Goal: Task Accomplishment & Management: Manage account settings

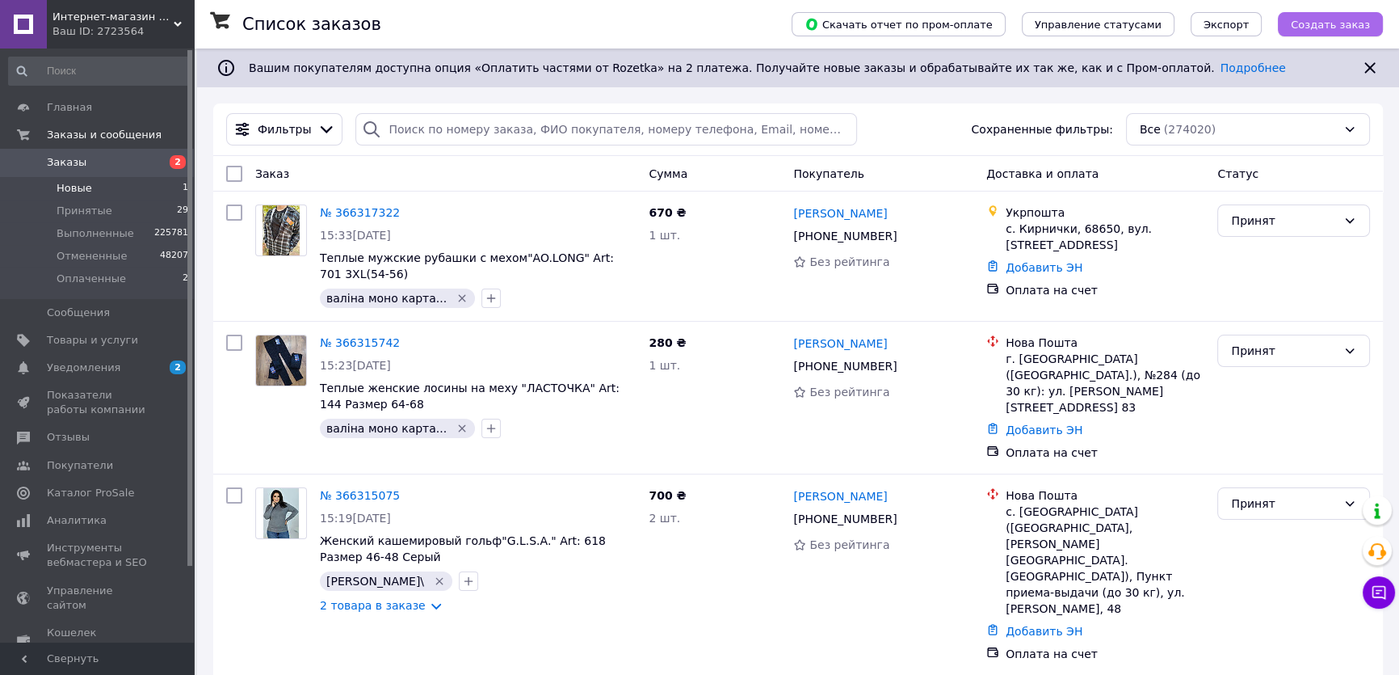
click at [1319, 19] on span "Создать заказ" at bounding box center [1330, 25] width 79 height 12
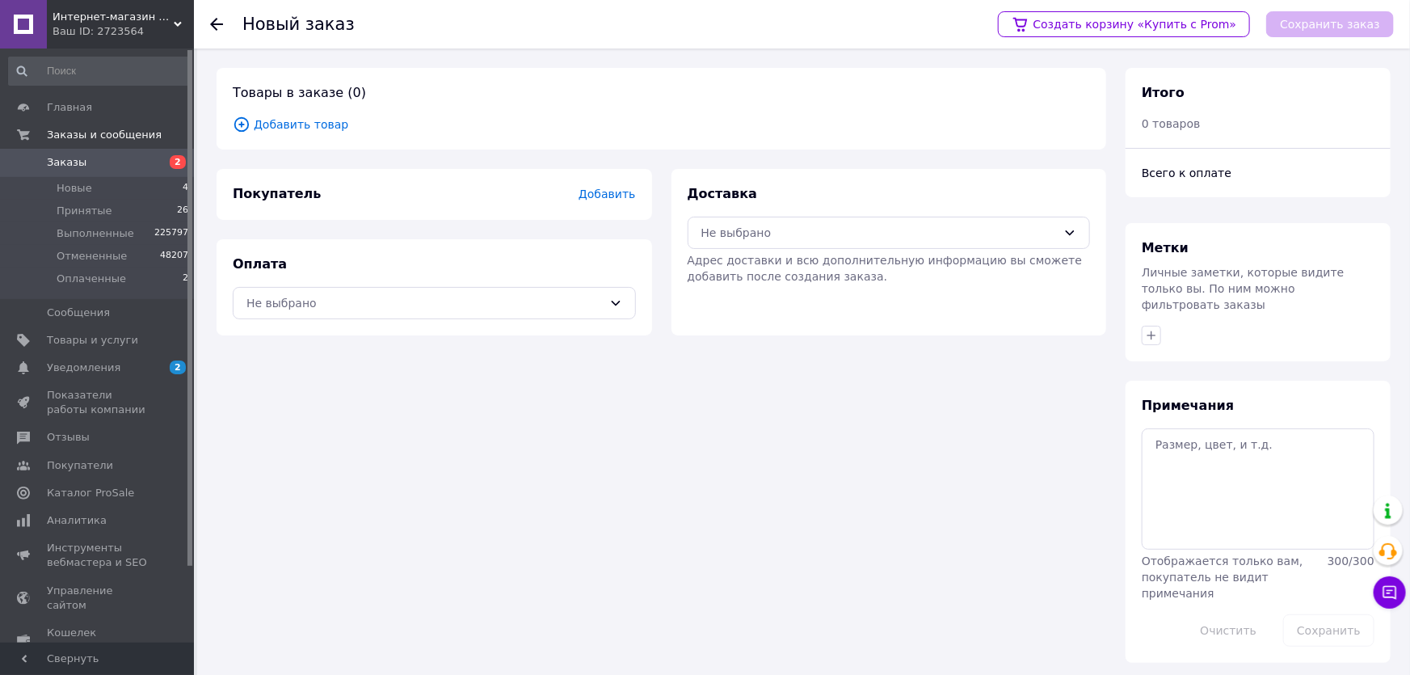
click at [317, 123] on span "Добавить товар" at bounding box center [661, 125] width 857 height 18
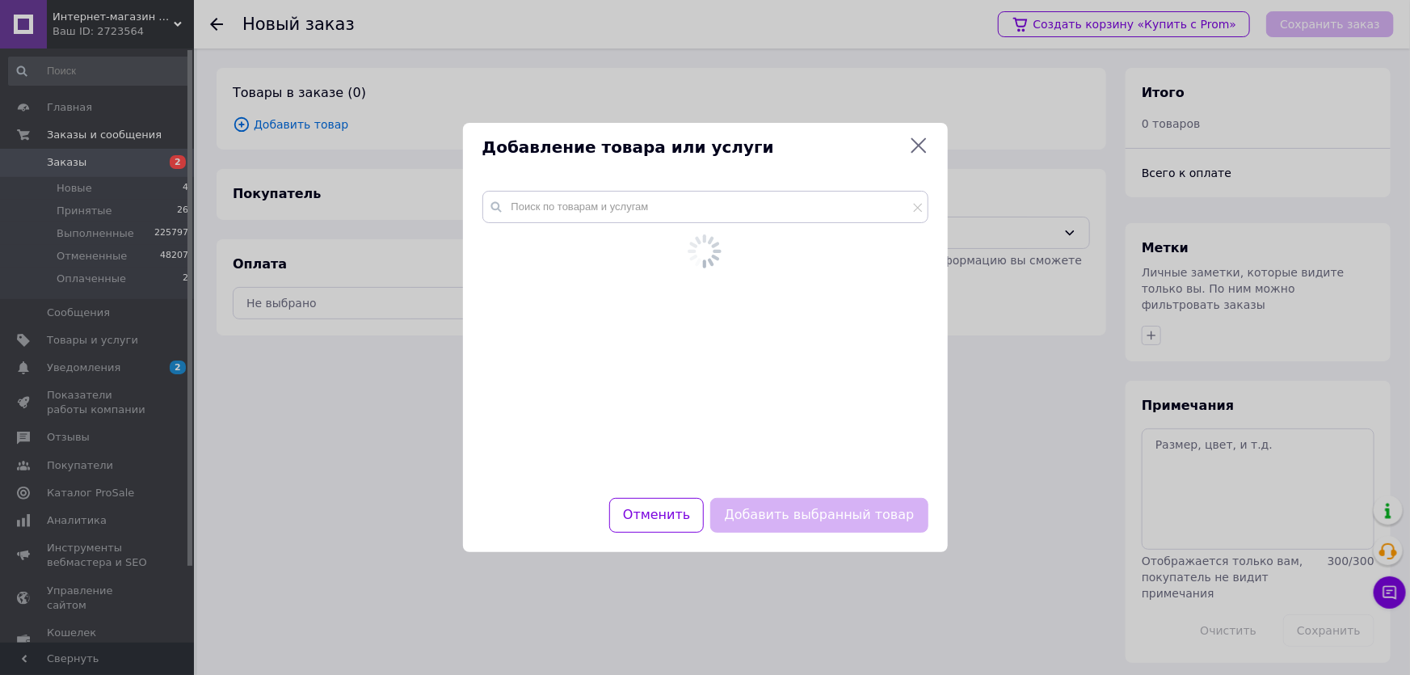
click at [533, 204] on div at bounding box center [705, 334] width 485 height 326
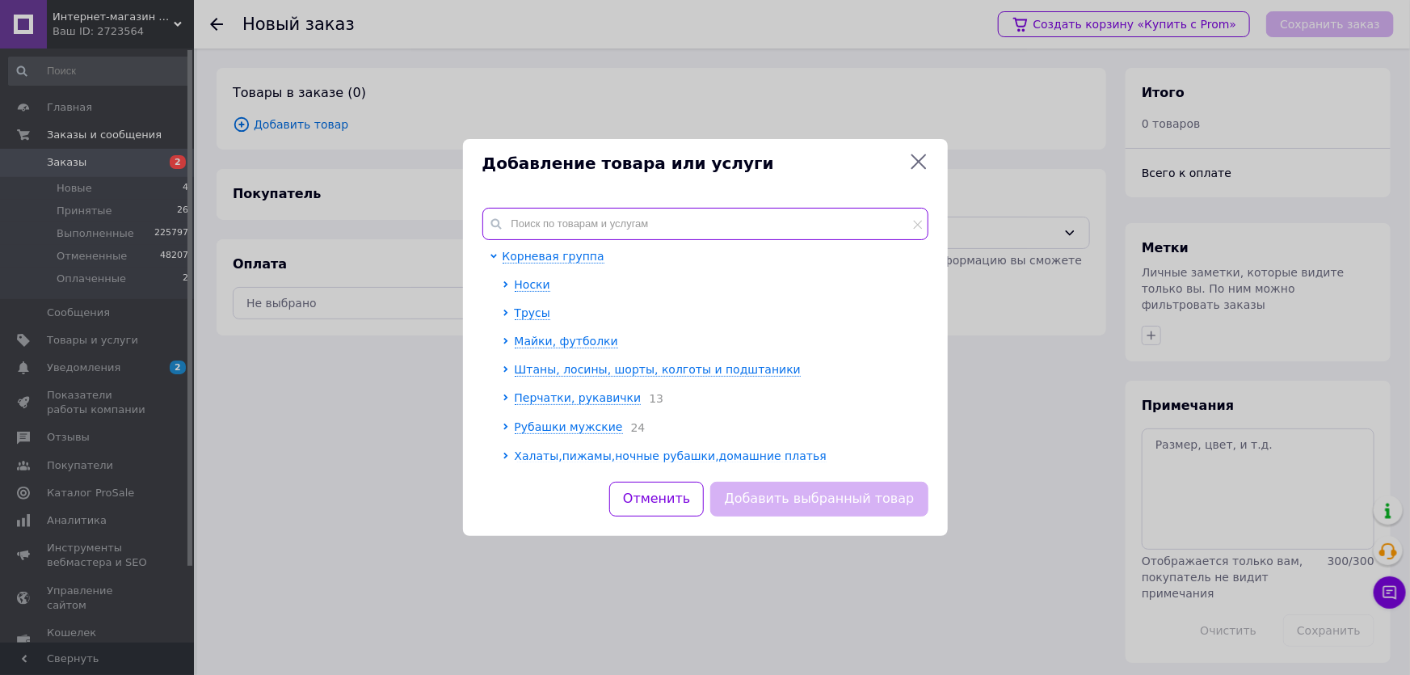
drag, startPoint x: 533, startPoint y: 205, endPoint x: 524, endPoint y: 225, distance: 22.4
click at [524, 224] on input "text" at bounding box center [705, 224] width 446 height 32
paste input "шчж40к"
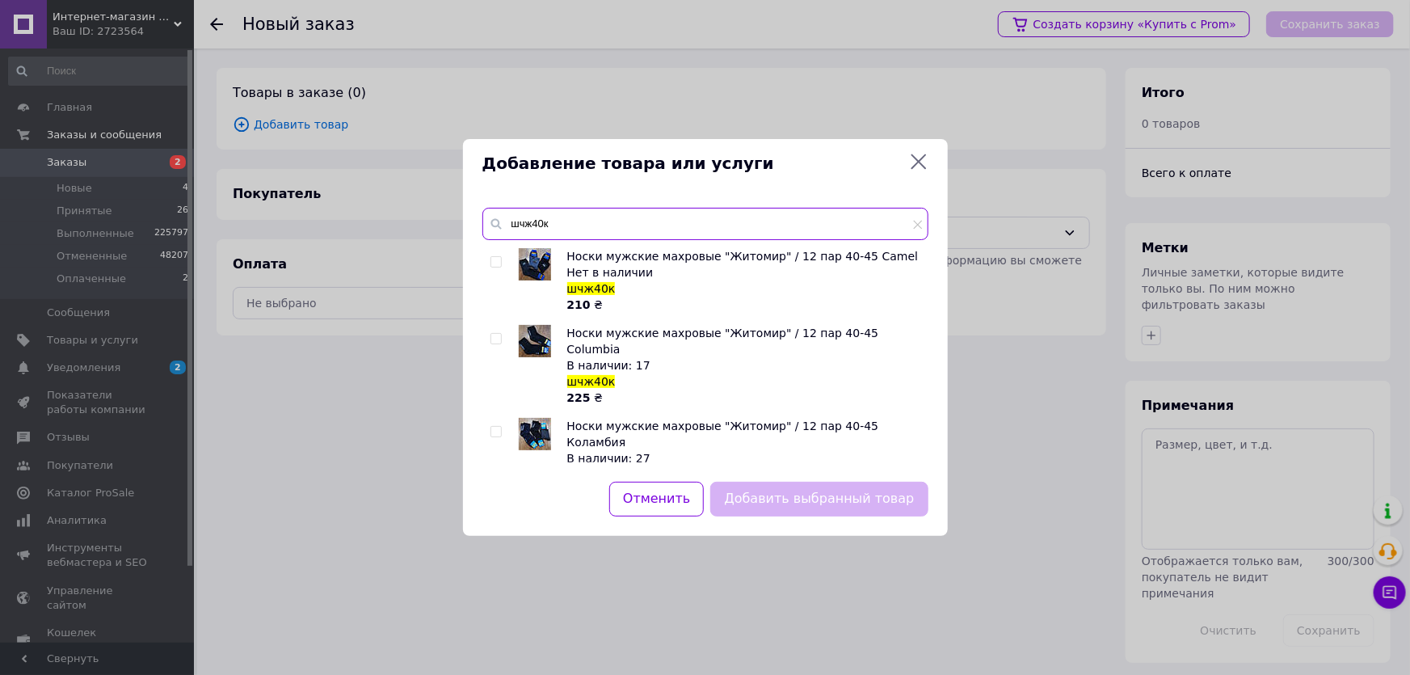
type input "шчж40к"
click at [494, 427] on input "checkbox" at bounding box center [495, 432] width 11 height 11
checkbox input "true"
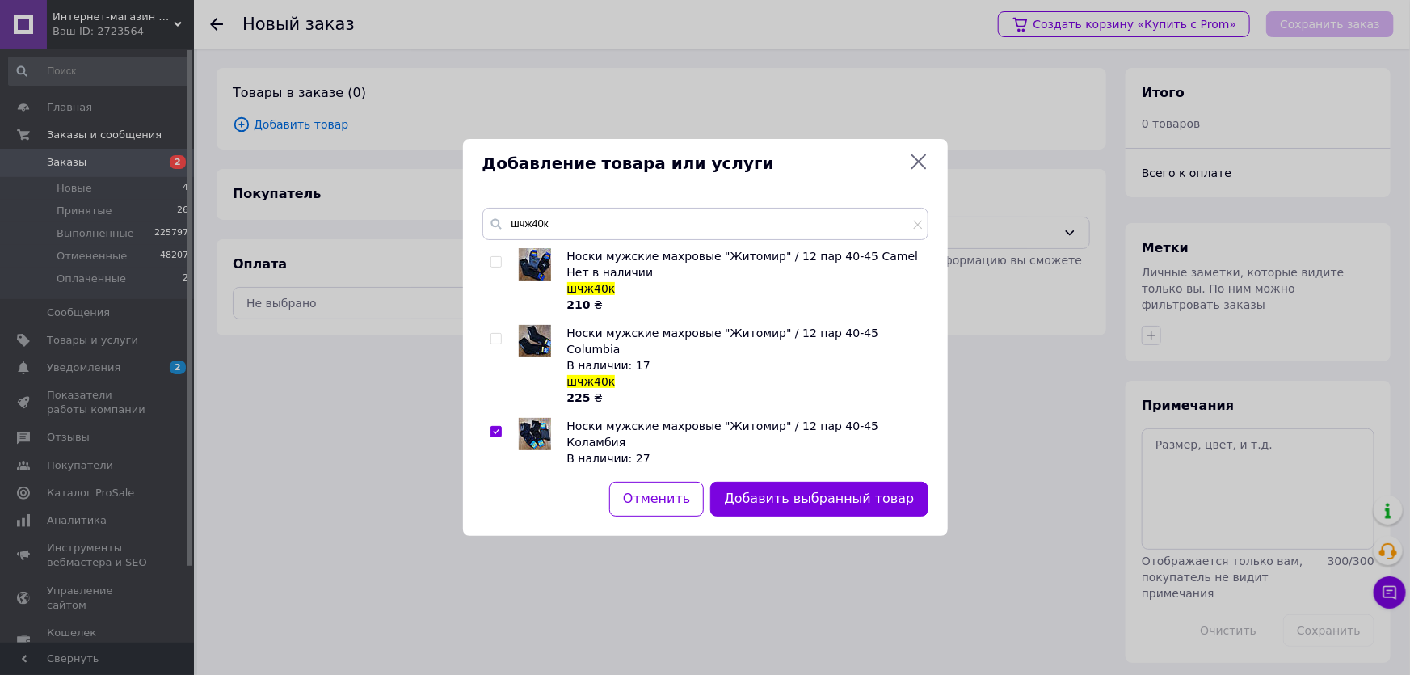
click at [803, 496] on button "Добавить выбранный товар" at bounding box center [818, 499] width 217 height 35
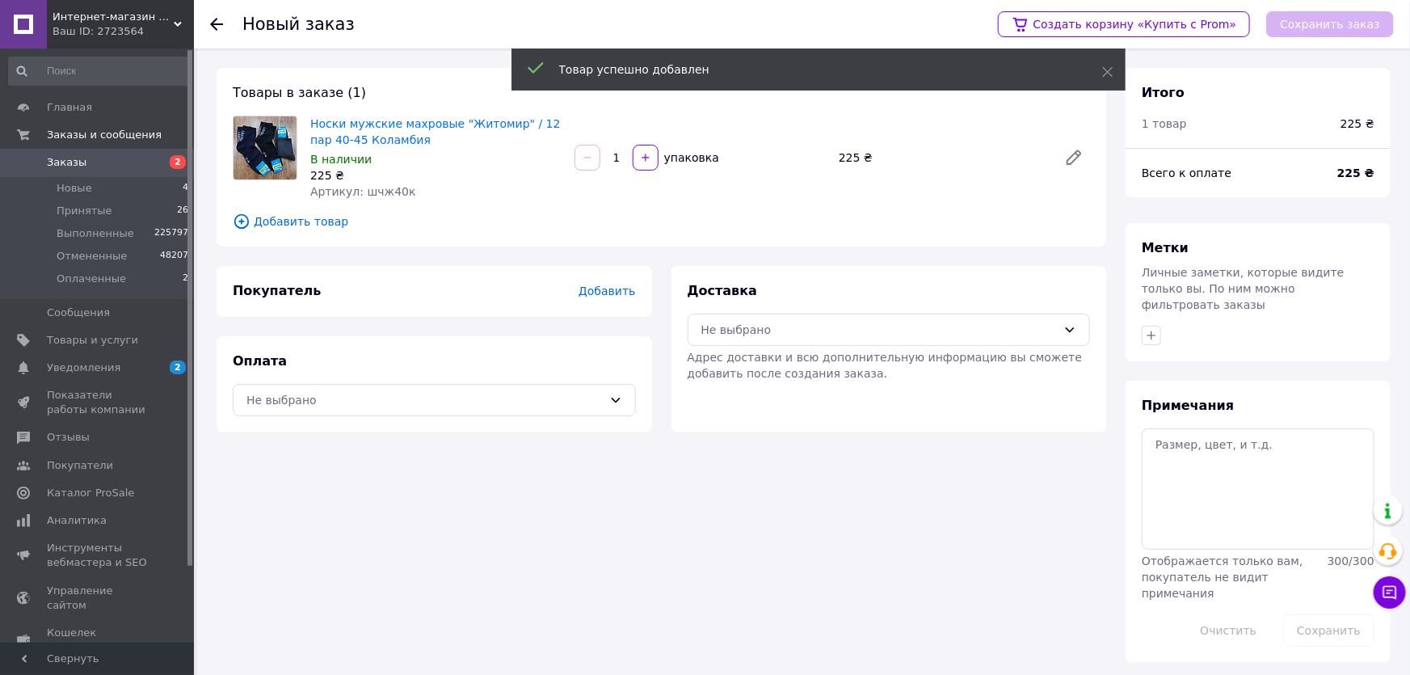
click at [611, 292] on span "Добавить" at bounding box center [607, 290] width 57 height 13
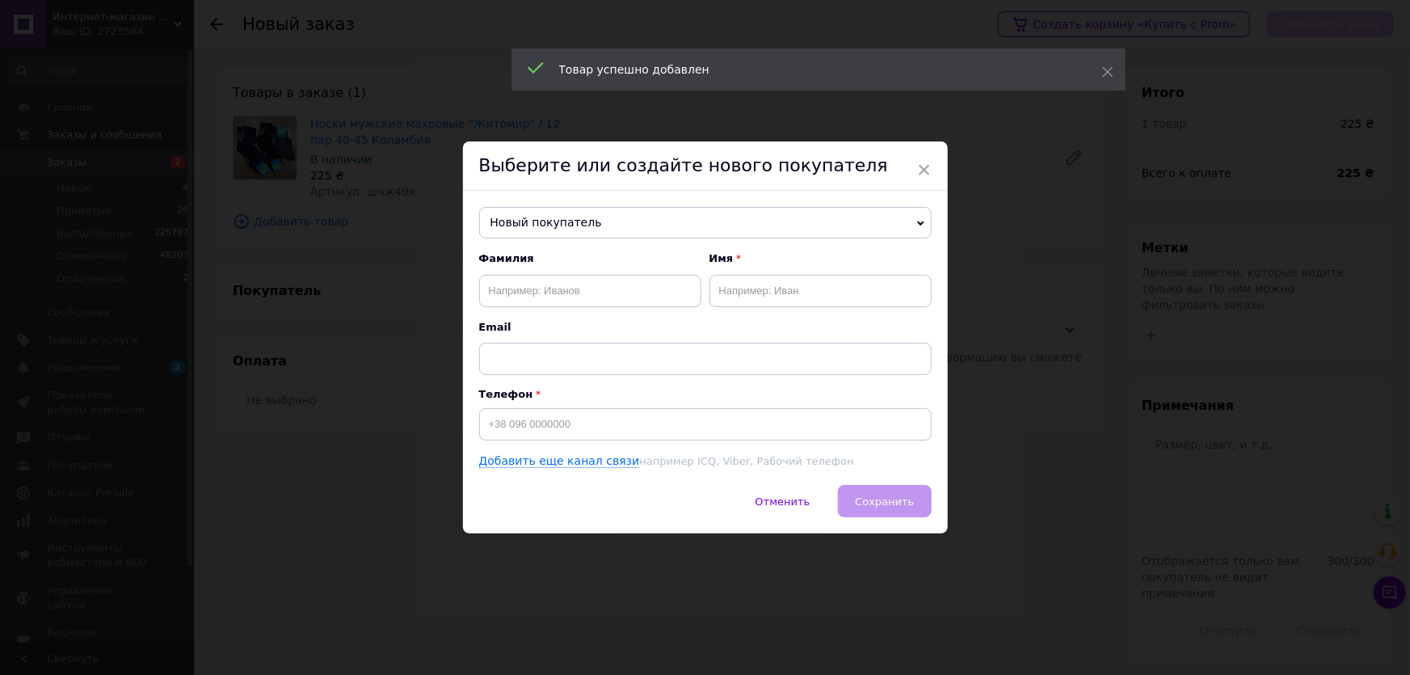
drag, startPoint x: 566, startPoint y: 218, endPoint x: 554, endPoint y: 218, distance: 11.3
click at [564, 218] on span "Новый покупатель" at bounding box center [705, 223] width 452 height 32
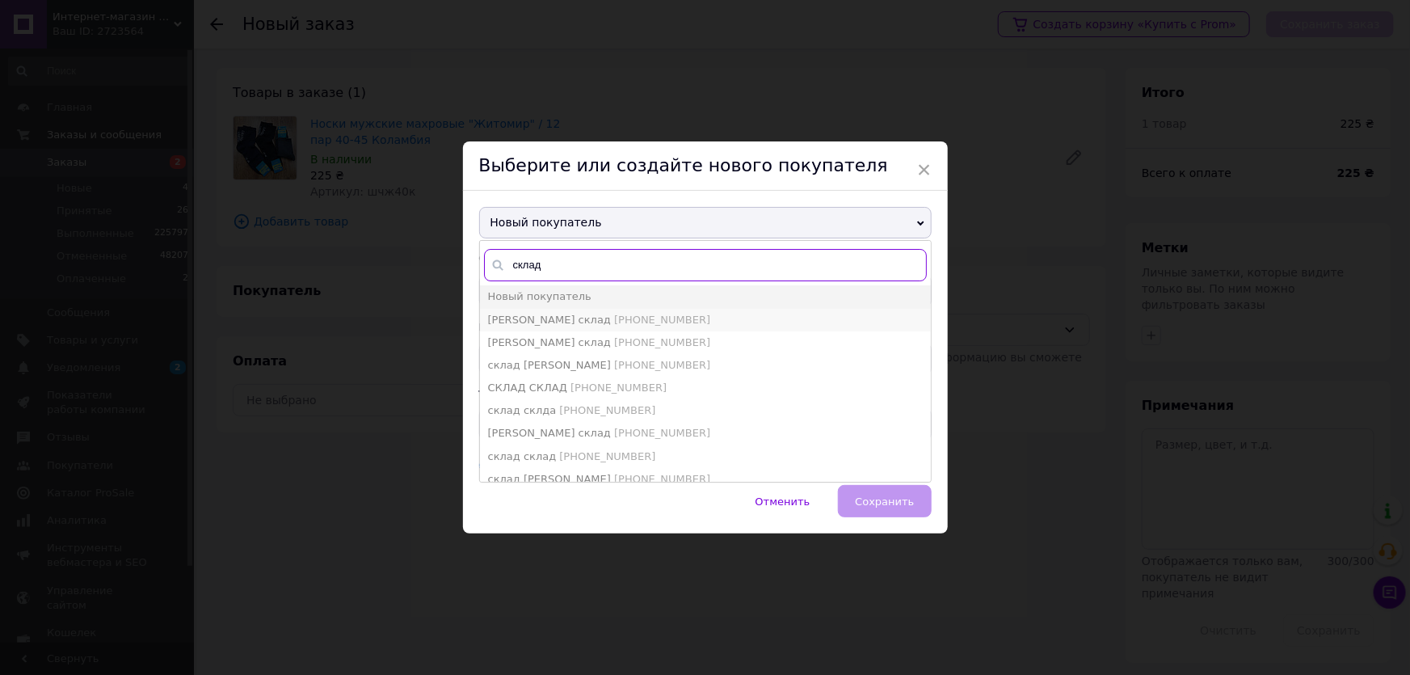
type input "склад"
drag, startPoint x: 593, startPoint y: 315, endPoint x: 861, endPoint y: 428, distance: 291.1
click at [614, 315] on span "[PHONE_NUMBER]" at bounding box center [662, 320] width 96 height 12
type input "[PERSON_NAME] склад"
type input "[PHONE_NUMBER]"
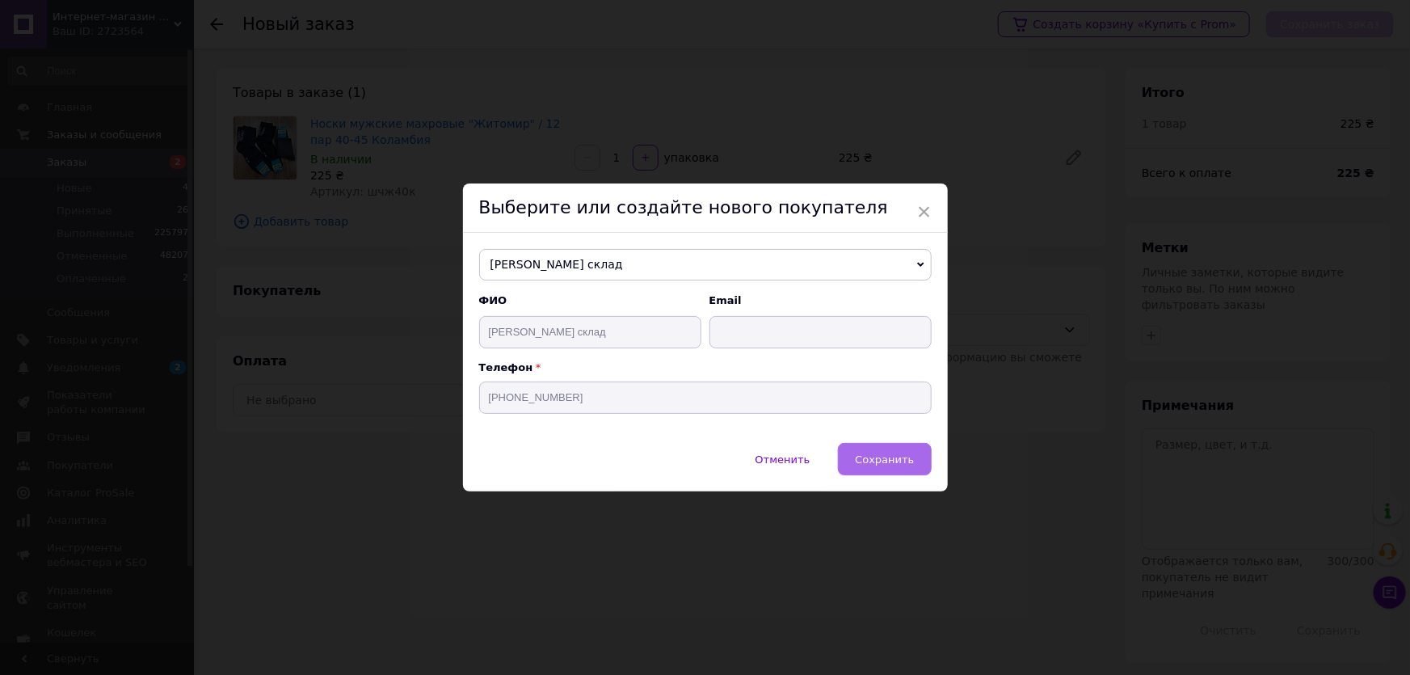
click at [875, 465] on span "Сохранить" at bounding box center [884, 459] width 59 height 12
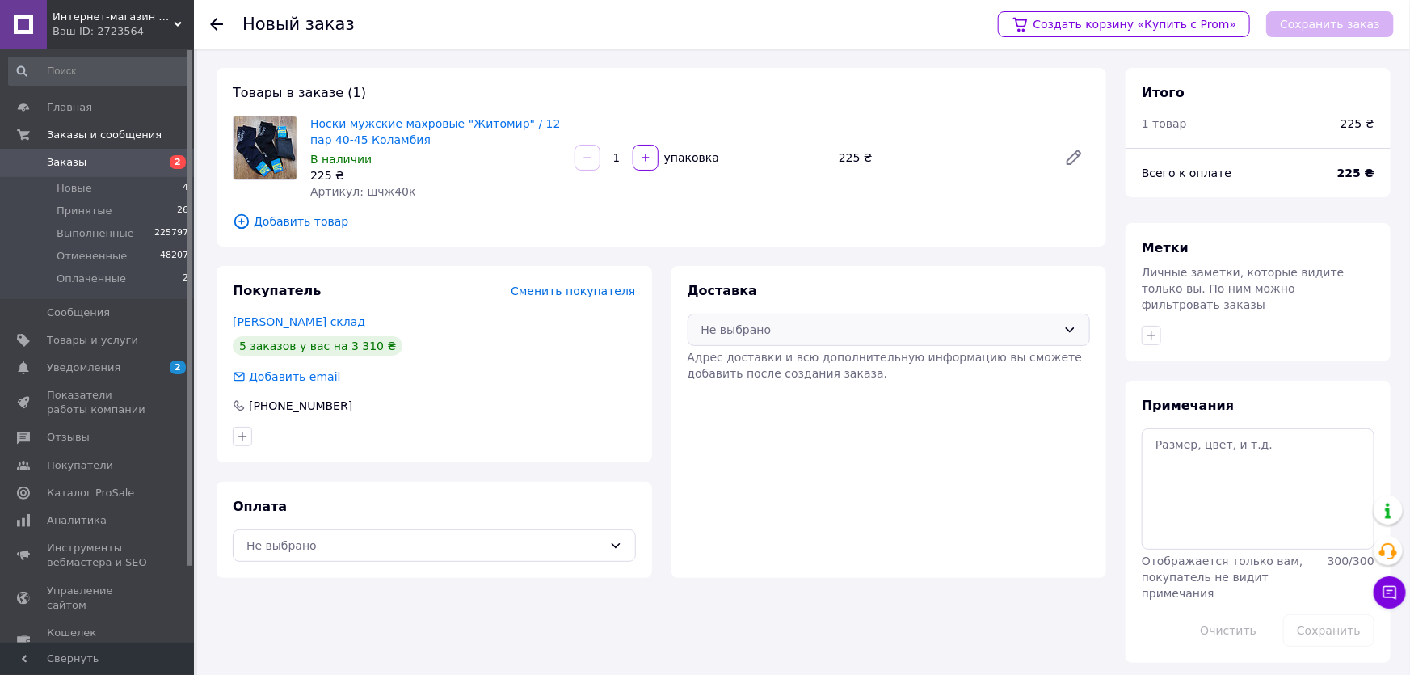
click at [743, 331] on div "Не выбрано" at bounding box center [879, 330] width 356 height 18
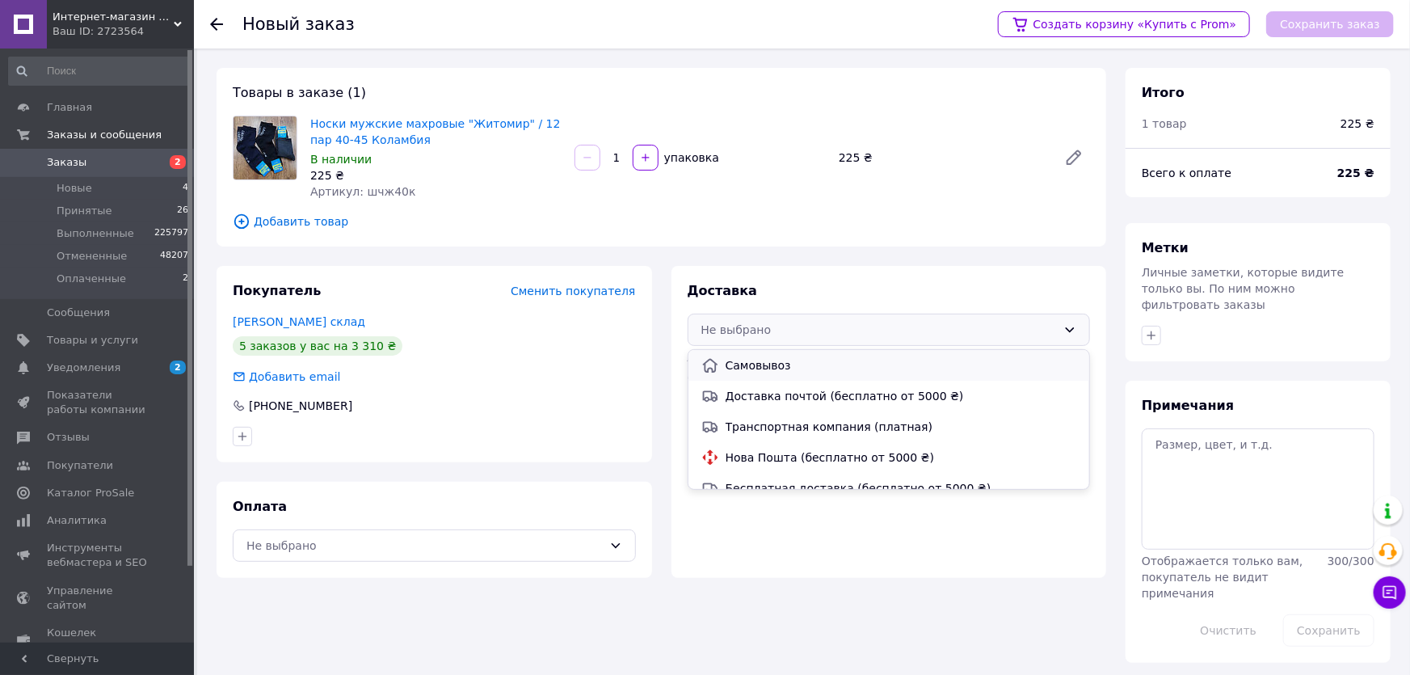
click at [750, 369] on span "Самовывоз" at bounding box center [901, 365] width 351 height 16
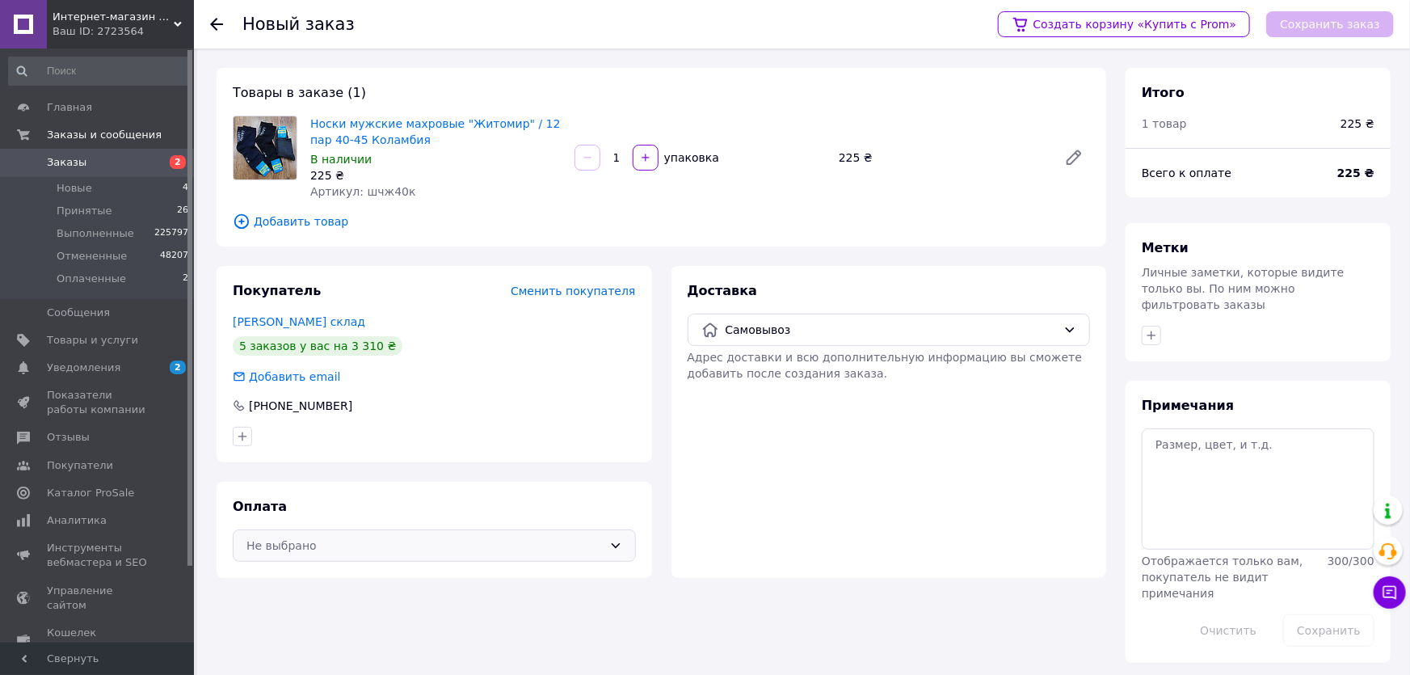
click at [288, 540] on div "Не выбрано" at bounding box center [424, 546] width 356 height 18
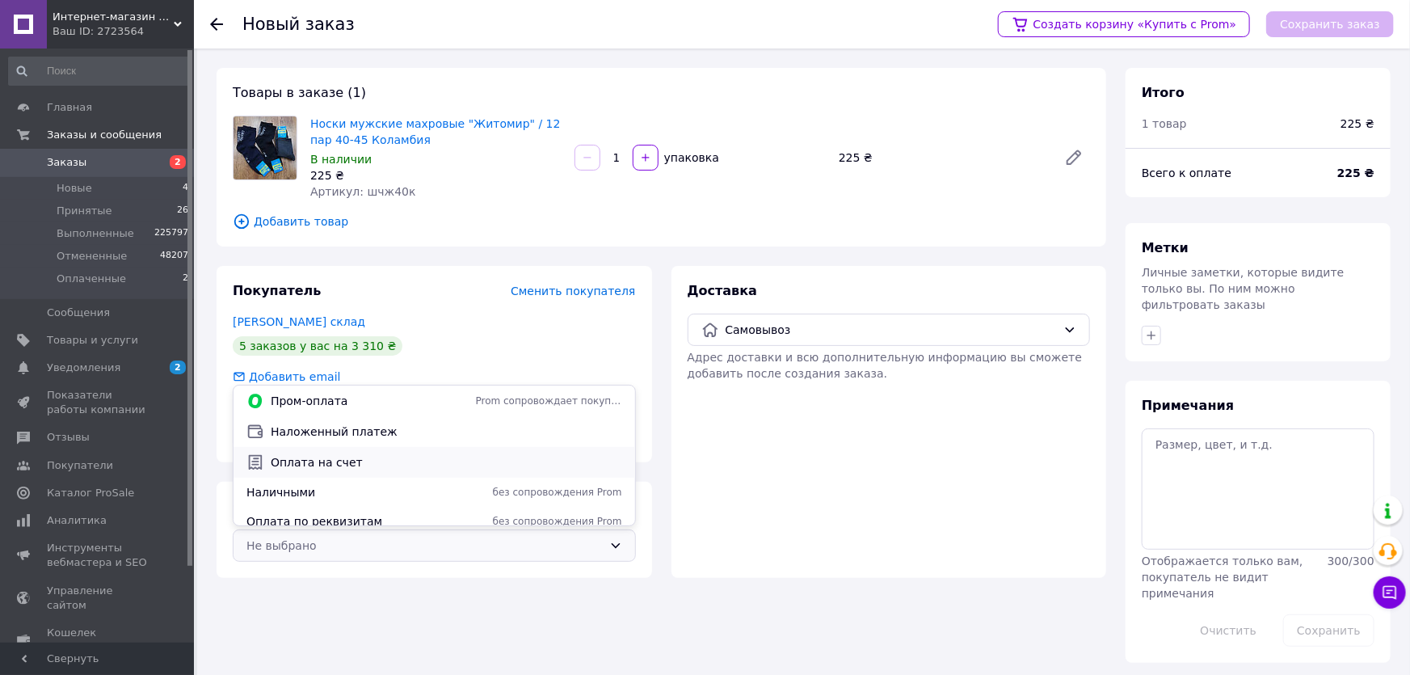
click at [324, 467] on span "Оплата на счет" at bounding box center [446, 462] width 351 height 16
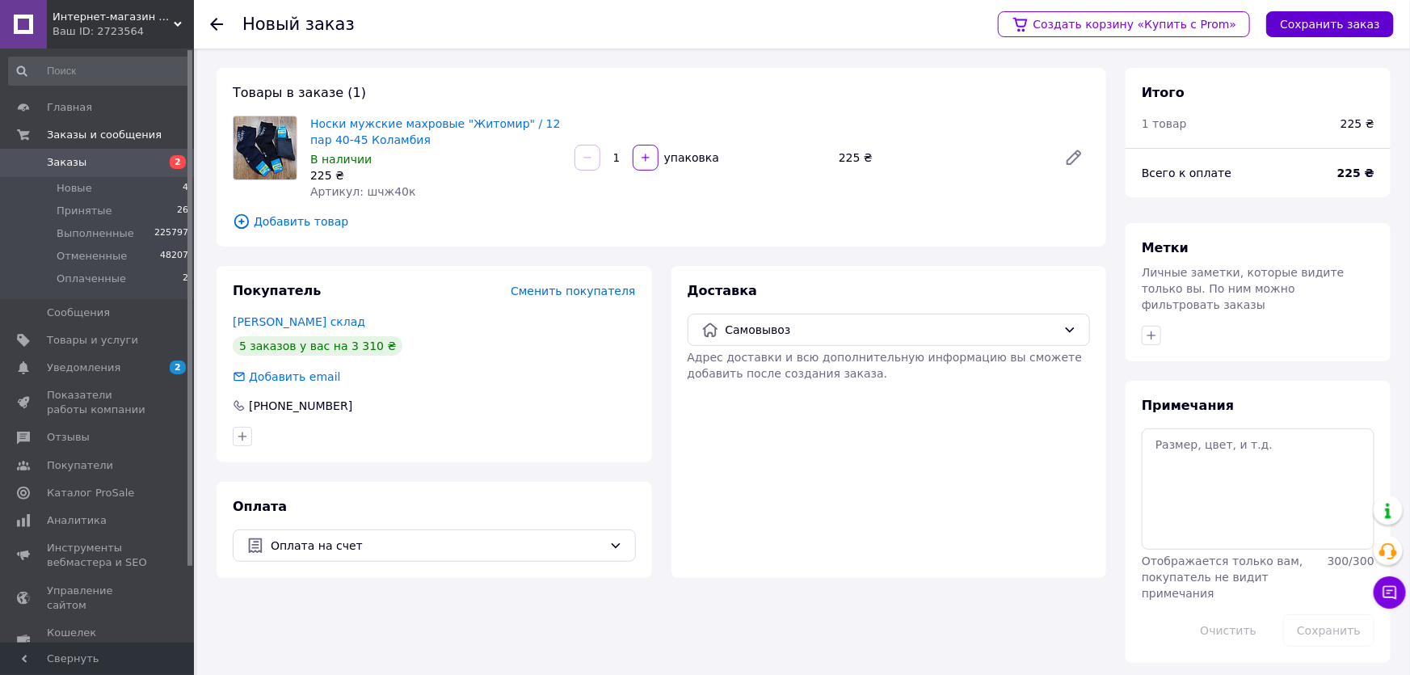
click at [1315, 27] on button "Сохранить заказ" at bounding box center [1330, 24] width 128 height 26
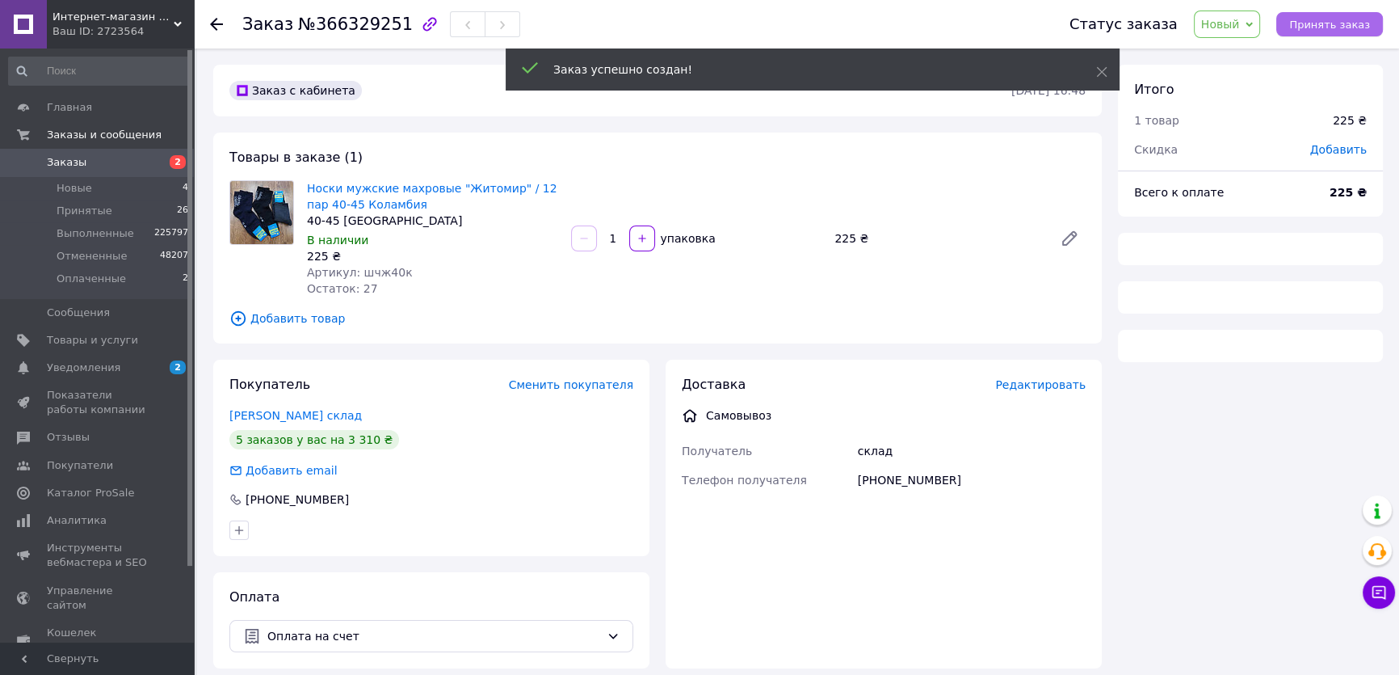
click at [1332, 21] on span "Принять заказ" at bounding box center [1330, 25] width 81 height 12
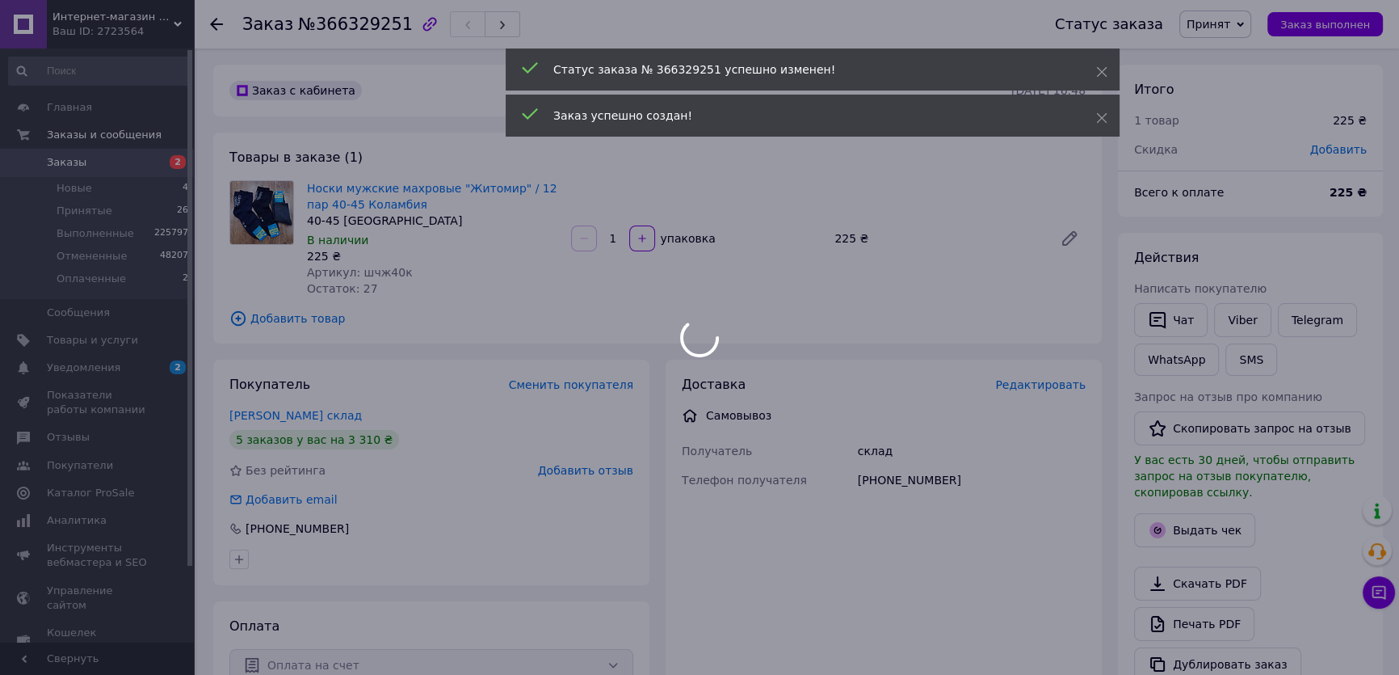
click at [1323, 26] on div at bounding box center [699, 337] width 1399 height 675
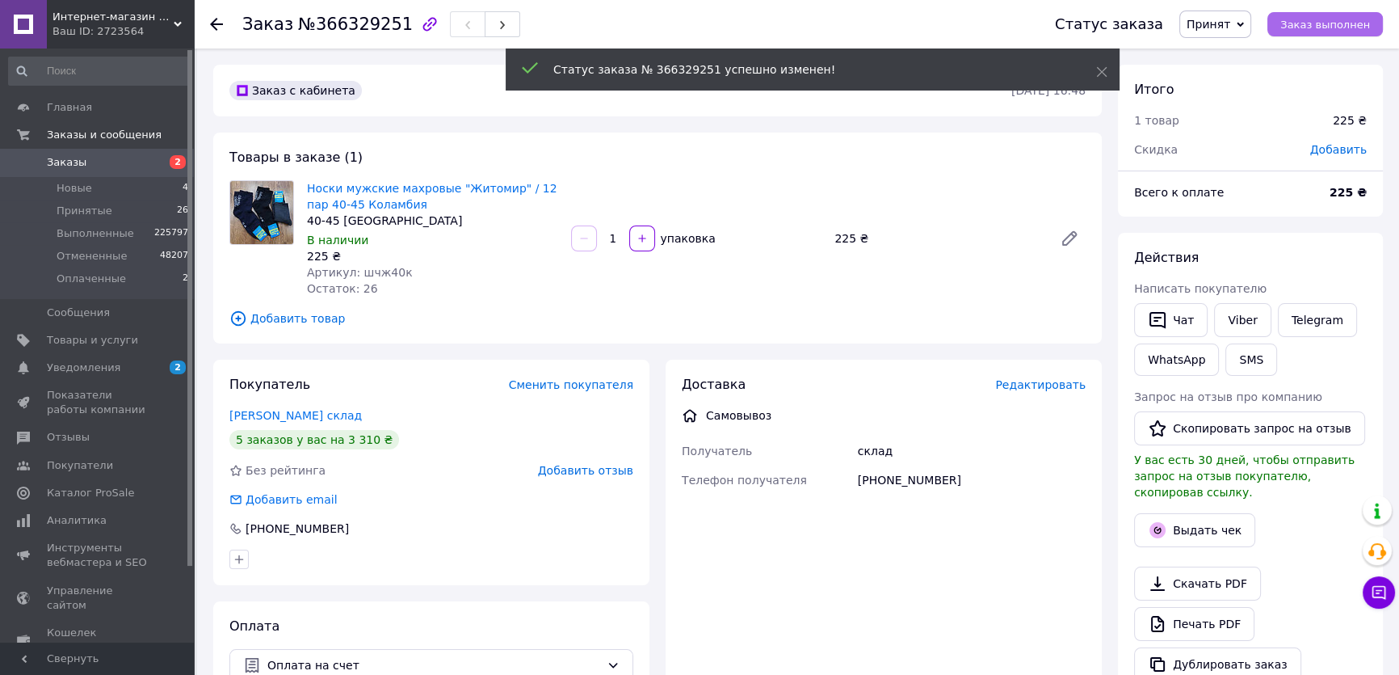
click at [1323, 26] on span "Заказ выполнен" at bounding box center [1326, 25] width 90 height 12
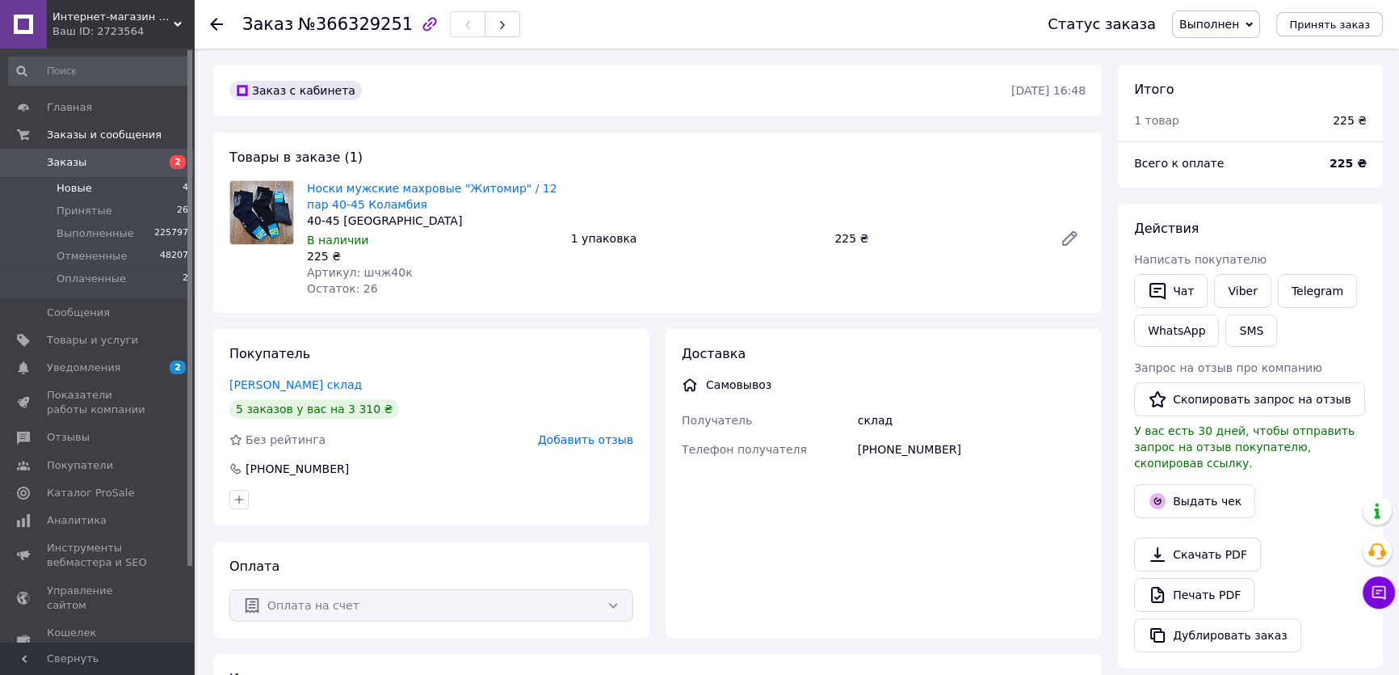
click at [91, 185] on li "Новые 4" at bounding box center [99, 188] width 198 height 23
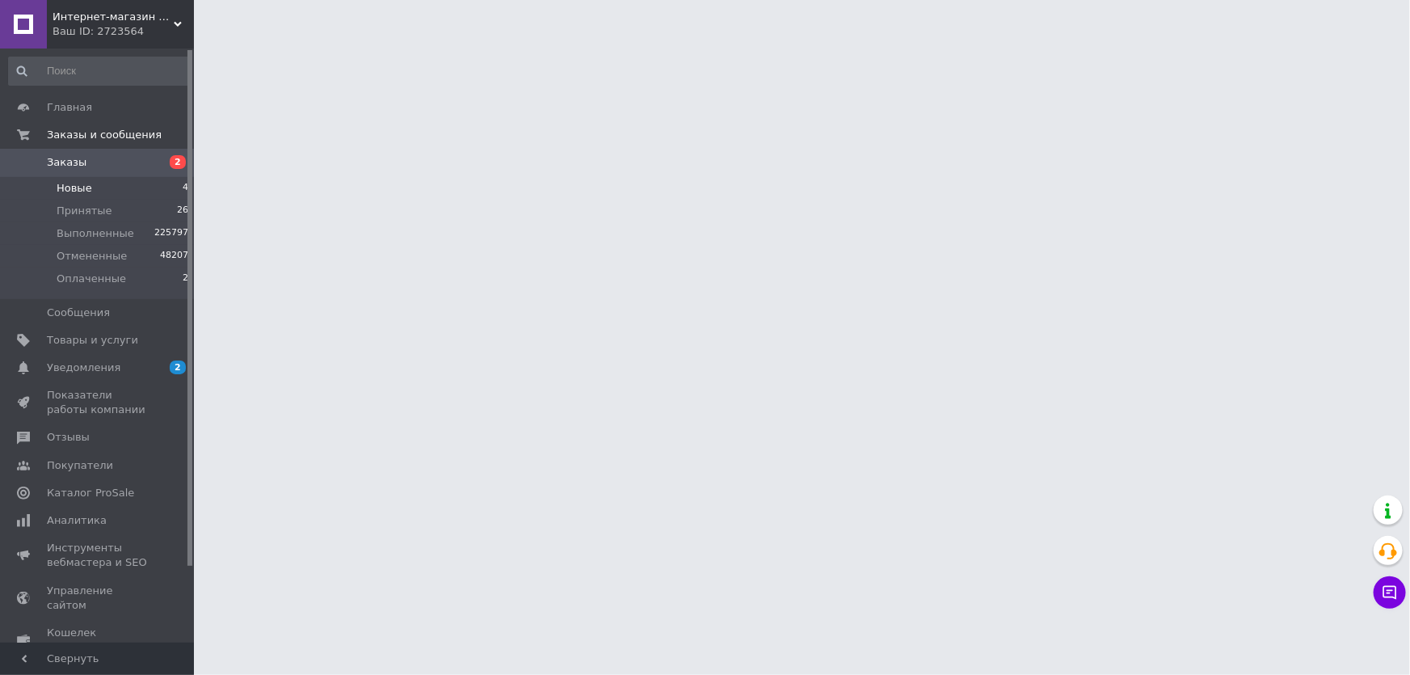
click at [95, 187] on li "Новые 4" at bounding box center [99, 188] width 198 height 23
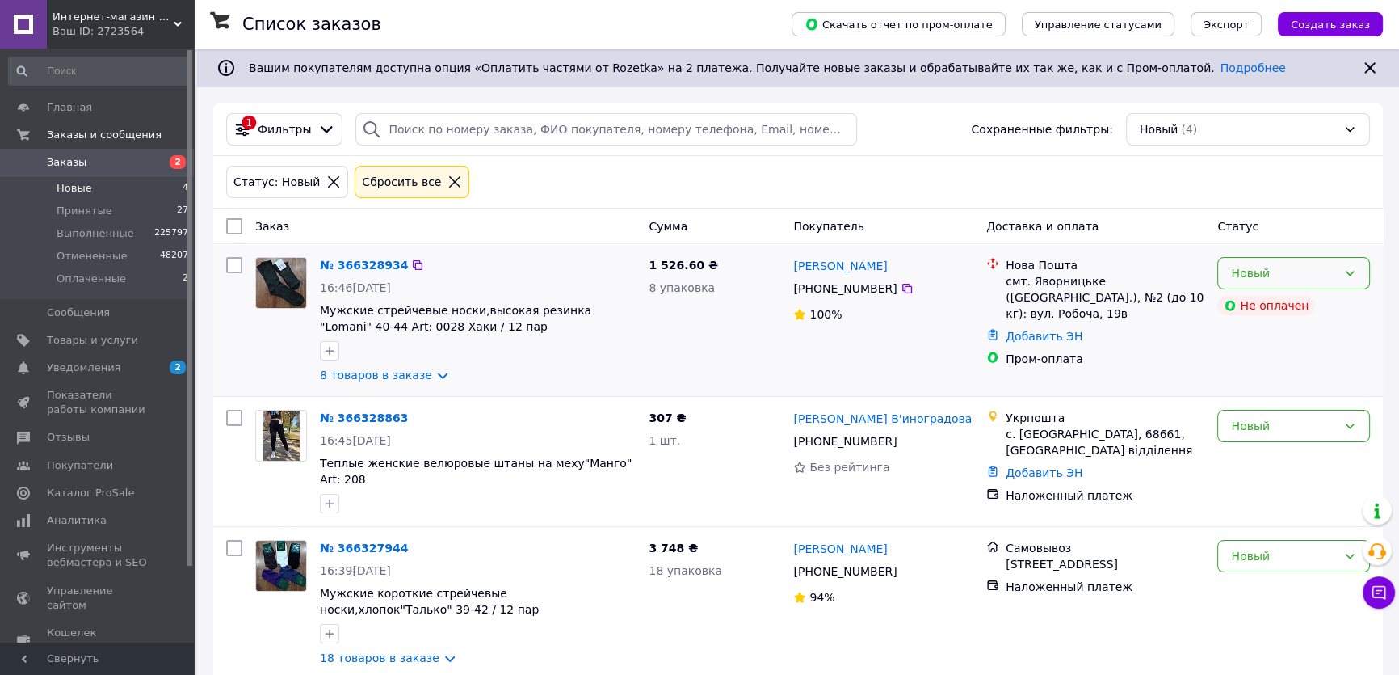
click at [1338, 275] on div "Новый" at bounding box center [1294, 273] width 153 height 32
click at [1301, 309] on li "Принят" at bounding box center [1293, 307] width 151 height 29
drag, startPoint x: 1270, startPoint y: 420, endPoint x: 1267, endPoint y: 436, distance: 15.7
click at [1269, 422] on div "Новый" at bounding box center [1284, 426] width 106 height 18
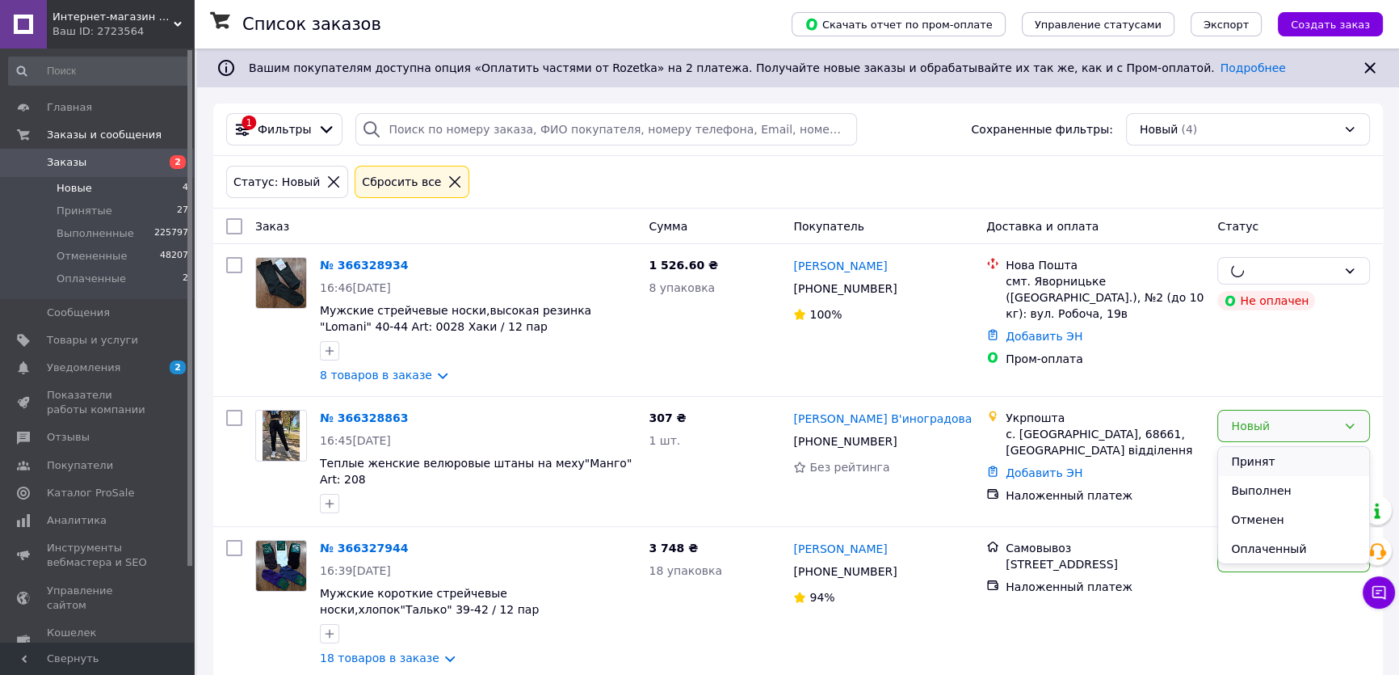
click at [1261, 459] on li "Принят" at bounding box center [1293, 461] width 151 height 29
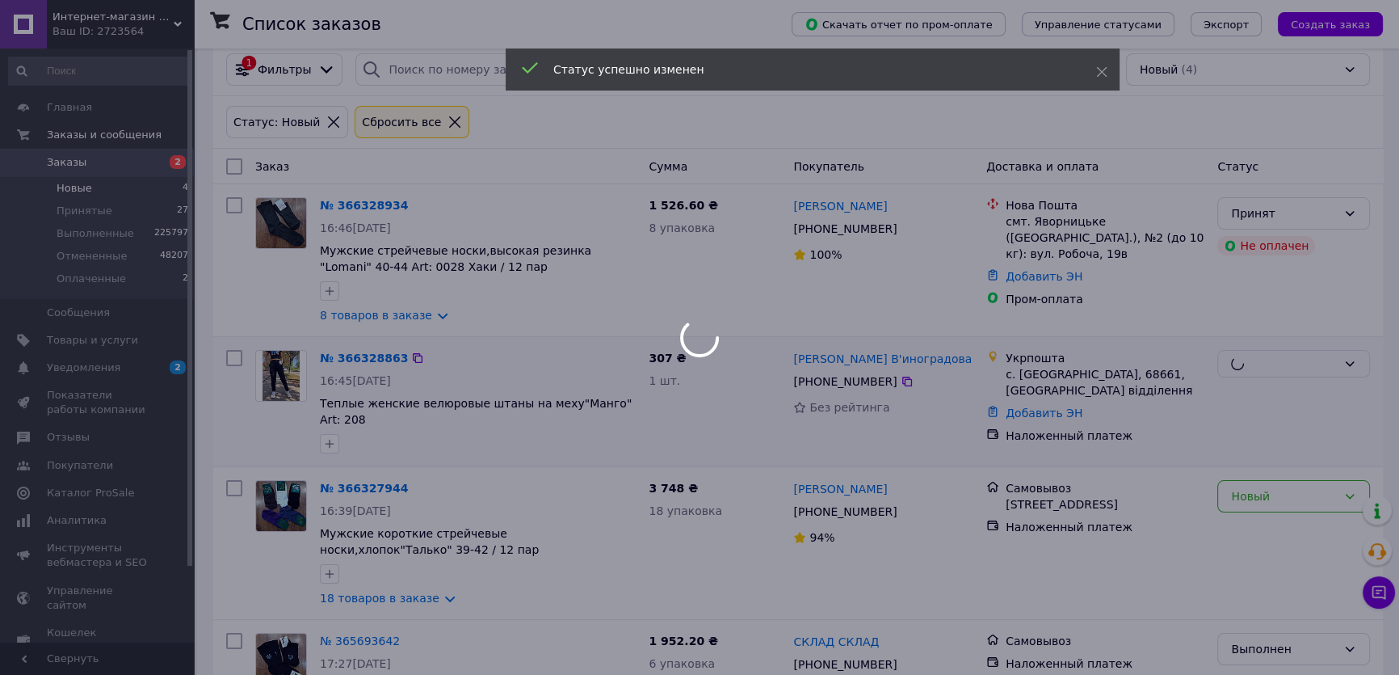
scroll to position [165, 0]
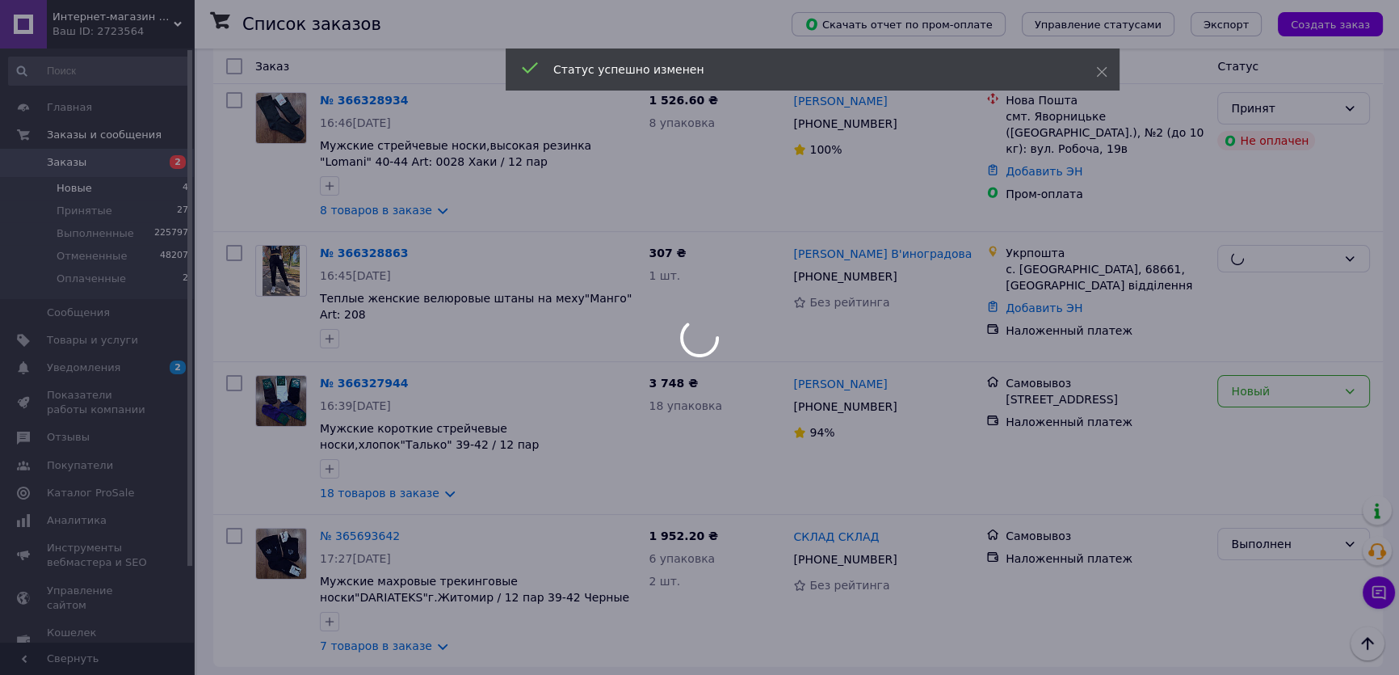
click at [1263, 360] on div at bounding box center [699, 337] width 1399 height 675
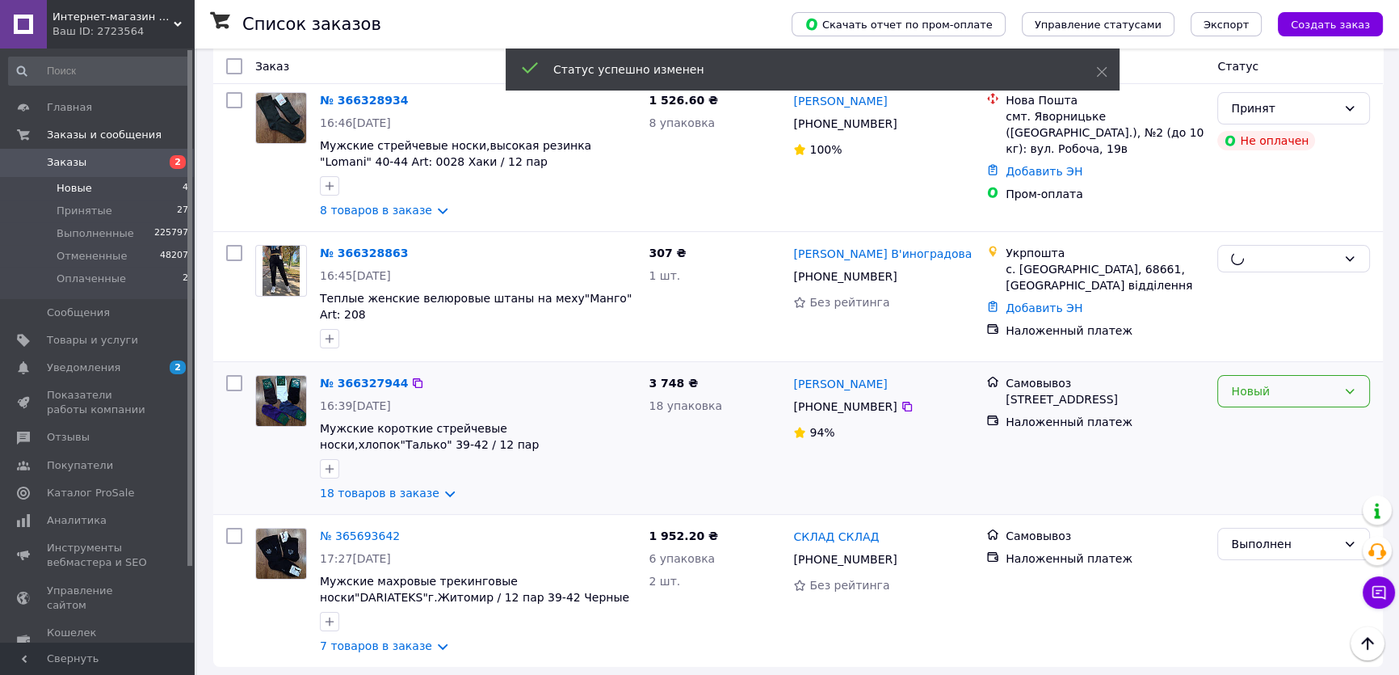
click at [1252, 383] on div "Новый" at bounding box center [1284, 391] width 106 height 18
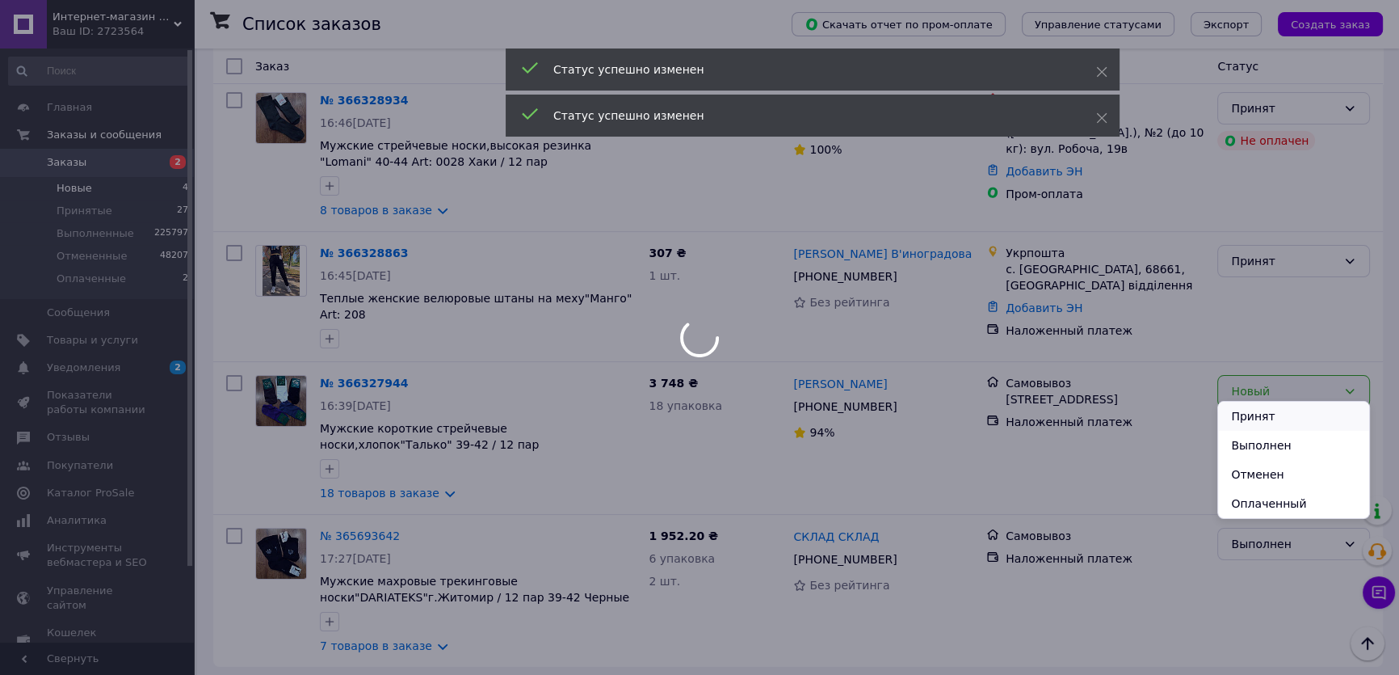
click at [1254, 413] on li "Принят" at bounding box center [1293, 416] width 151 height 29
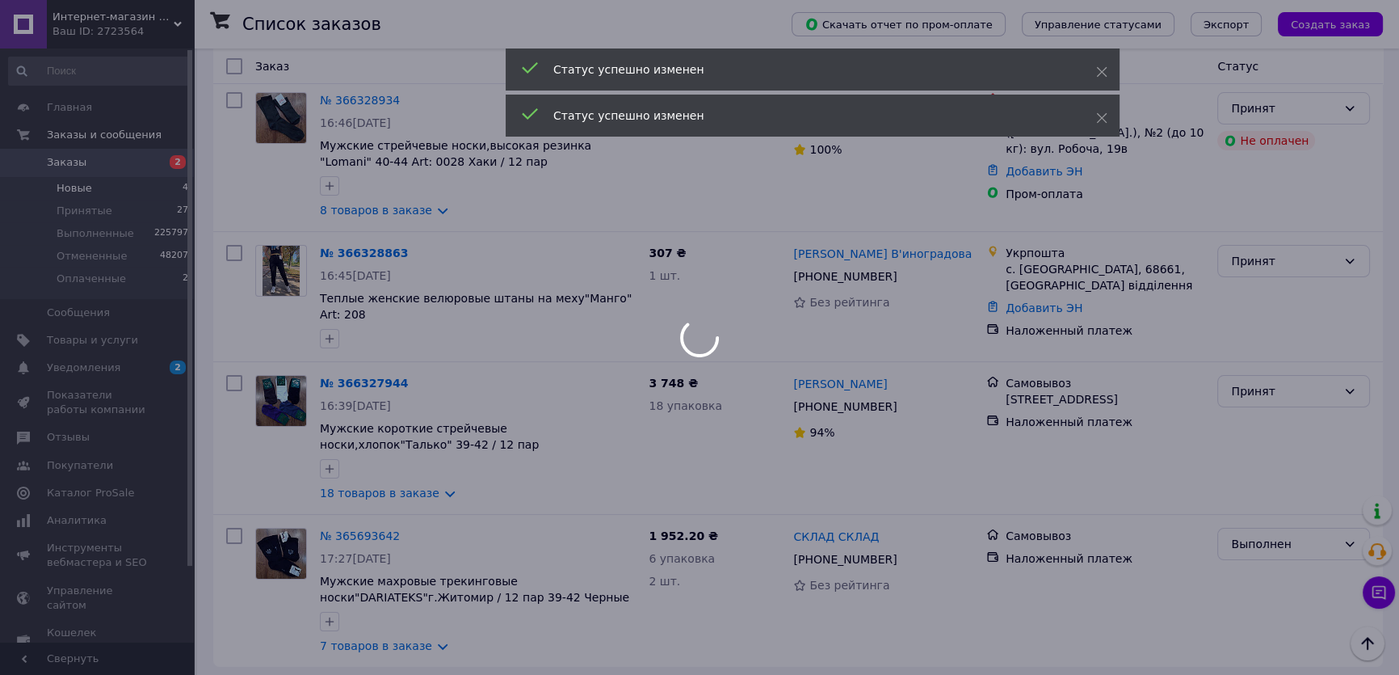
click at [356, 373] on div at bounding box center [699, 337] width 1399 height 675
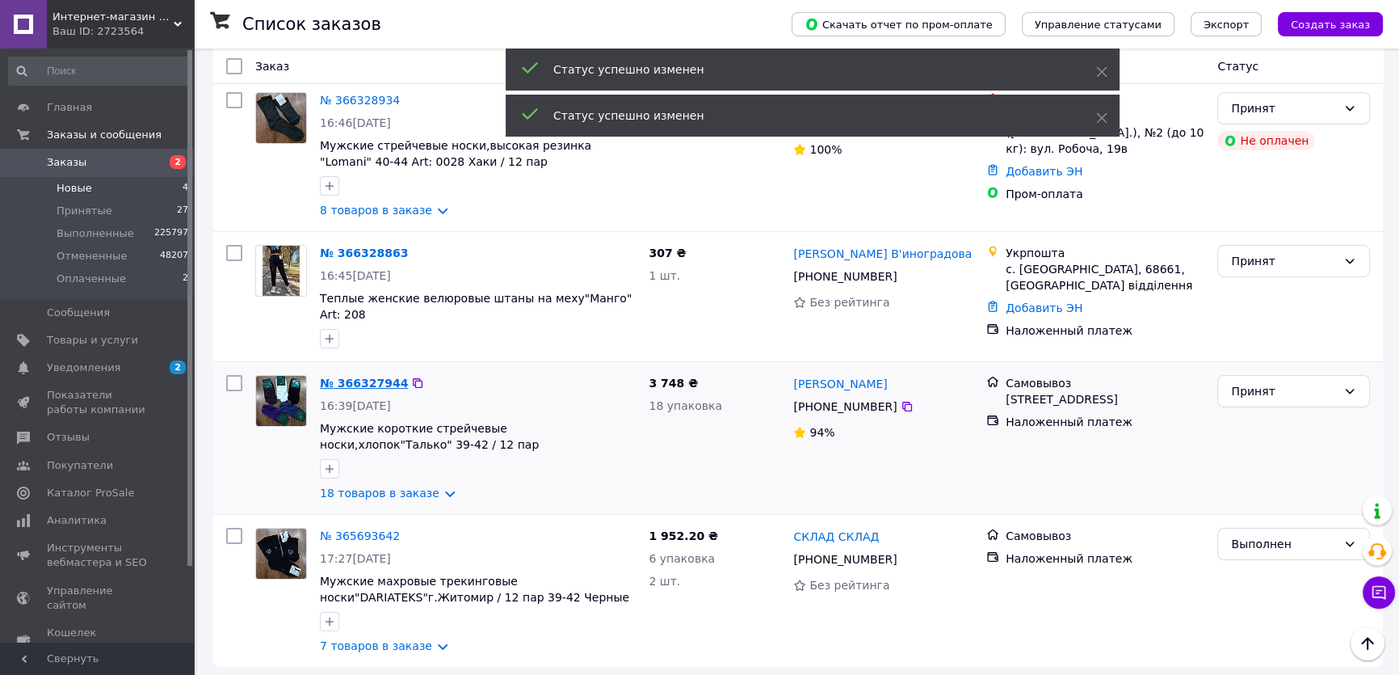
click at [346, 377] on link "№ 366327944" at bounding box center [364, 383] width 88 height 13
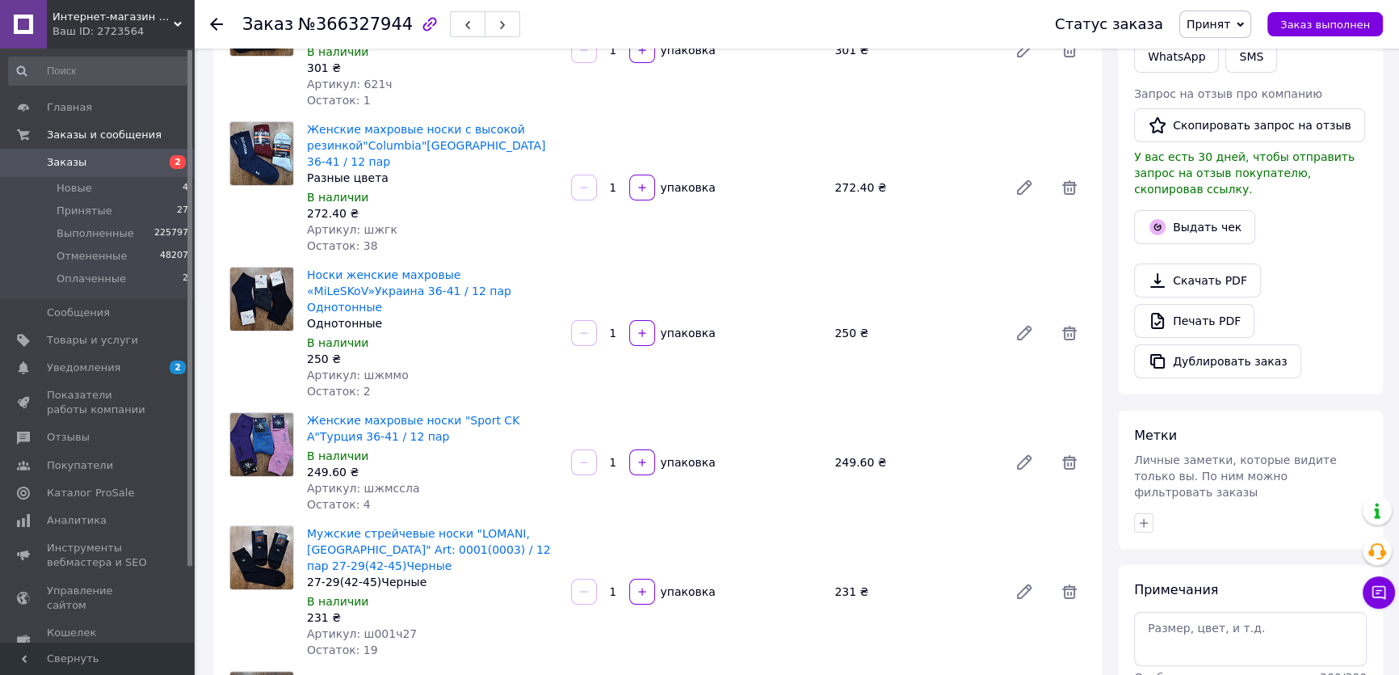
scroll to position [356, 0]
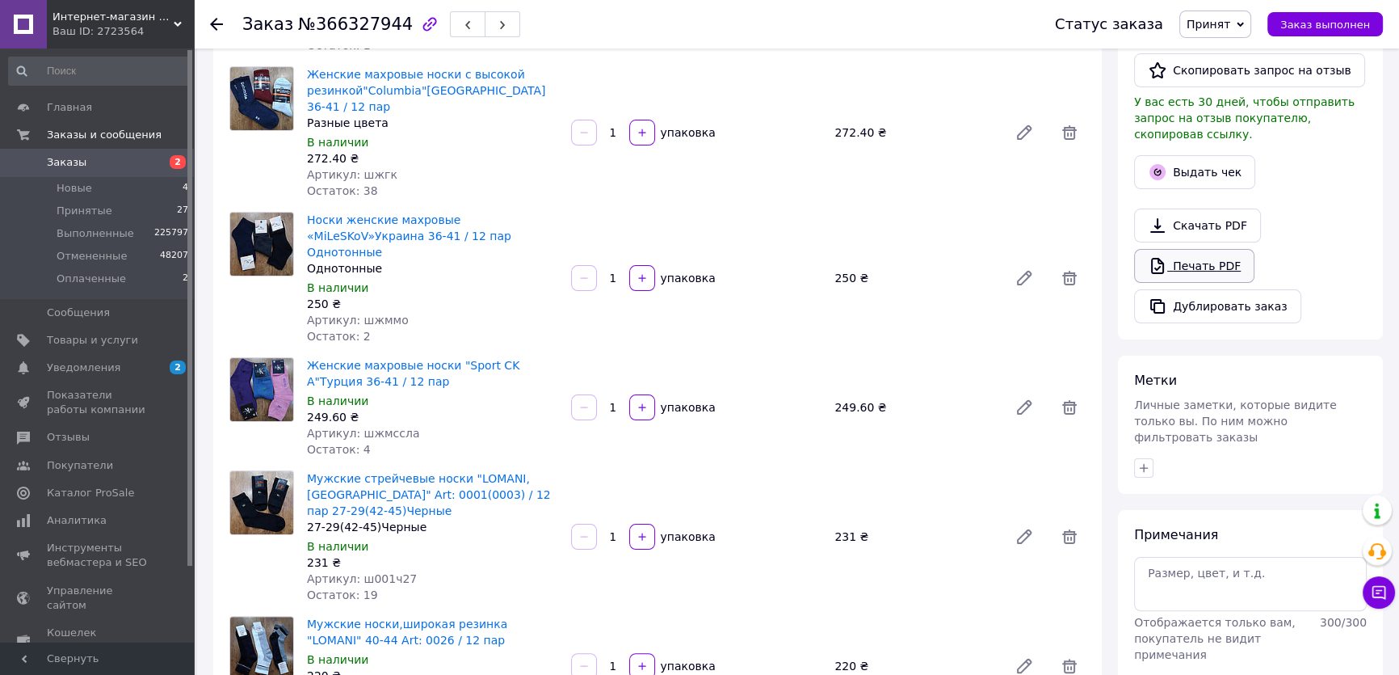
click at [1172, 249] on link "Печать PDF" at bounding box center [1194, 266] width 120 height 34
click at [1349, 192] on div at bounding box center [1250, 195] width 239 height 6
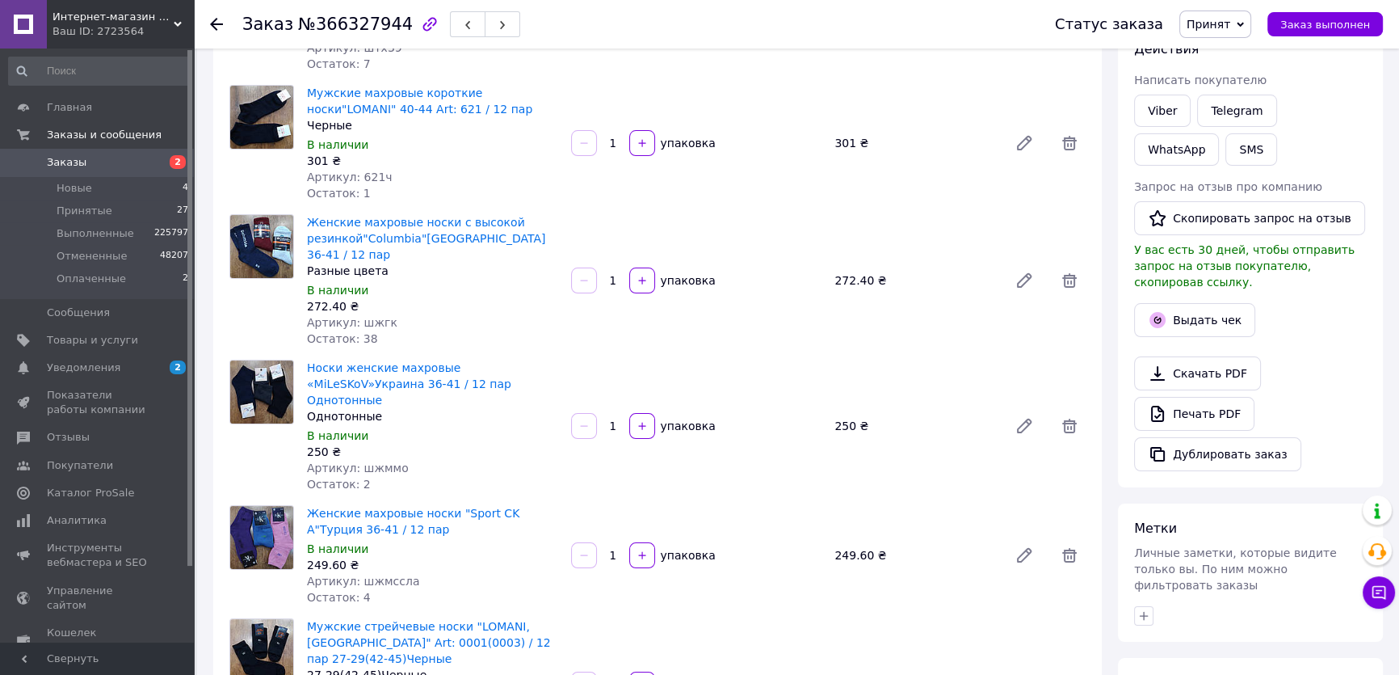
scroll to position [0, 0]
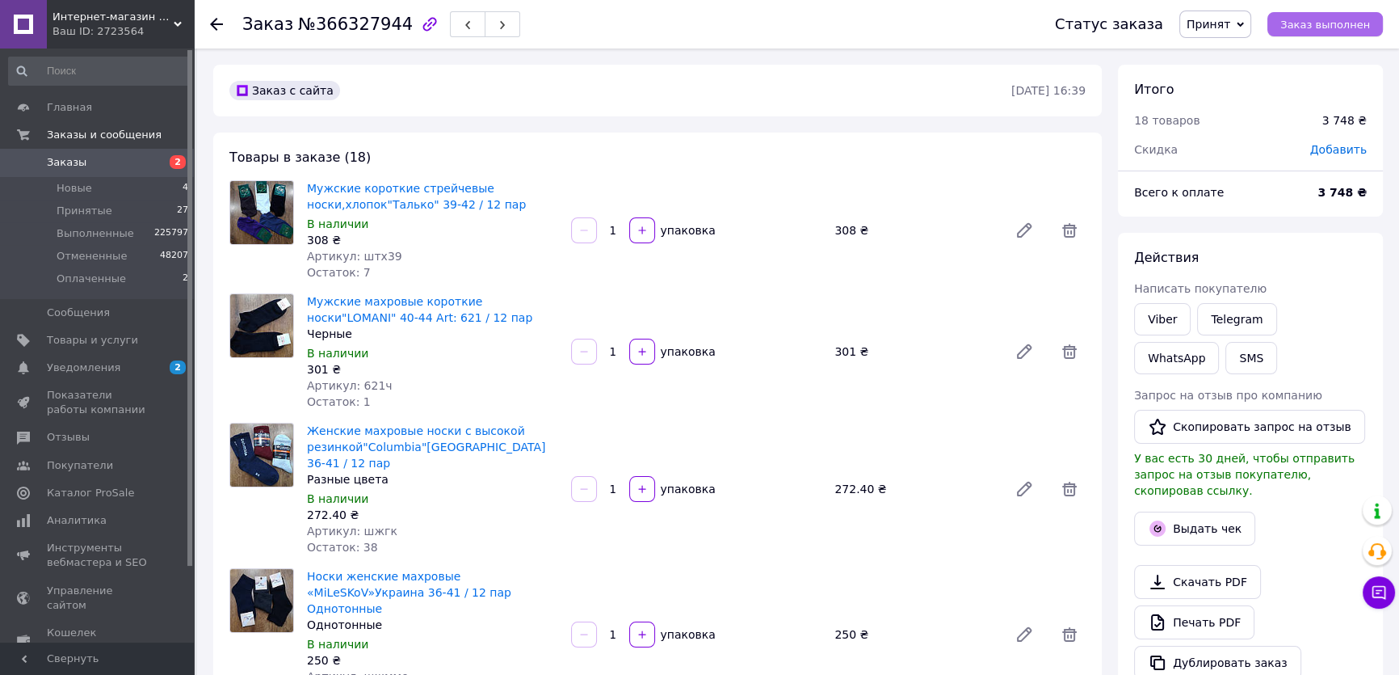
drag, startPoint x: 1324, startPoint y: 4, endPoint x: 1328, endPoint y: 11, distance: 8.3
click at [1324, 5] on div "Статус заказа Принят Выполнен Отменен Оплаченный Заказ выполнен" at bounding box center [1203, 24] width 360 height 48
click at [1326, 14] on button "Заказ выполнен" at bounding box center [1326, 24] width 116 height 24
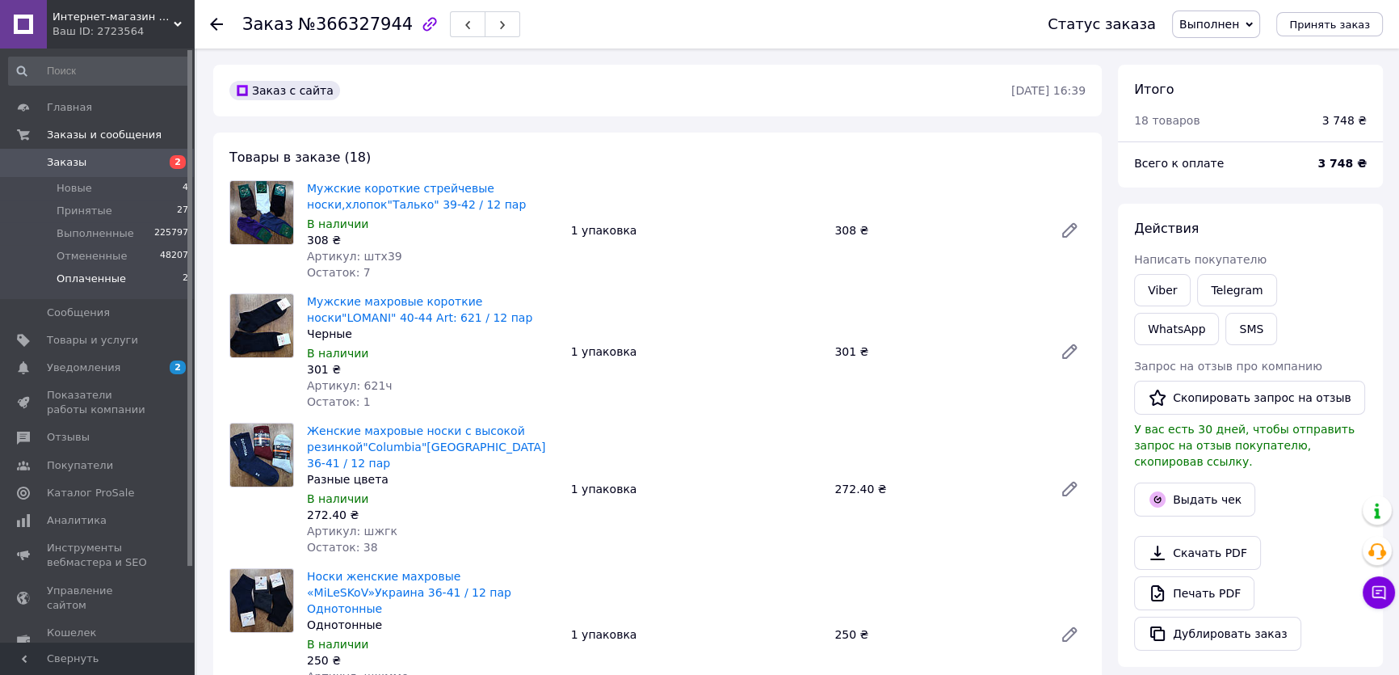
drag, startPoint x: 88, startPoint y: 213, endPoint x: 82, endPoint y: 270, distance: 57.7
click at [89, 213] on span "Принятые" at bounding box center [85, 211] width 56 height 15
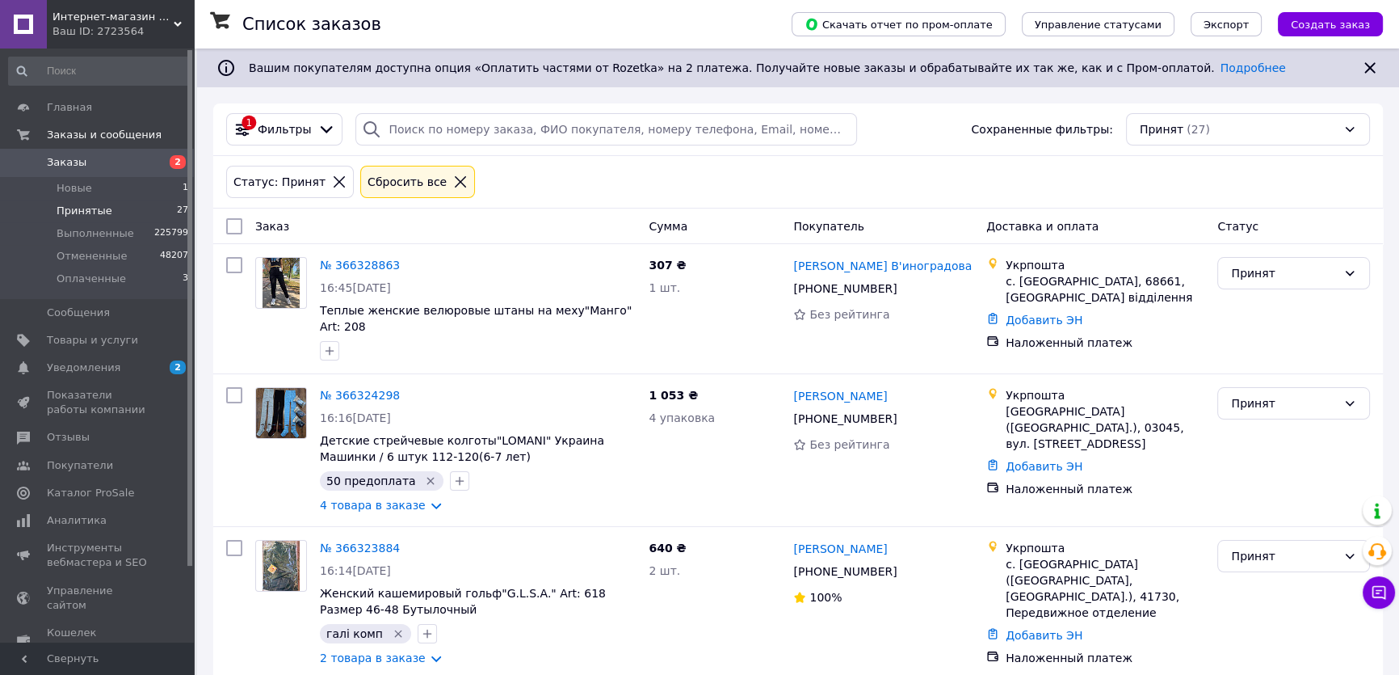
click at [420, 164] on div "Сбросить все" at bounding box center [417, 181] width 121 height 39
click at [419, 173] on div "Сбросить все" at bounding box center [407, 182] width 86 height 18
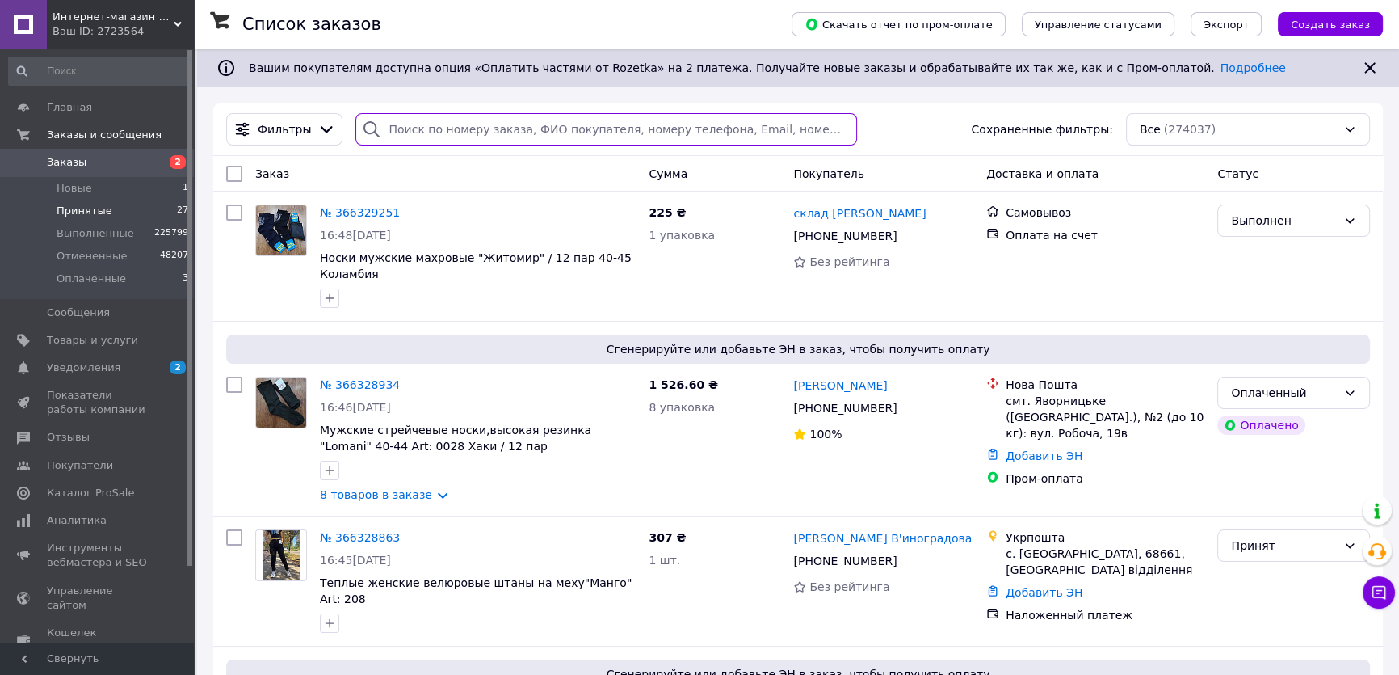
paste input "[PHONE_NUMBER]"
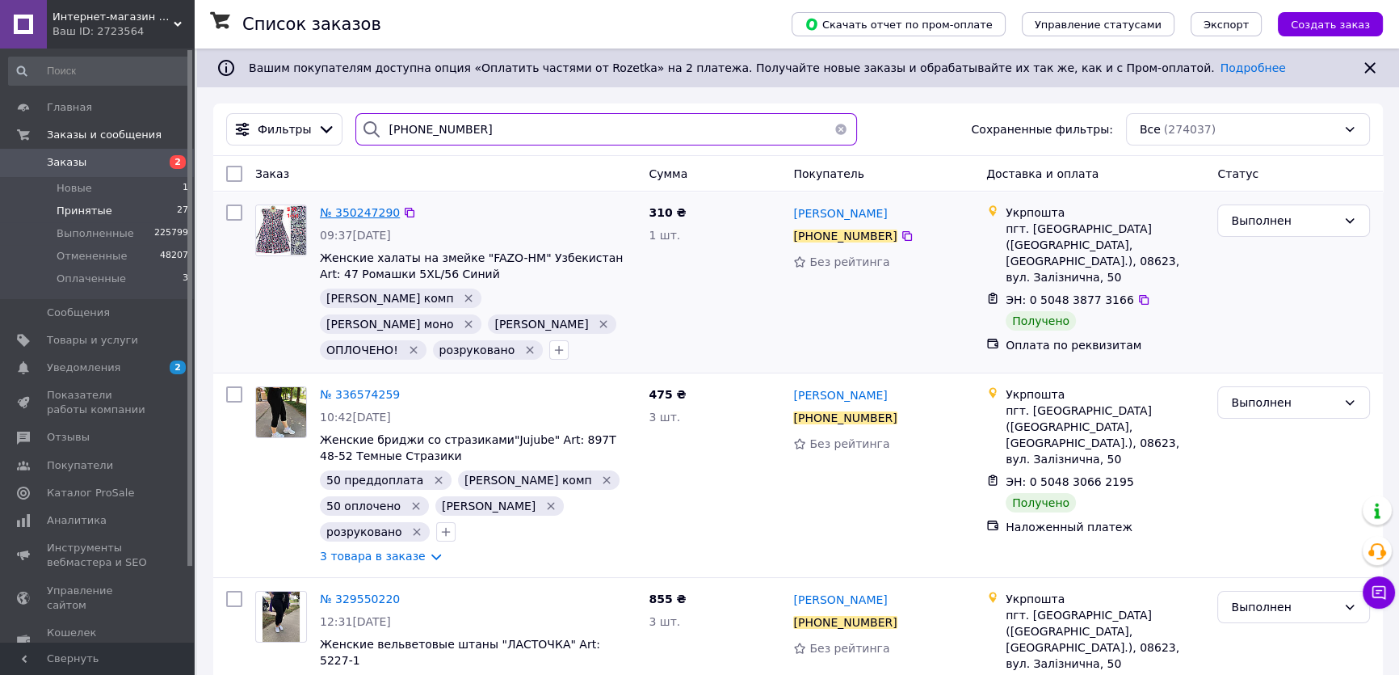
type input "[PHONE_NUMBER]"
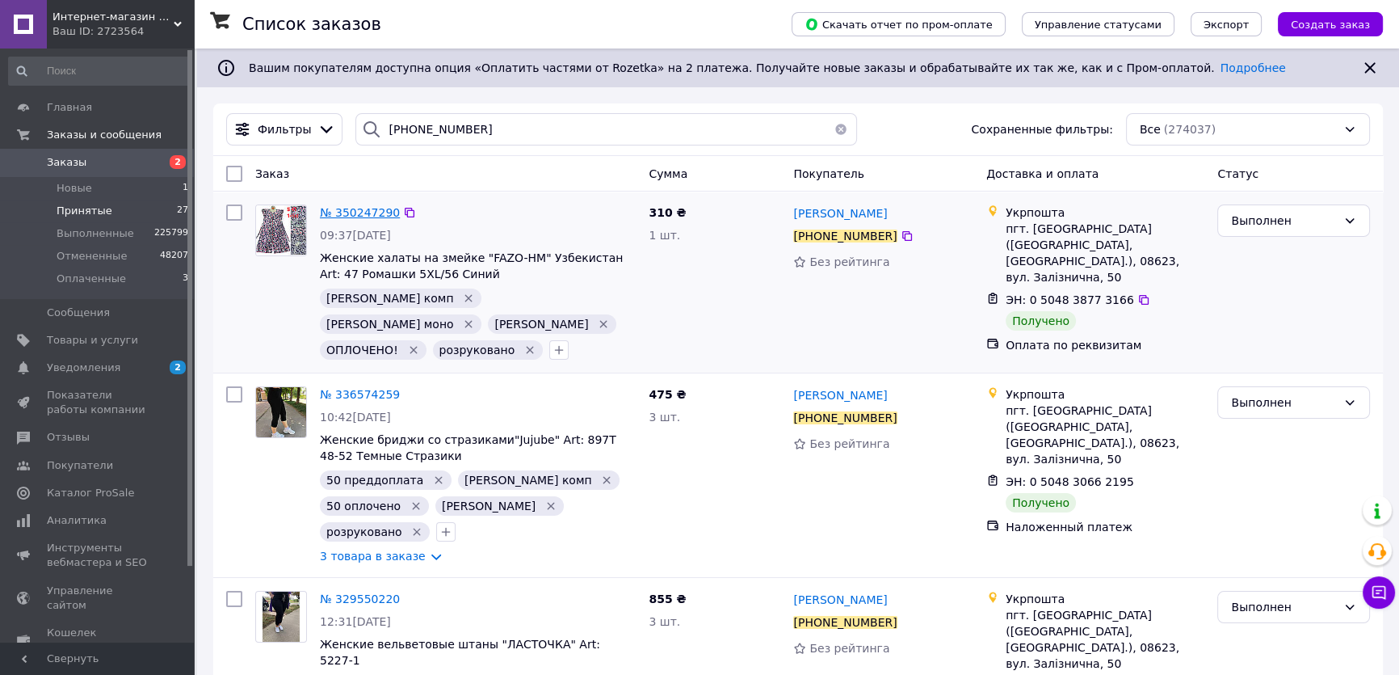
click at [343, 213] on span "№ 350247290" at bounding box center [360, 212] width 80 height 13
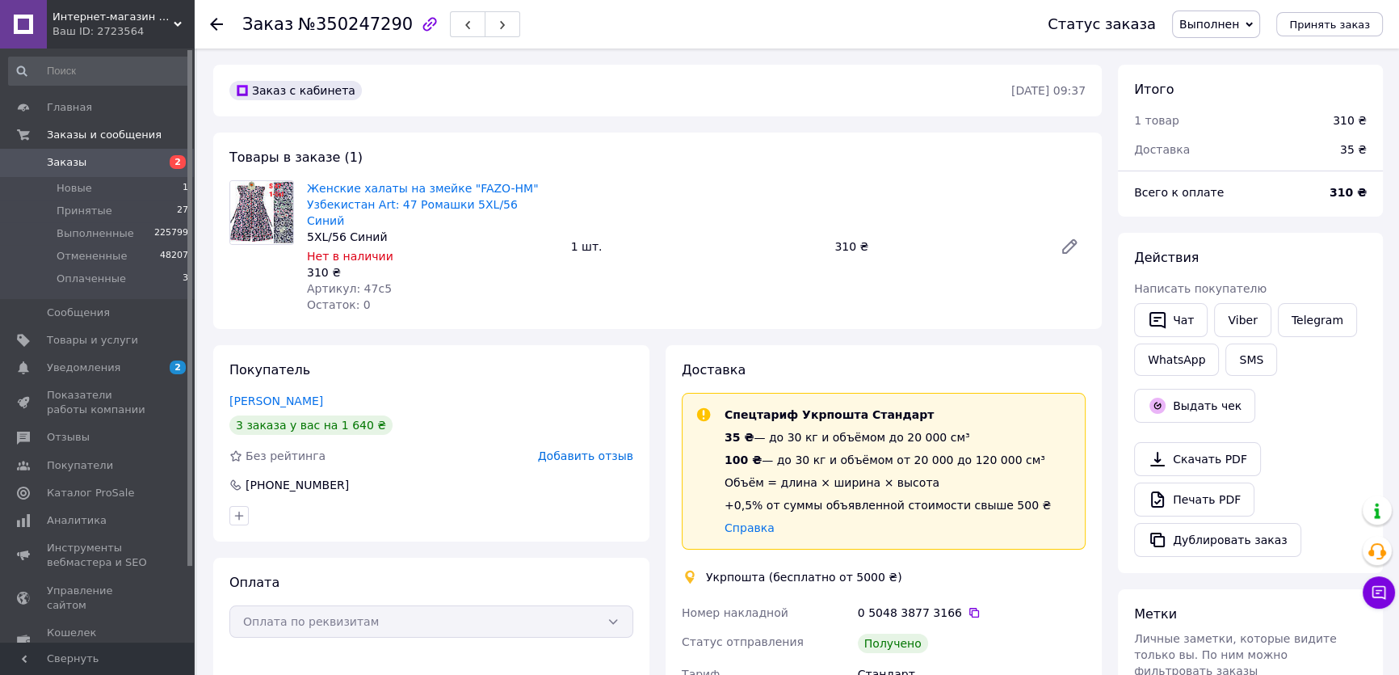
scroll to position [83, 0]
click at [112, 213] on li "Принятые 27" at bounding box center [99, 211] width 198 height 23
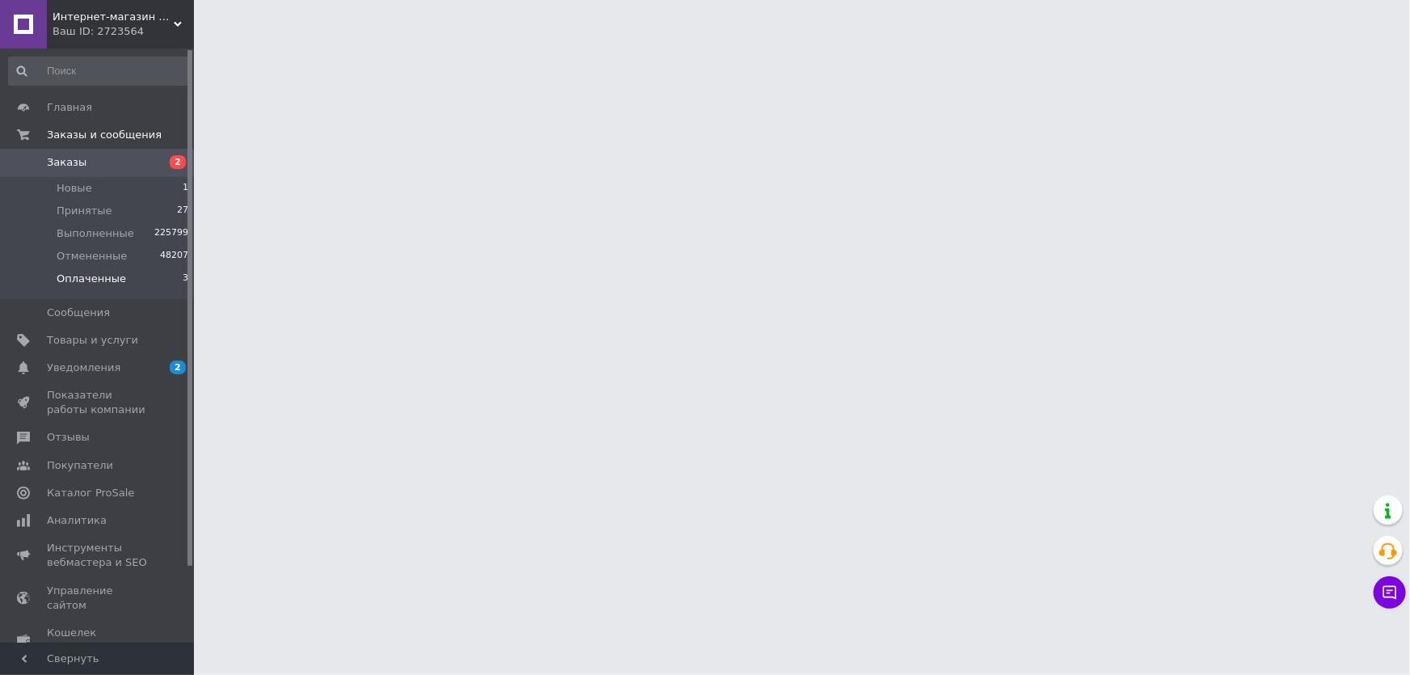
click at [78, 277] on span "Оплаченные" at bounding box center [91, 278] width 69 height 15
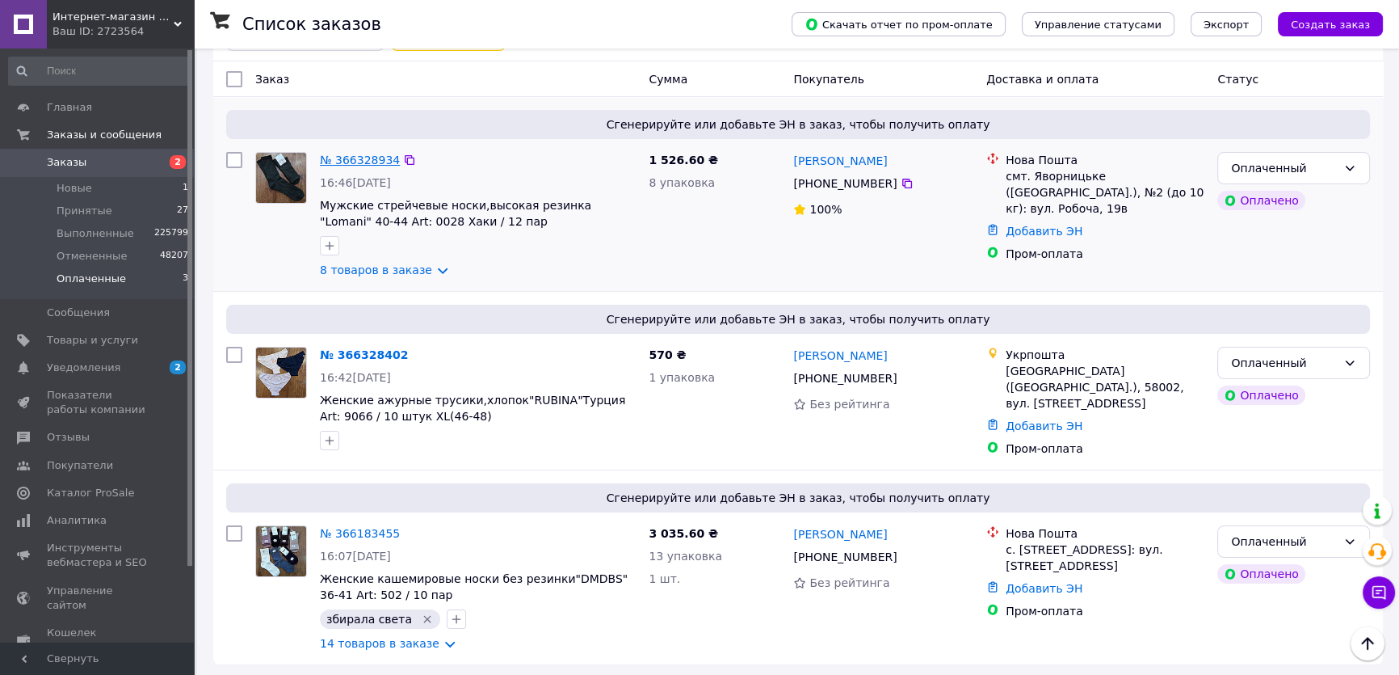
click at [344, 162] on link "№ 366328934" at bounding box center [360, 160] width 80 height 13
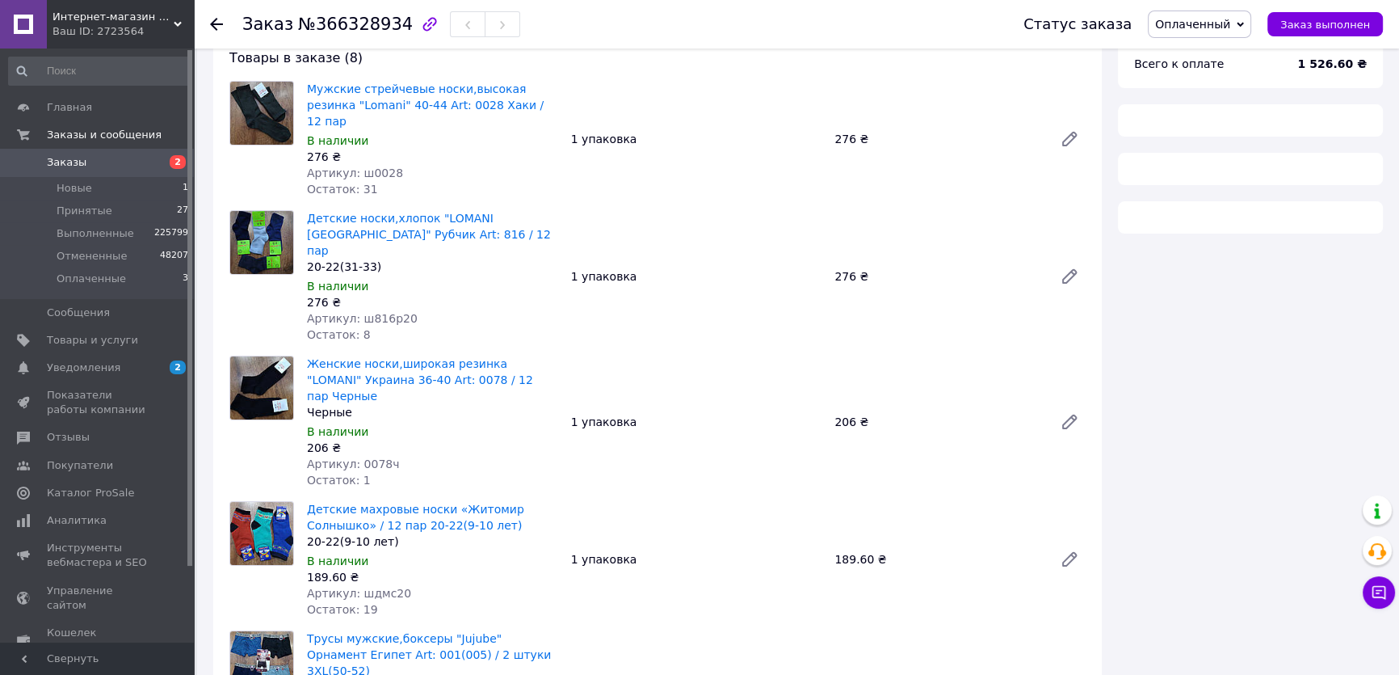
scroll to position [588, 0]
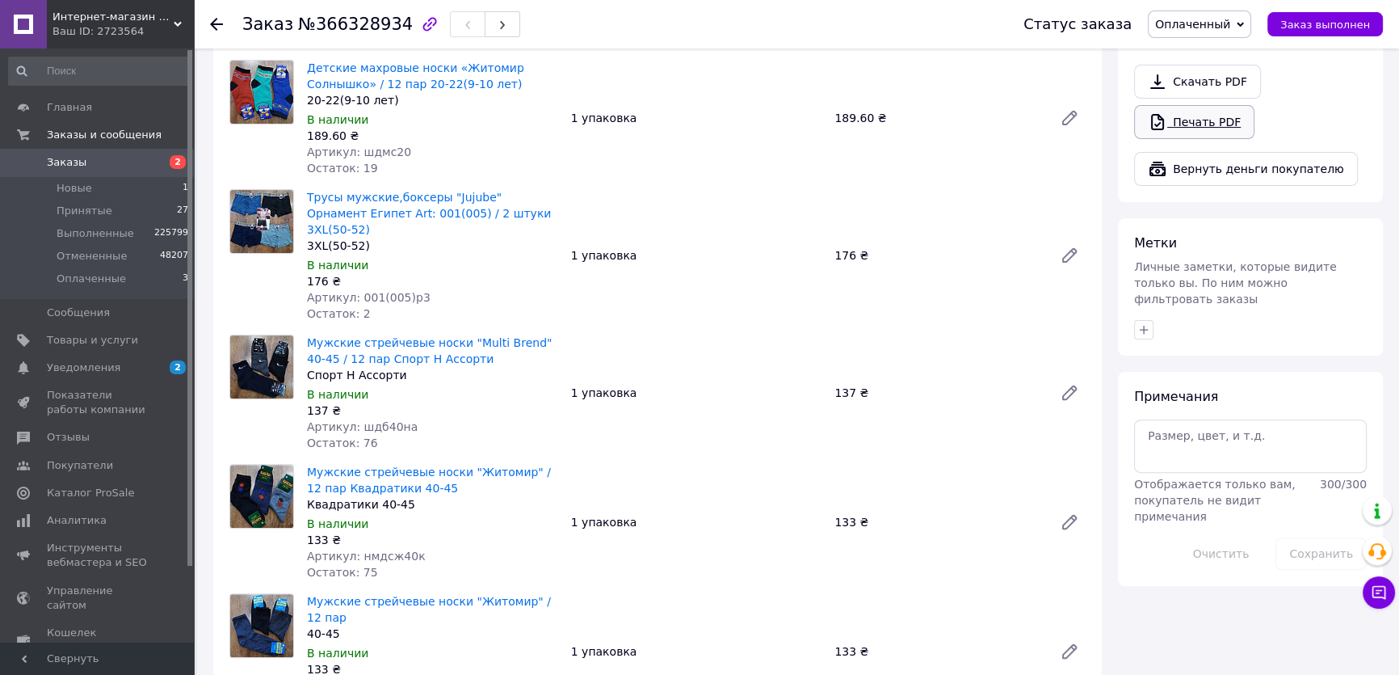
click at [1181, 112] on link "Печать PDF" at bounding box center [1194, 122] width 120 height 34
click at [1143, 326] on icon "button" at bounding box center [1144, 330] width 9 height 9
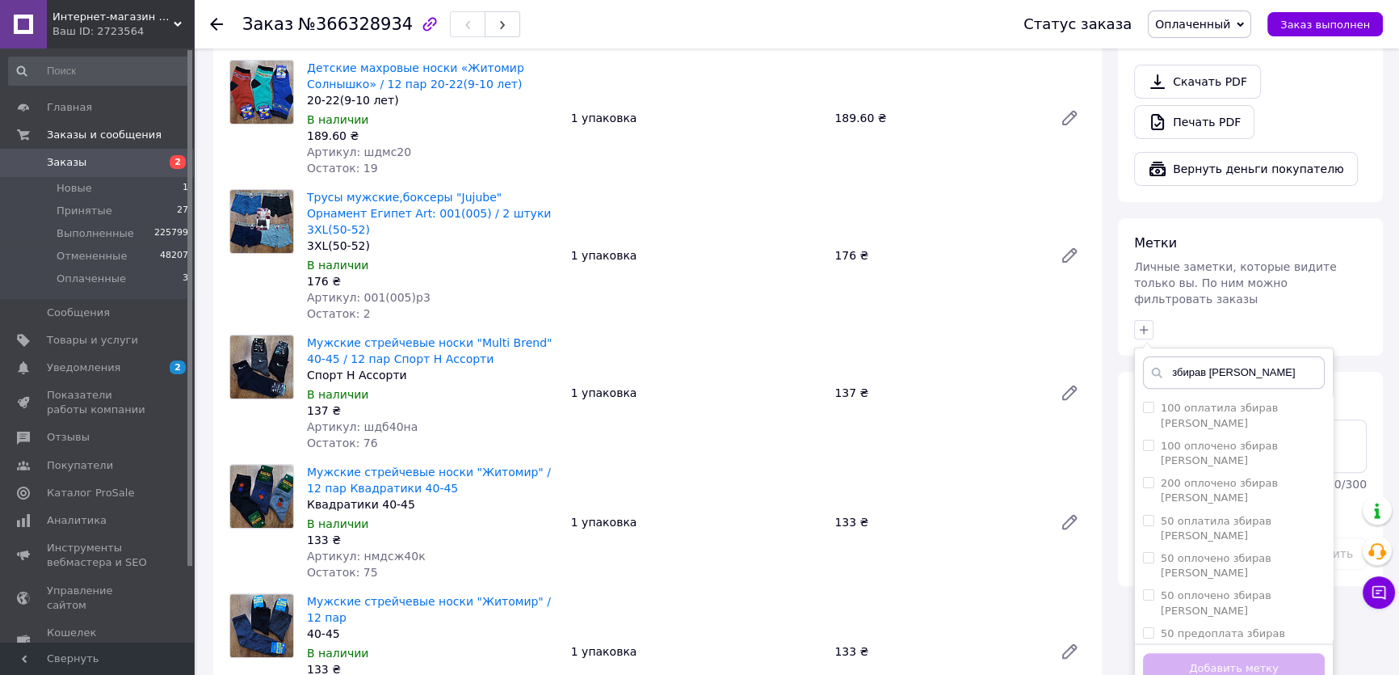
type input "збирав [PERSON_NAME]"
click at [1147, 664] on input "збирав [PERSON_NAME]" at bounding box center [1148, 669] width 11 height 11
checkbox input "true"
click at [1189, 653] on button "Добавить метку" at bounding box center [1234, 669] width 182 height 32
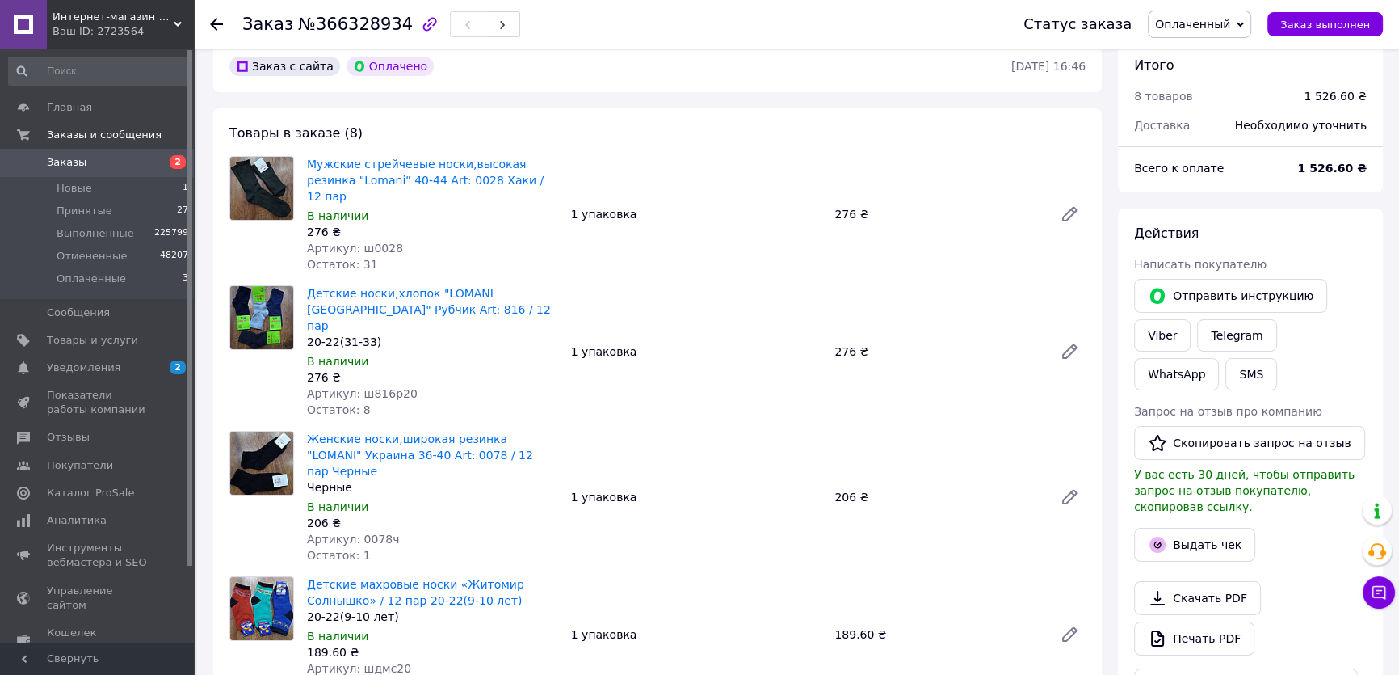
scroll to position [0, 0]
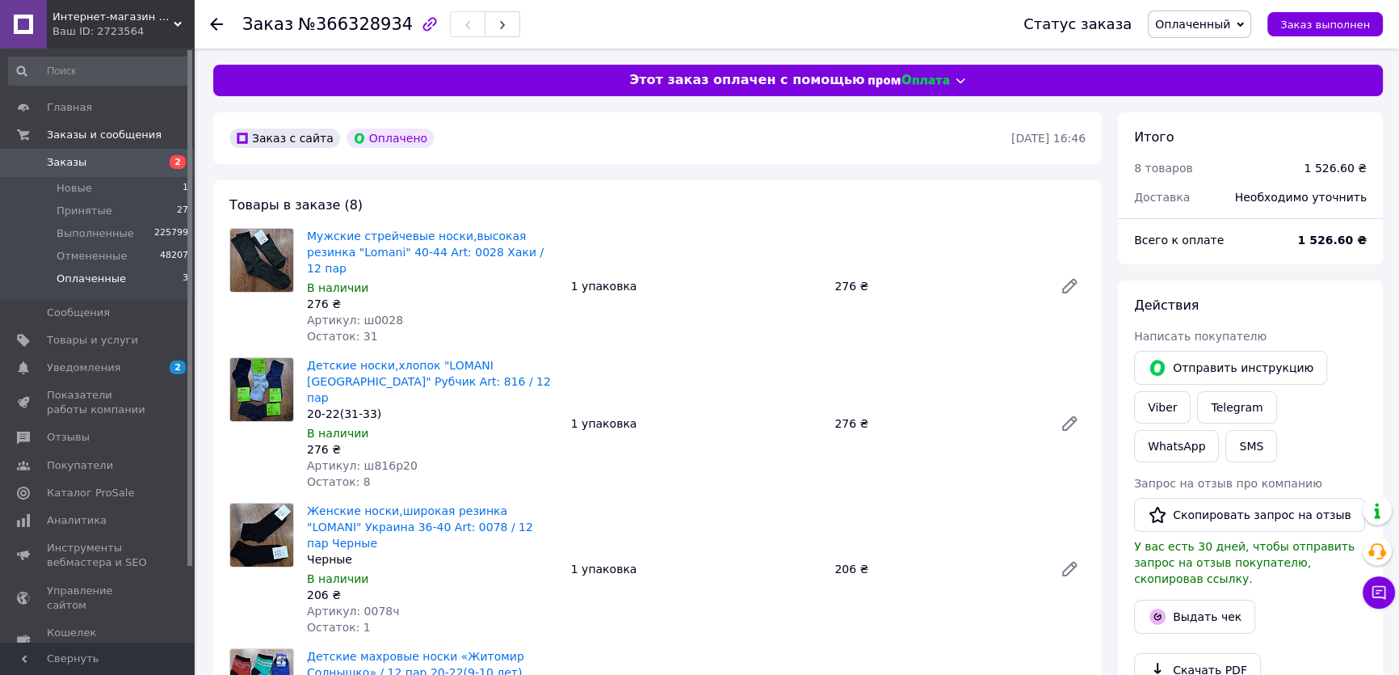
click at [94, 283] on span "Оплаченные" at bounding box center [91, 278] width 69 height 15
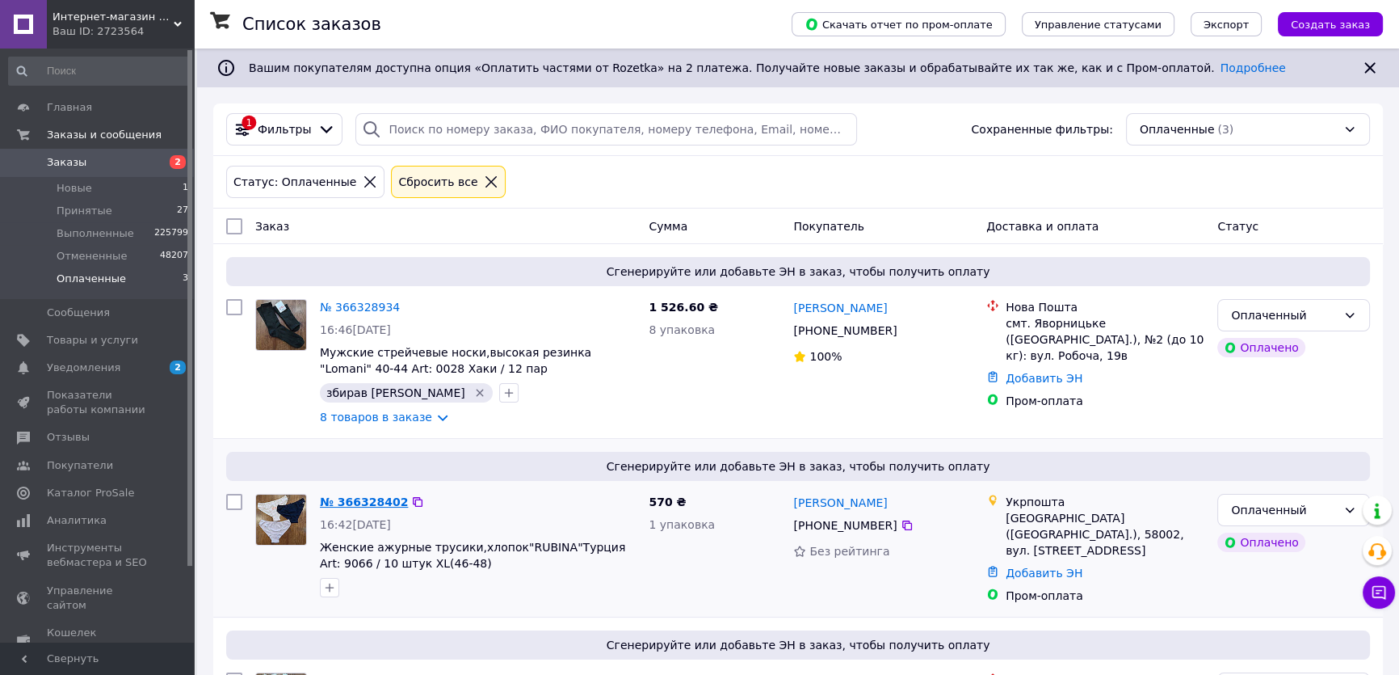
click at [350, 507] on link "№ 366328402" at bounding box center [364, 501] width 88 height 13
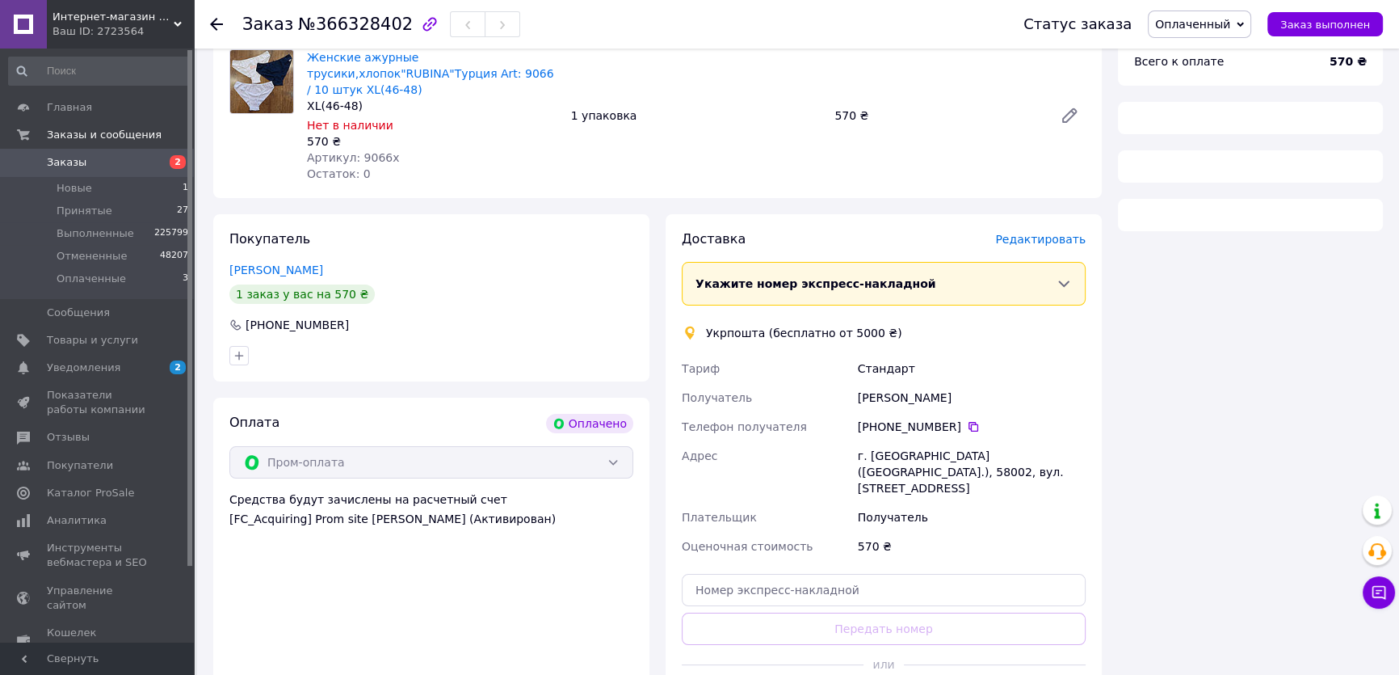
scroll to position [283, 0]
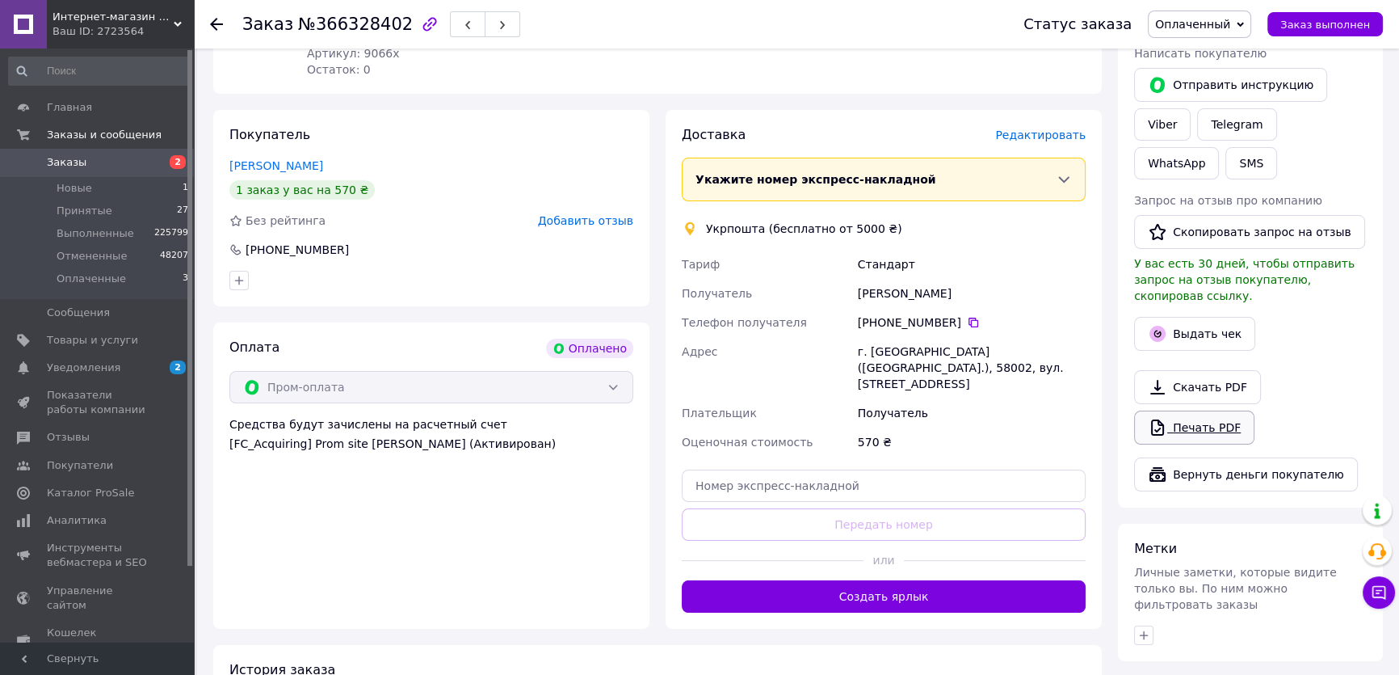
click at [1208, 412] on link "Печать PDF" at bounding box center [1194, 427] width 120 height 34
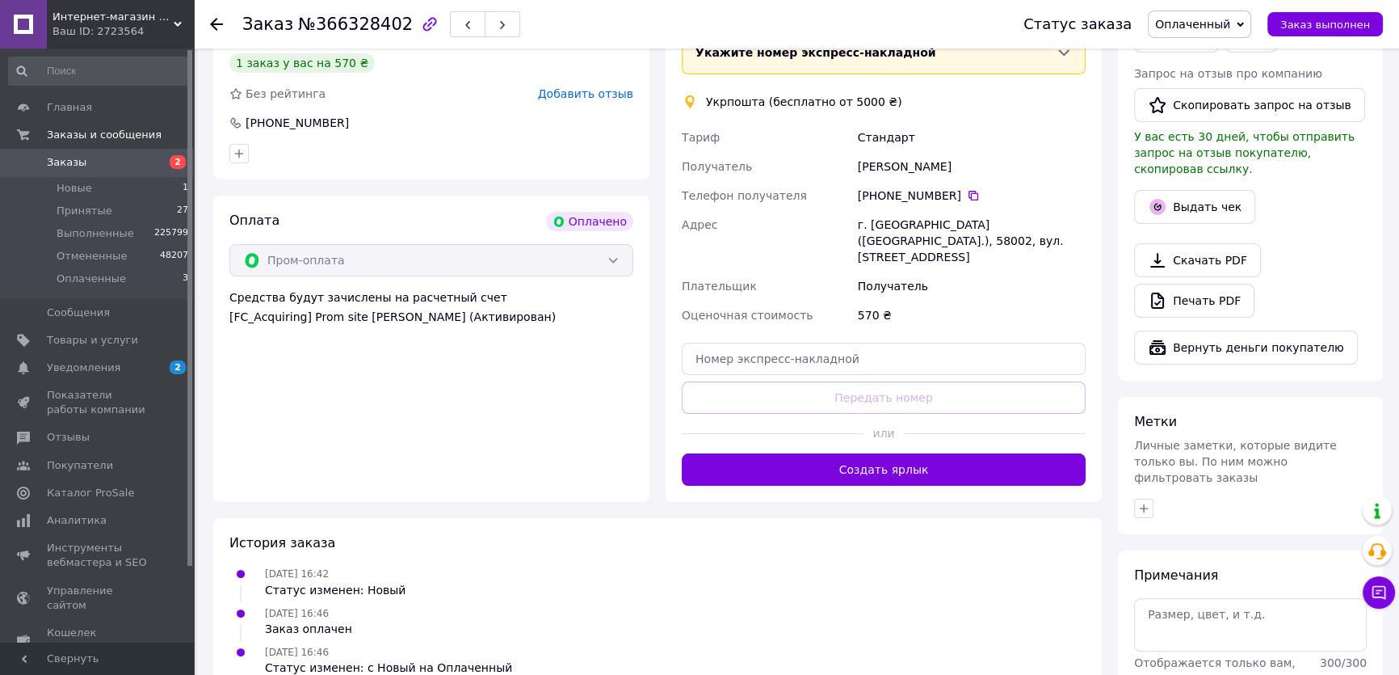
scroll to position [482, 0]
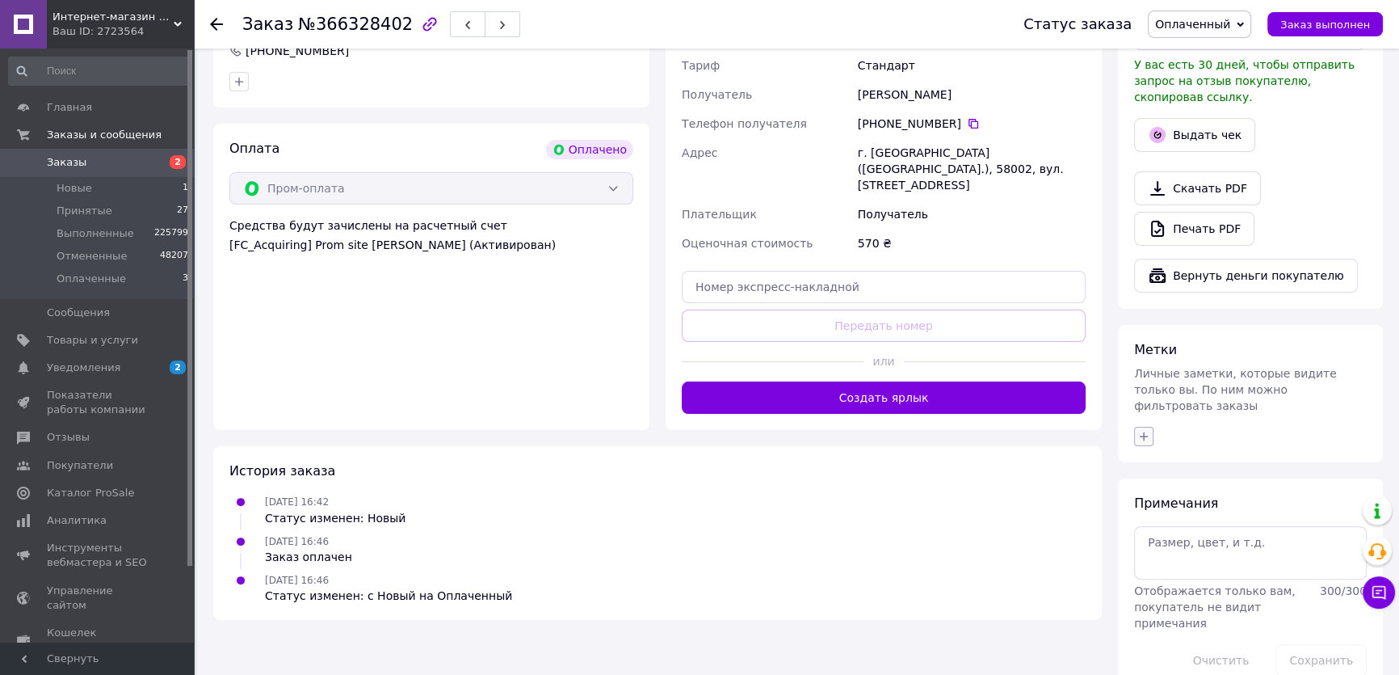
click at [1148, 430] on icon "button" at bounding box center [1144, 436] width 13 height 13
click at [1147, 430] on icon "button" at bounding box center [1144, 436] width 13 height 13
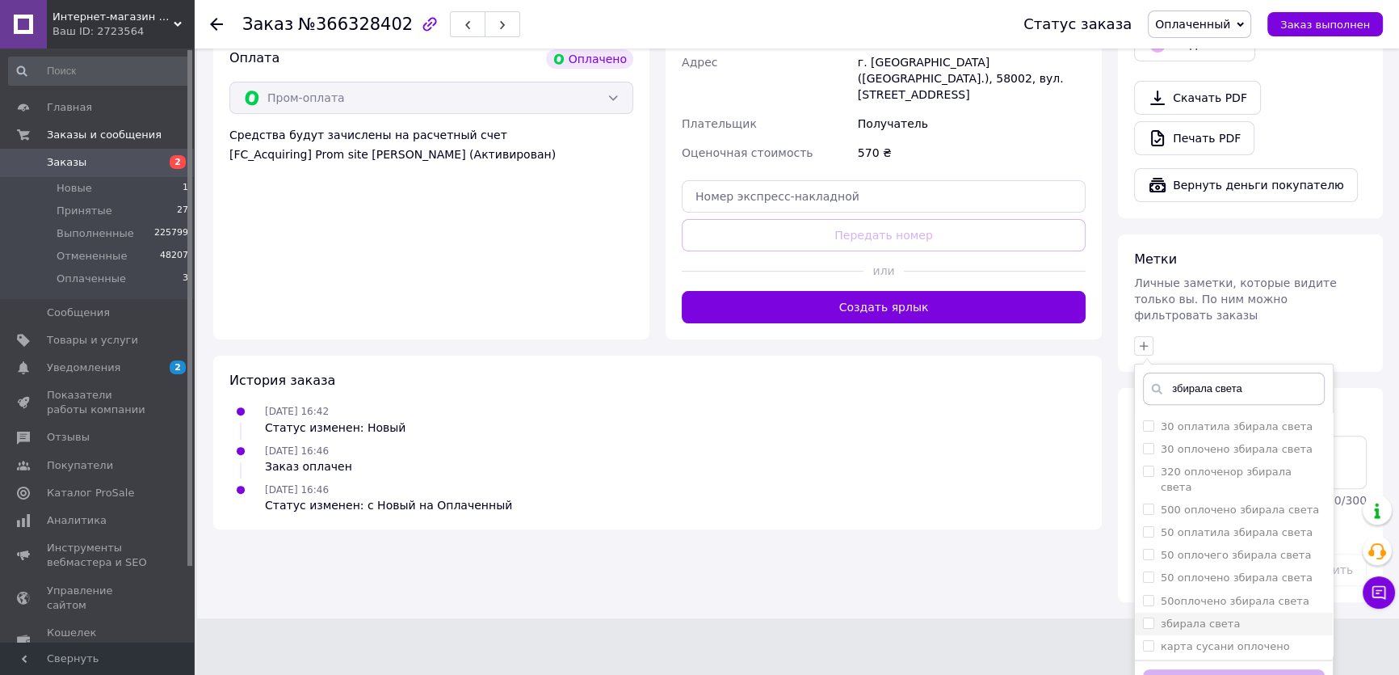
scroll to position [587, 0]
type input "збирала света"
click at [1140, 448] on li "збирала света" at bounding box center [1234, 459] width 198 height 23
checkbox input "true"
click at [1161, 669] on button "Добавить метку" at bounding box center [1234, 685] width 182 height 32
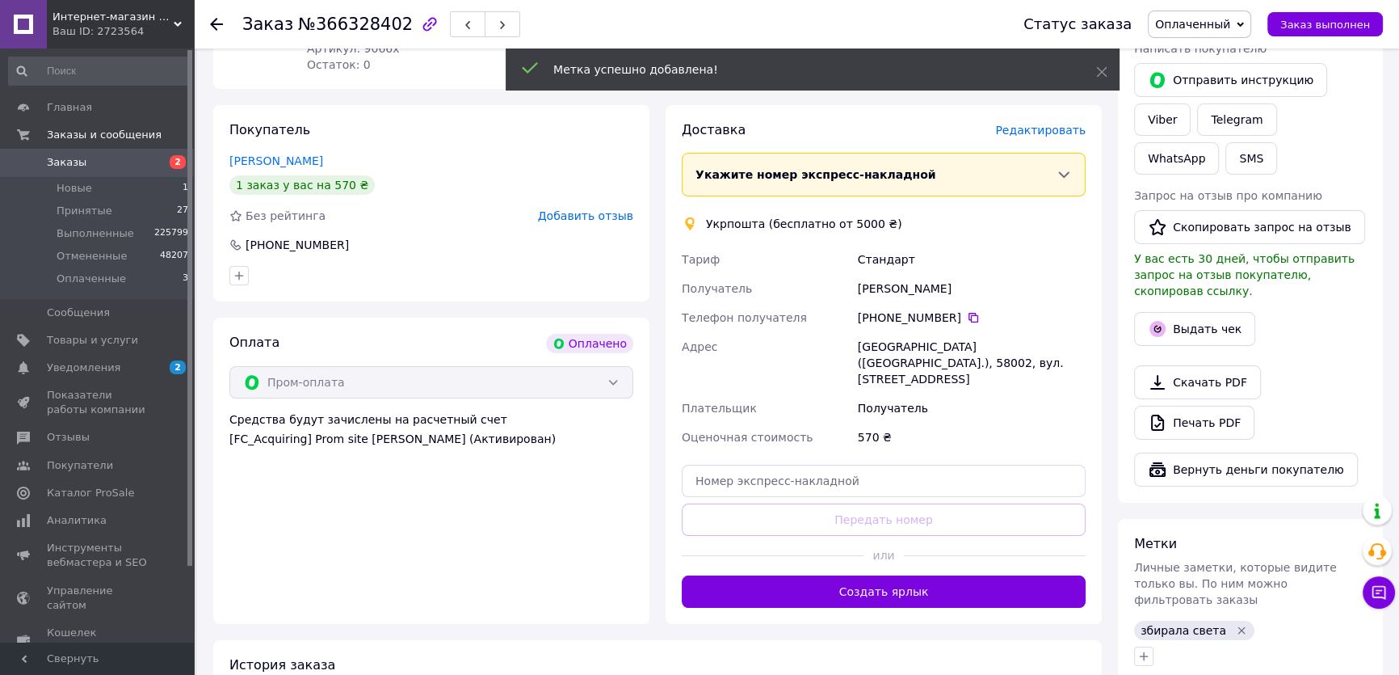
scroll to position [293, 0]
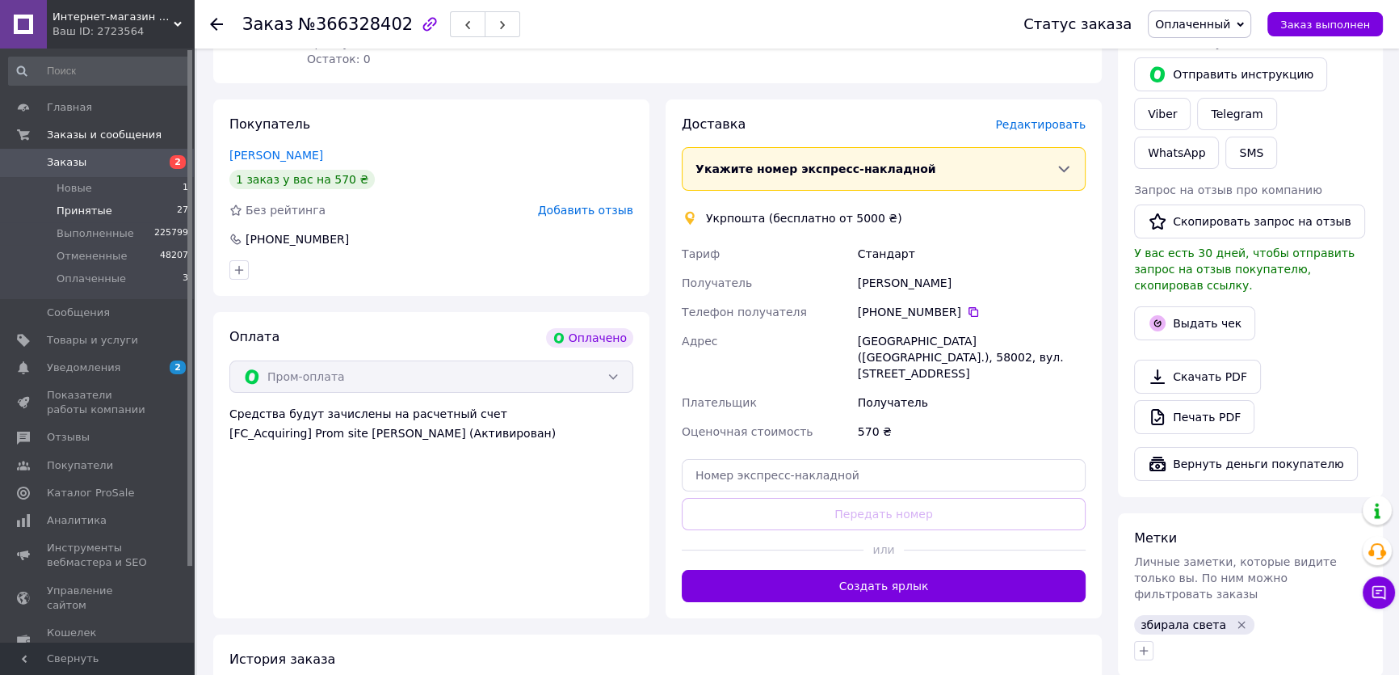
click at [112, 217] on li "Принятые 27" at bounding box center [99, 211] width 198 height 23
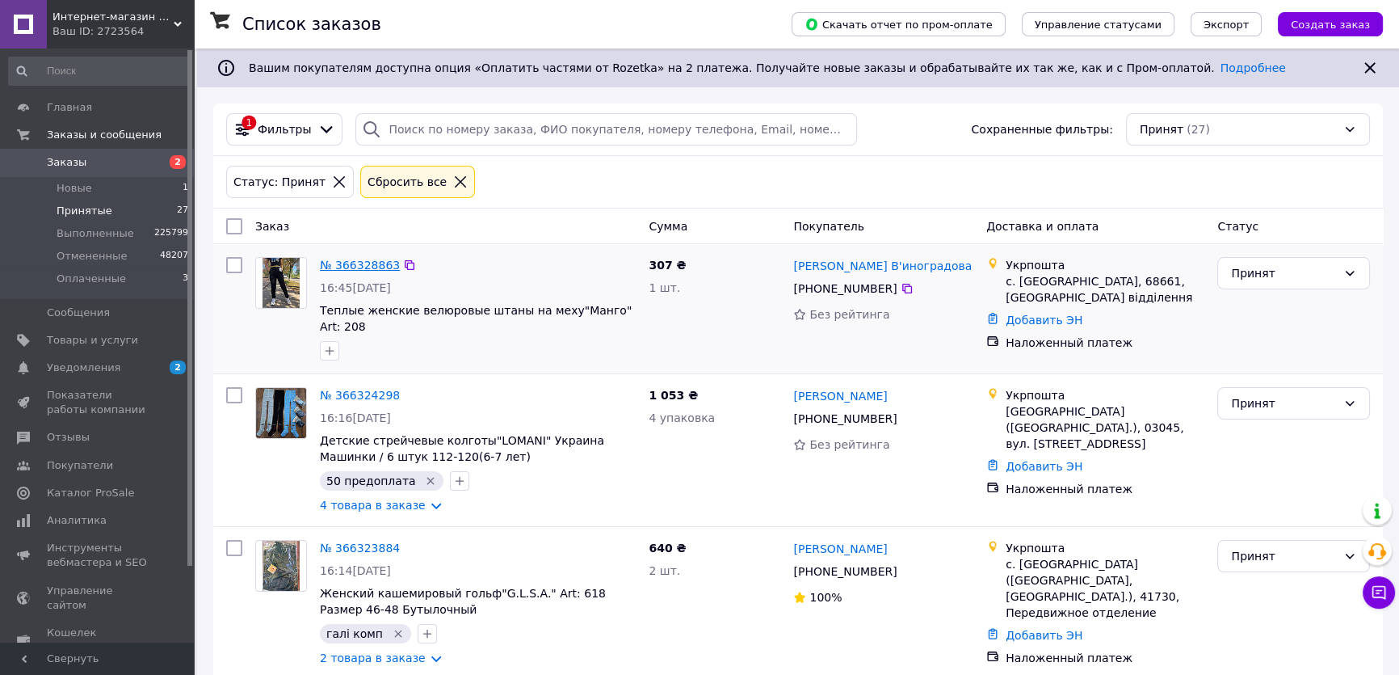
click at [364, 267] on link "№ 366328863" at bounding box center [360, 265] width 80 height 13
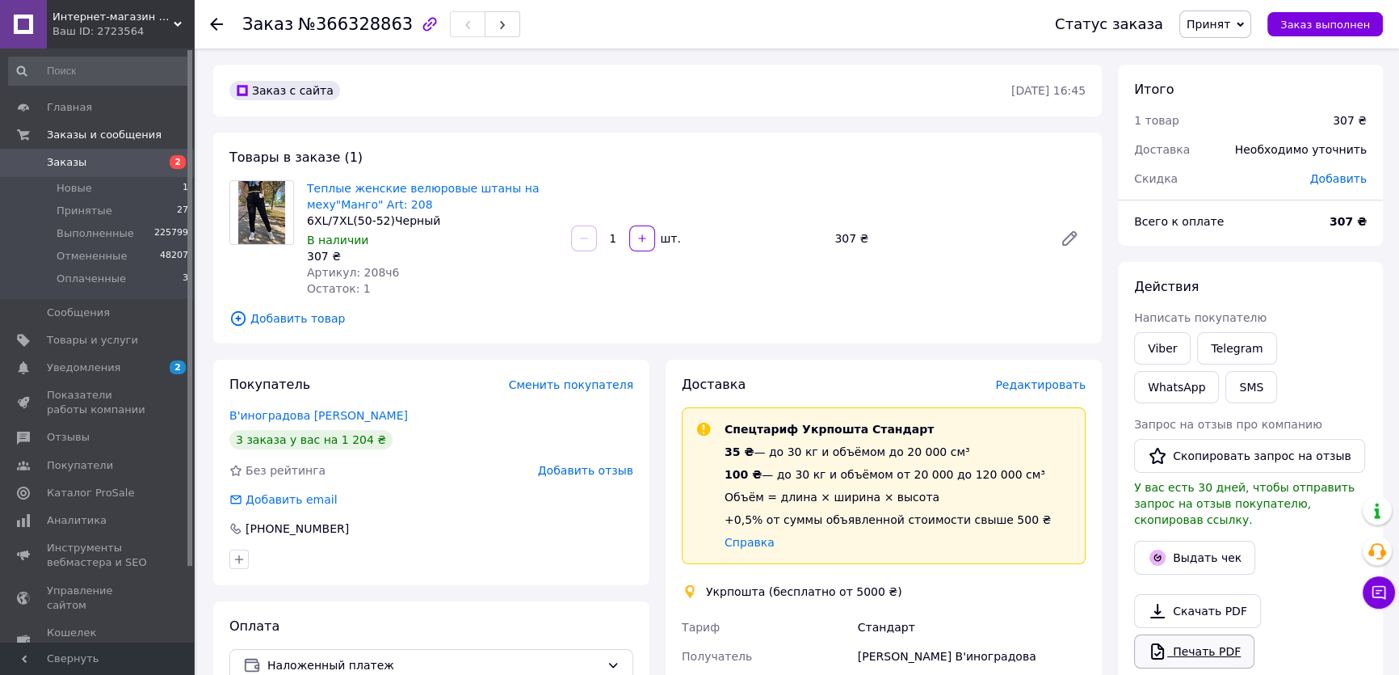
click at [1210, 634] on link "Печать PDF" at bounding box center [1194, 651] width 120 height 34
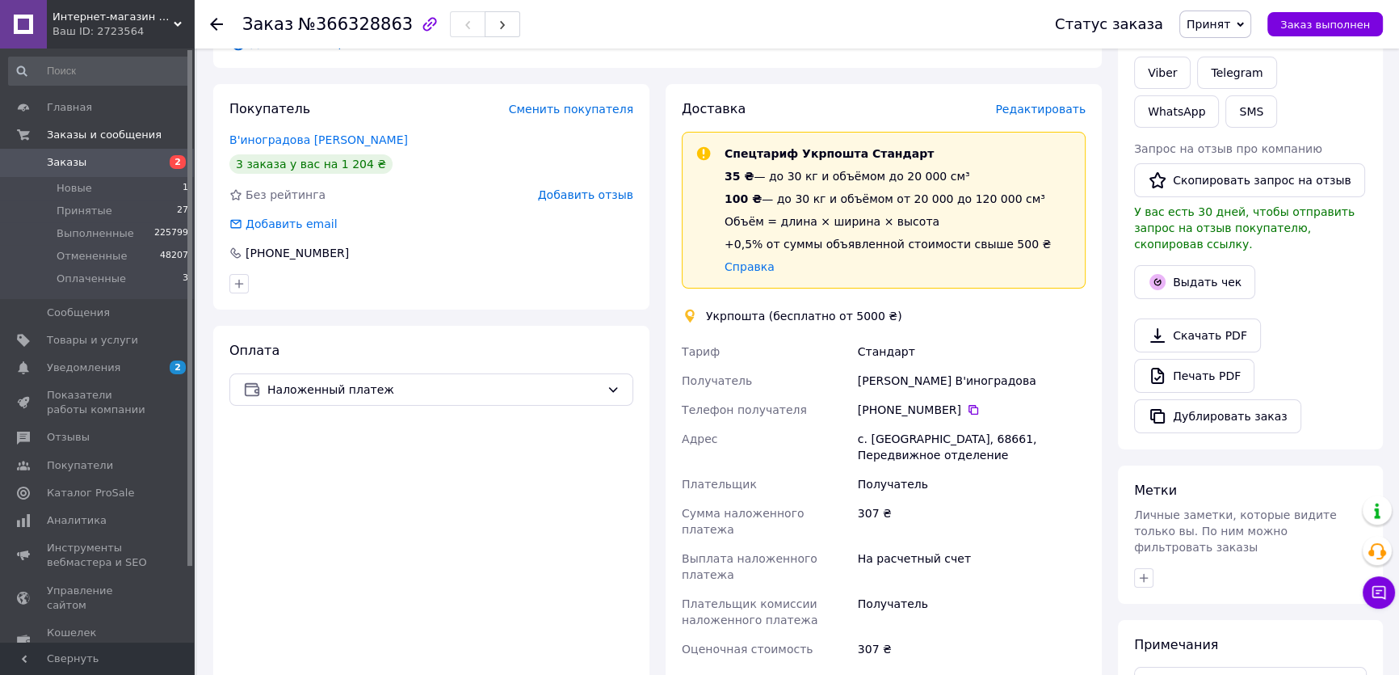
scroll to position [440, 0]
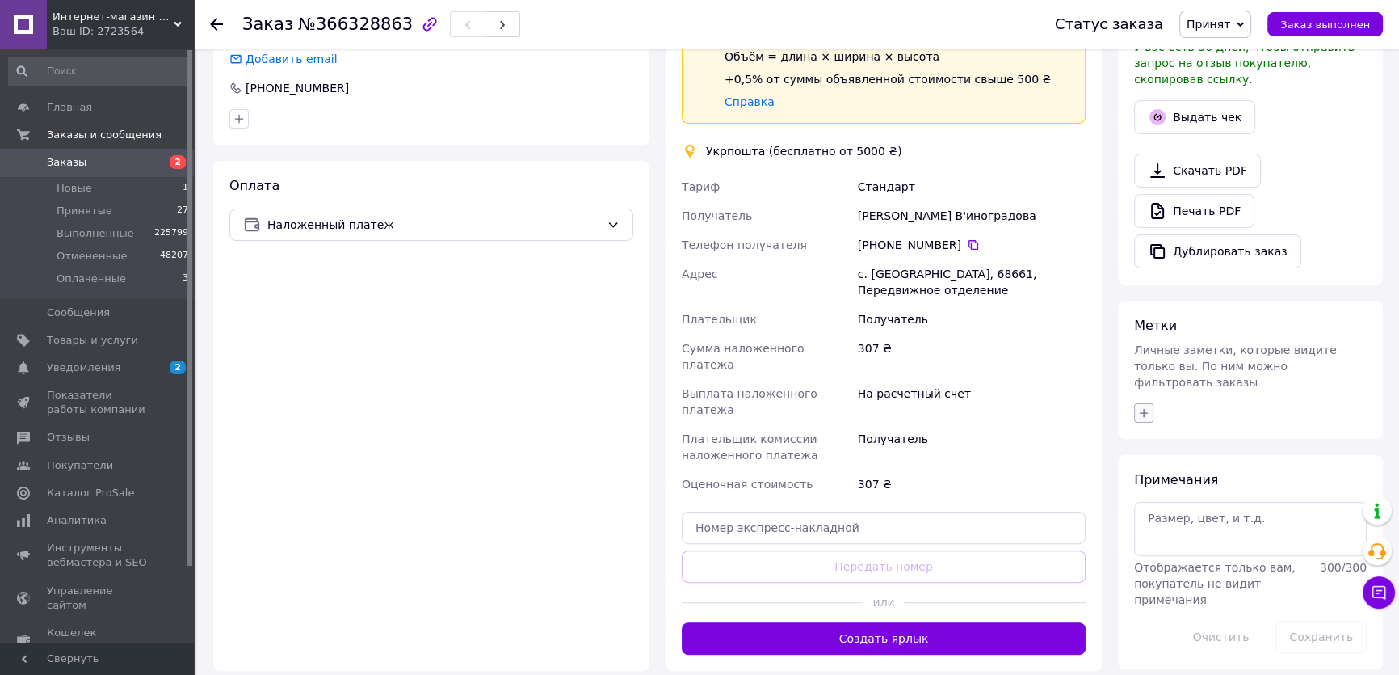
click at [1148, 406] on icon "button" at bounding box center [1144, 412] width 13 height 13
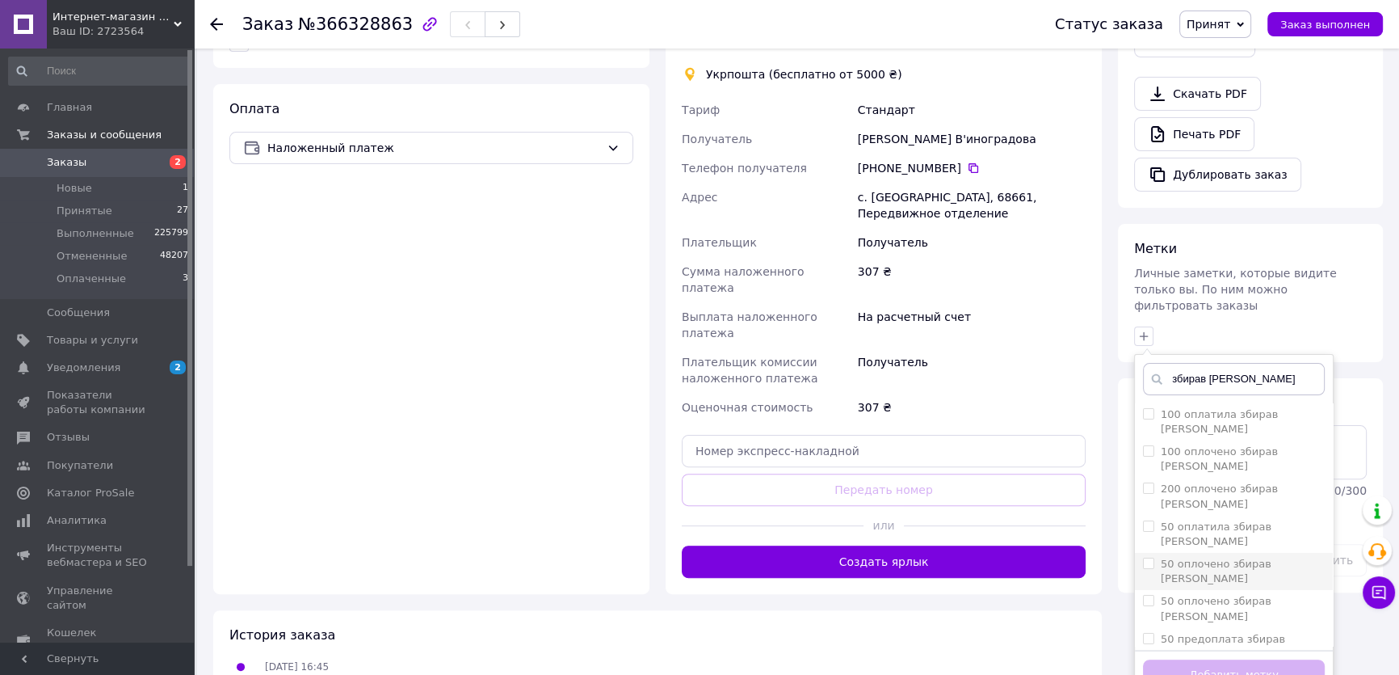
scroll to position [570, 0]
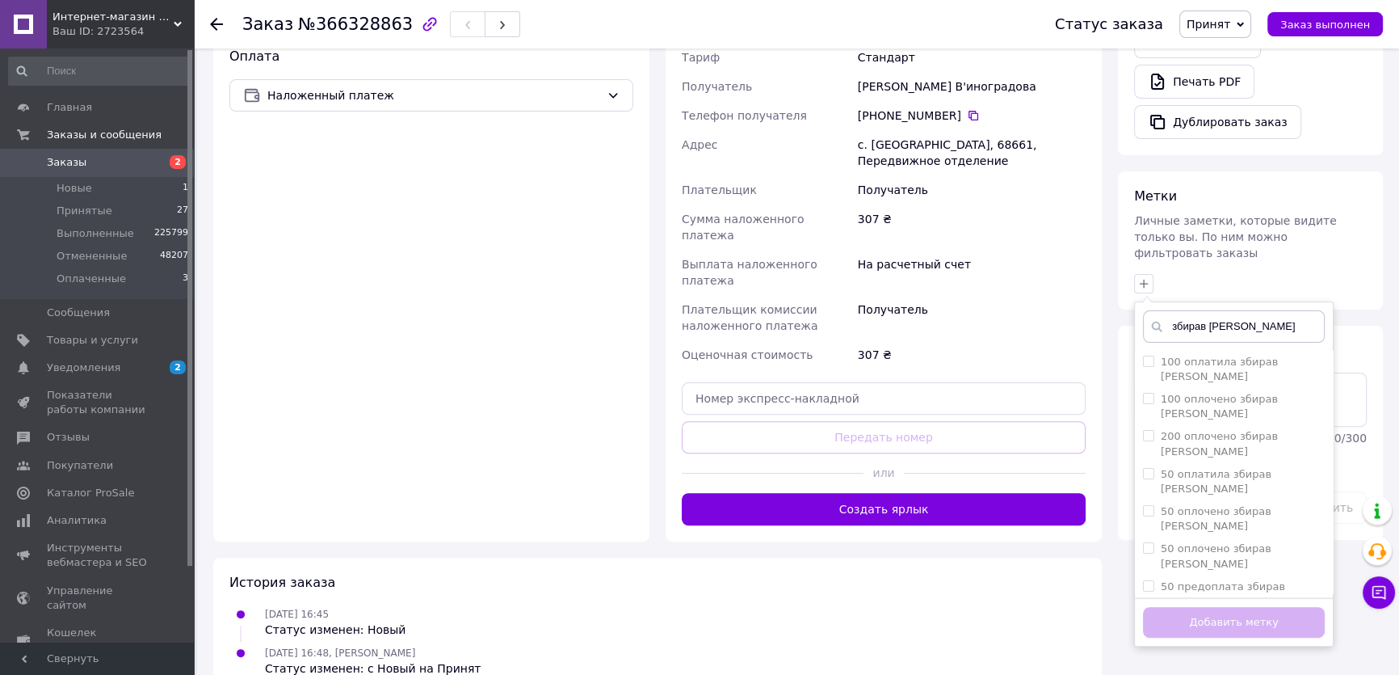
type input "збирав [PERSON_NAME]"
click at [1139, 612] on li "збирав [PERSON_NAME]" at bounding box center [1234, 623] width 198 height 23
checkbox input "true"
click at [1190, 607] on button "Добавить метку" at bounding box center [1234, 623] width 182 height 32
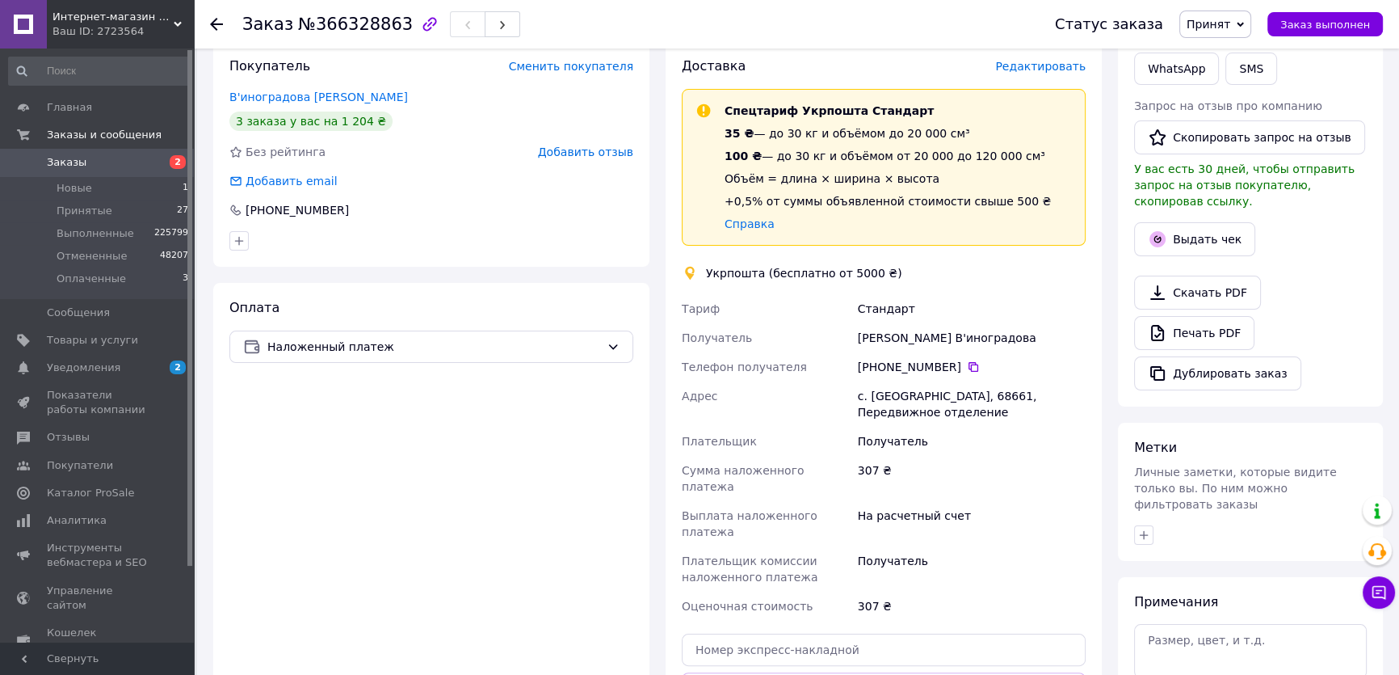
scroll to position [276, 0]
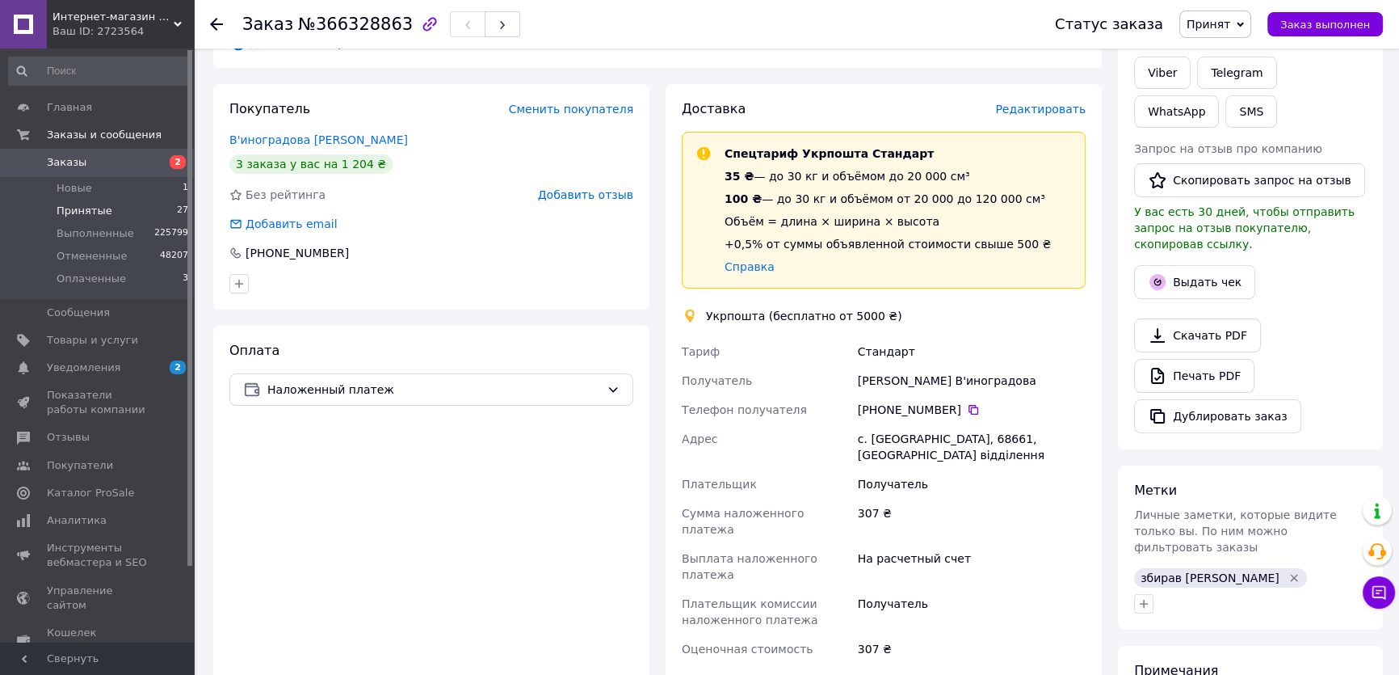
click at [78, 204] on span "Принятые" at bounding box center [85, 211] width 56 height 15
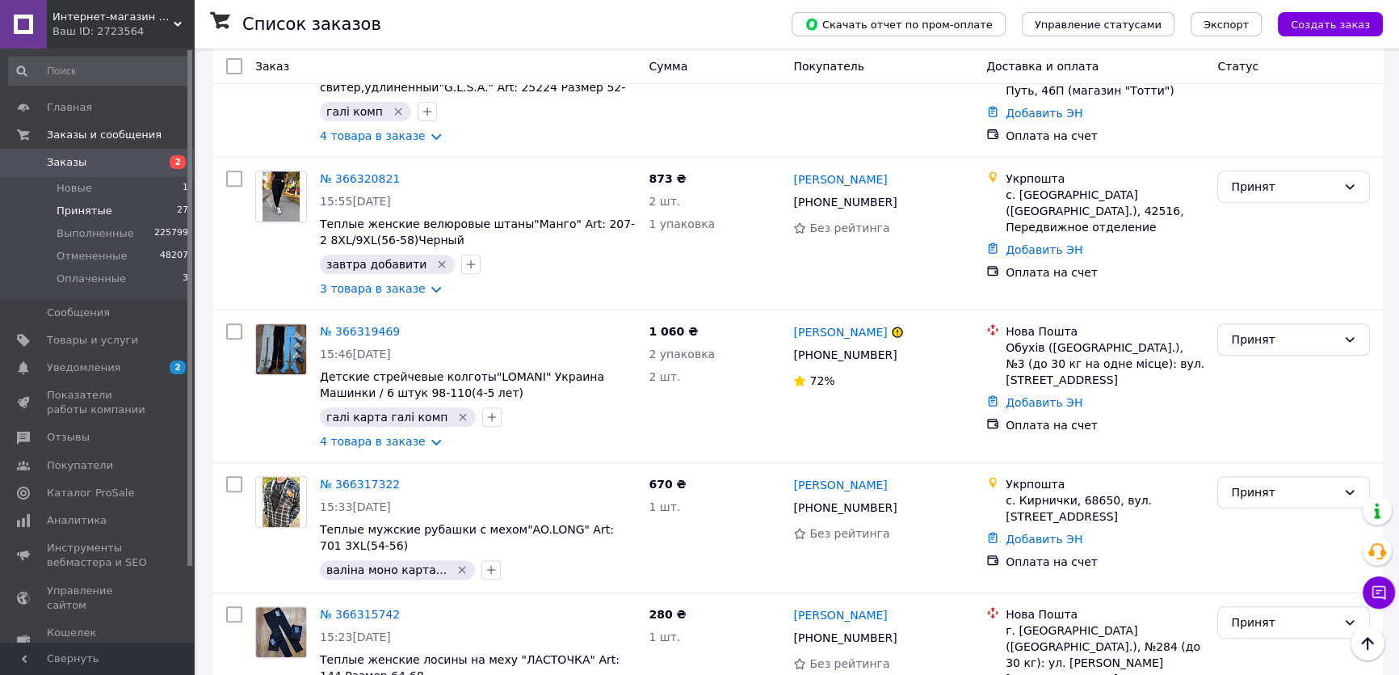
scroll to position [1028, 0]
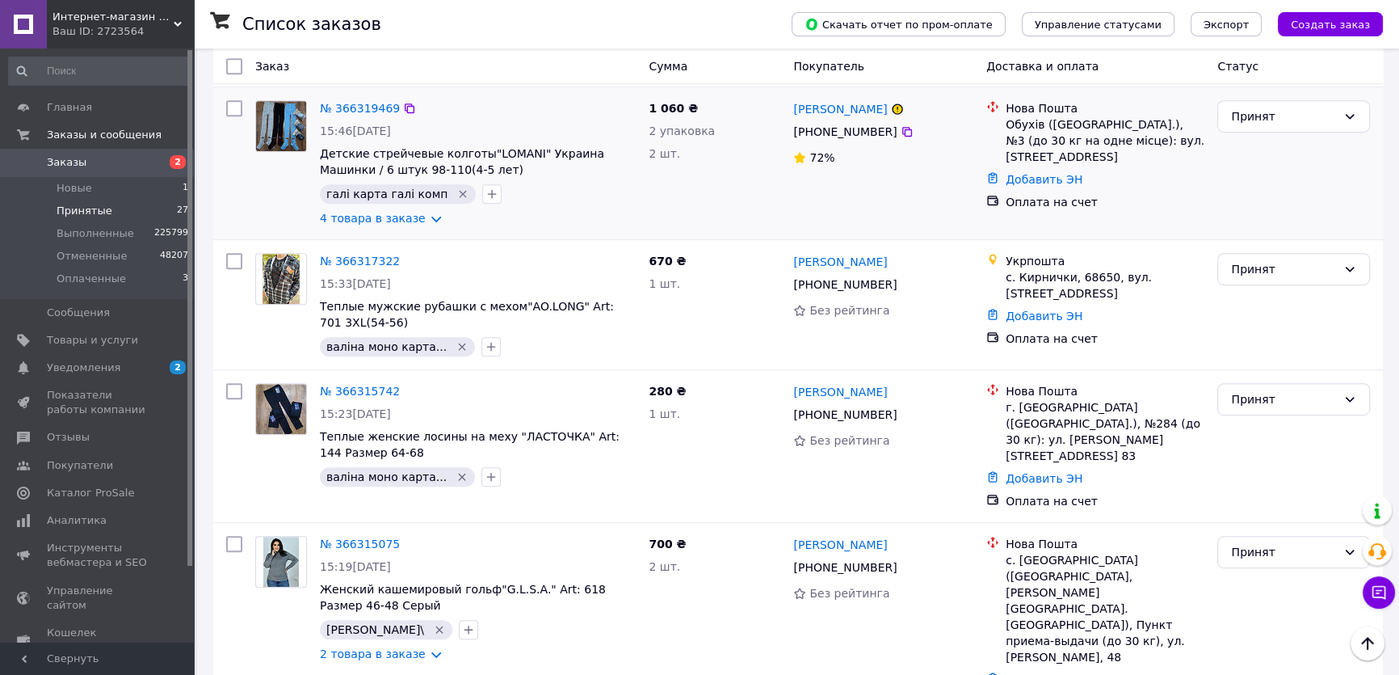
drag, startPoint x: 482, startPoint y: 113, endPoint x: 463, endPoint y: 109, distance: 19.8
click at [480, 112] on div "№ 366319469 15:46[DATE] Детские стрейчевые колготы"LOMANI" Украина Машинки / 6 …" at bounding box center [478, 163] width 329 height 139
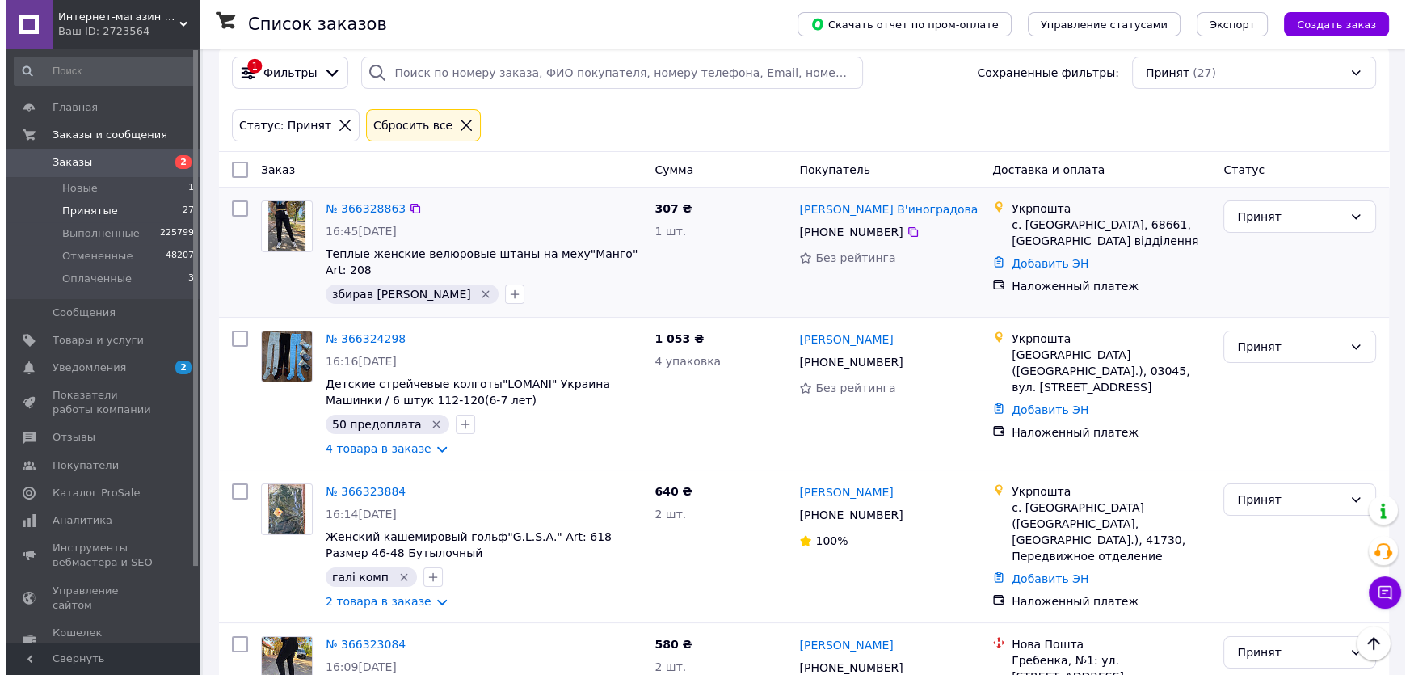
scroll to position [0, 0]
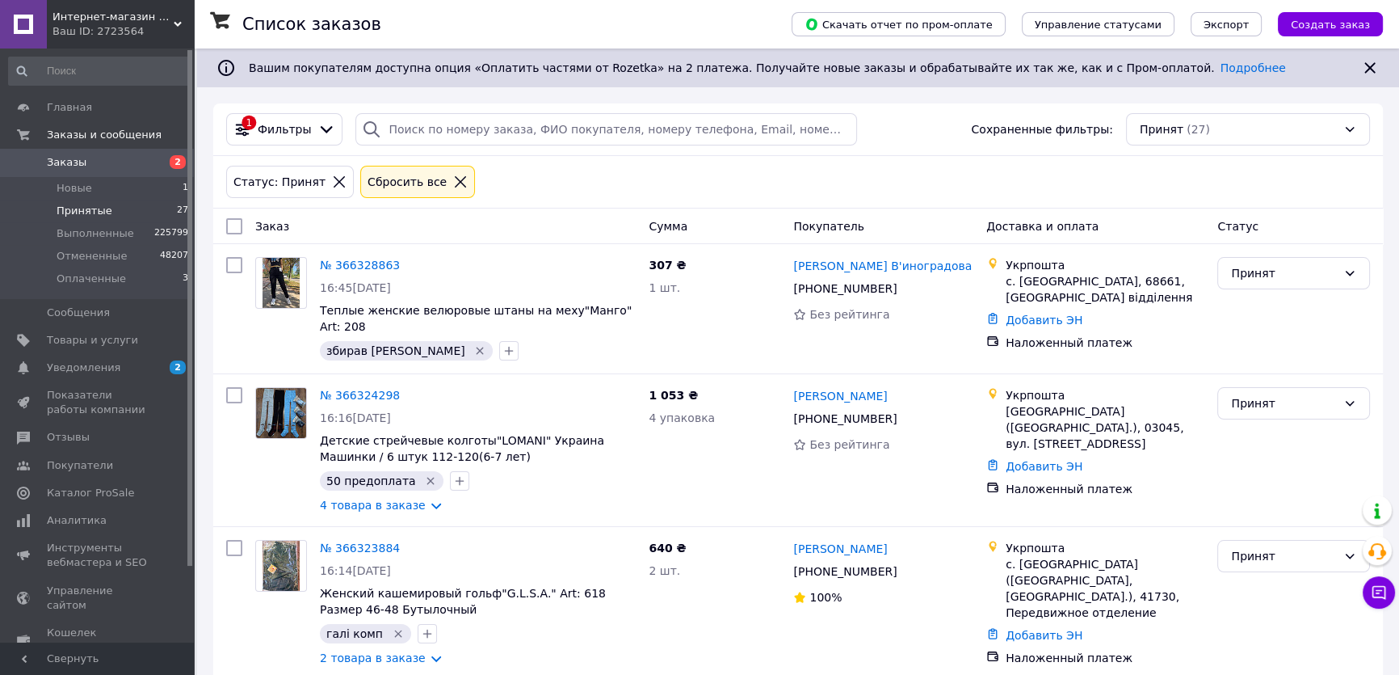
drag, startPoint x: 400, startPoint y: 170, endPoint x: 448, endPoint y: 183, distance: 50.0
click at [401, 170] on div "Сбросить все" at bounding box center [417, 182] width 115 height 32
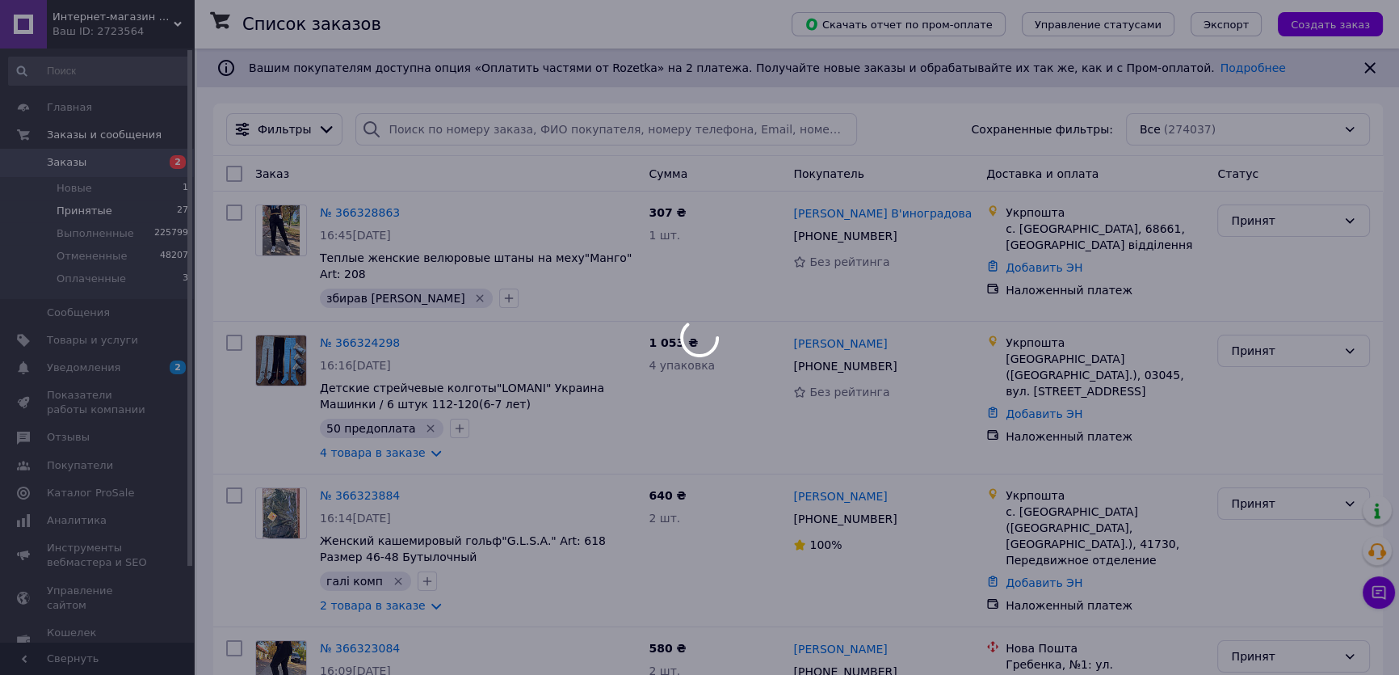
click at [420, 138] on div at bounding box center [699, 337] width 1399 height 675
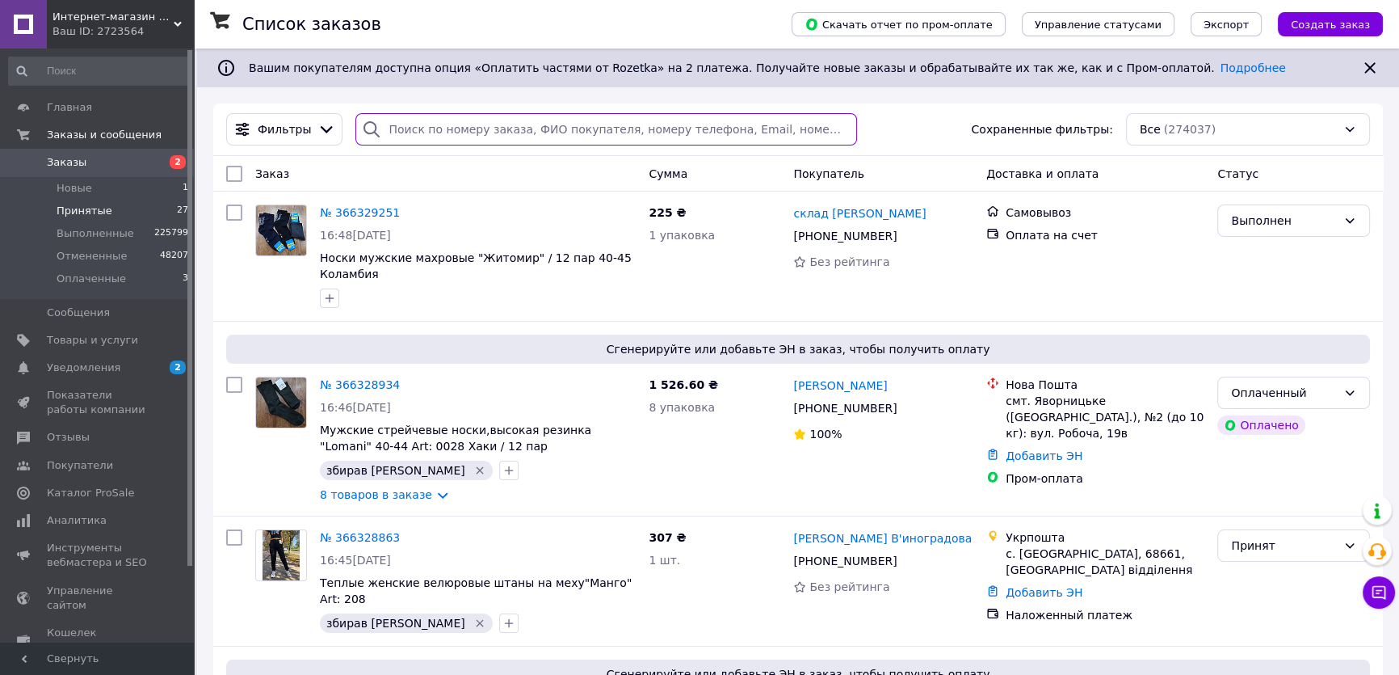
click at [406, 125] on input "search" at bounding box center [606, 129] width 501 height 32
paste input "[PHONE_NUMBER]"
type input "[PHONE_NUMBER]"
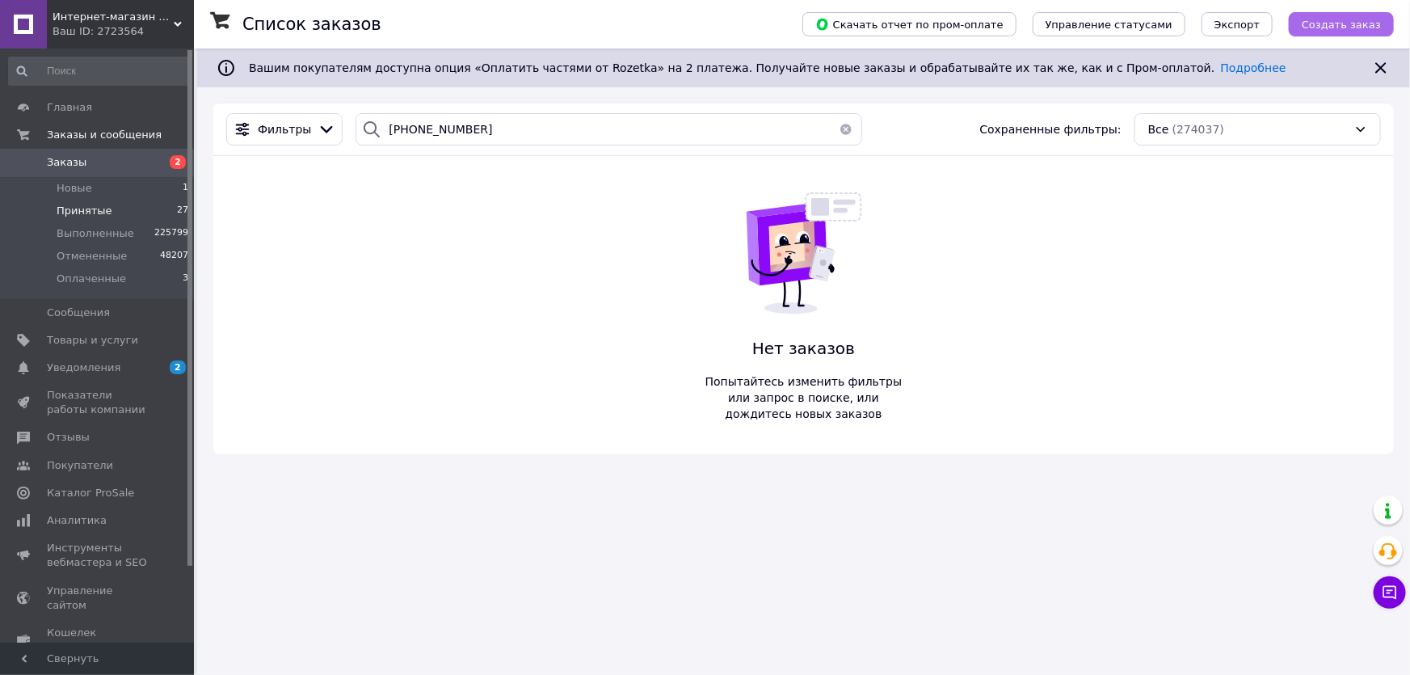
click at [1362, 23] on span "Создать заказ" at bounding box center [1341, 25] width 79 height 12
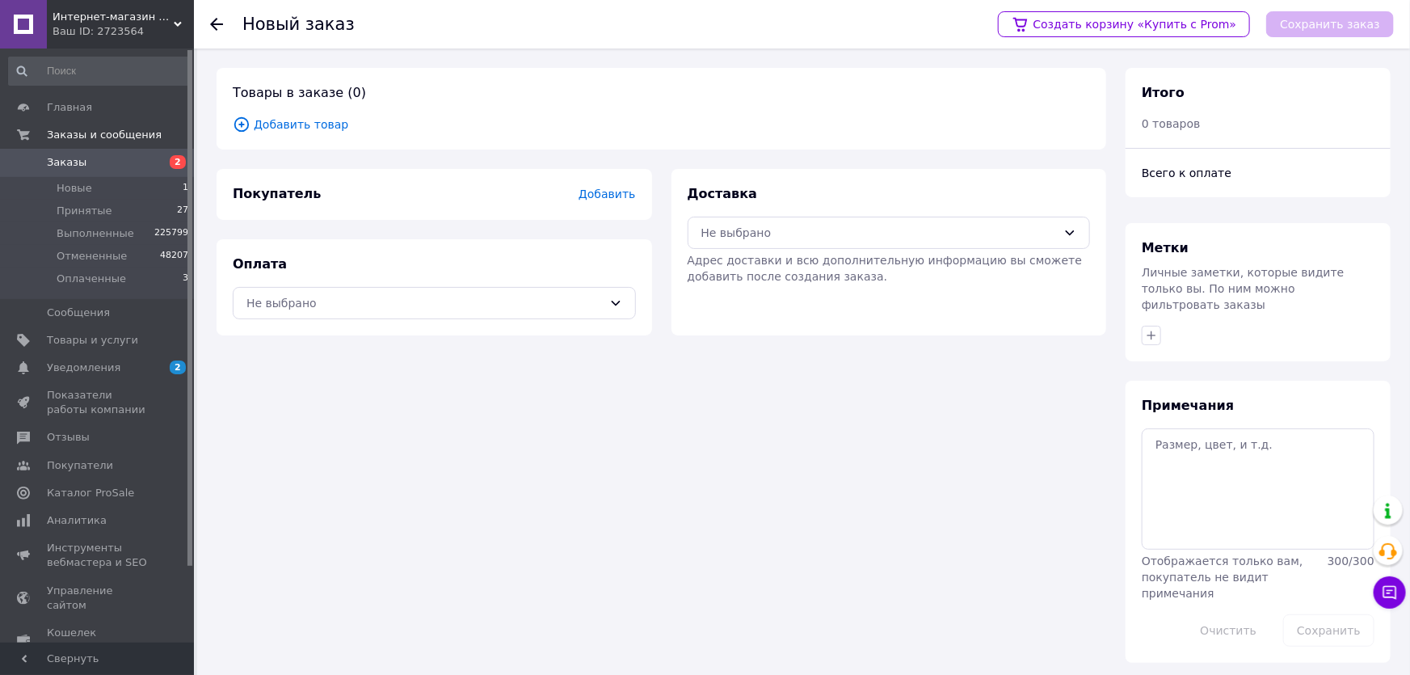
click at [606, 193] on span "Добавить" at bounding box center [607, 193] width 57 height 13
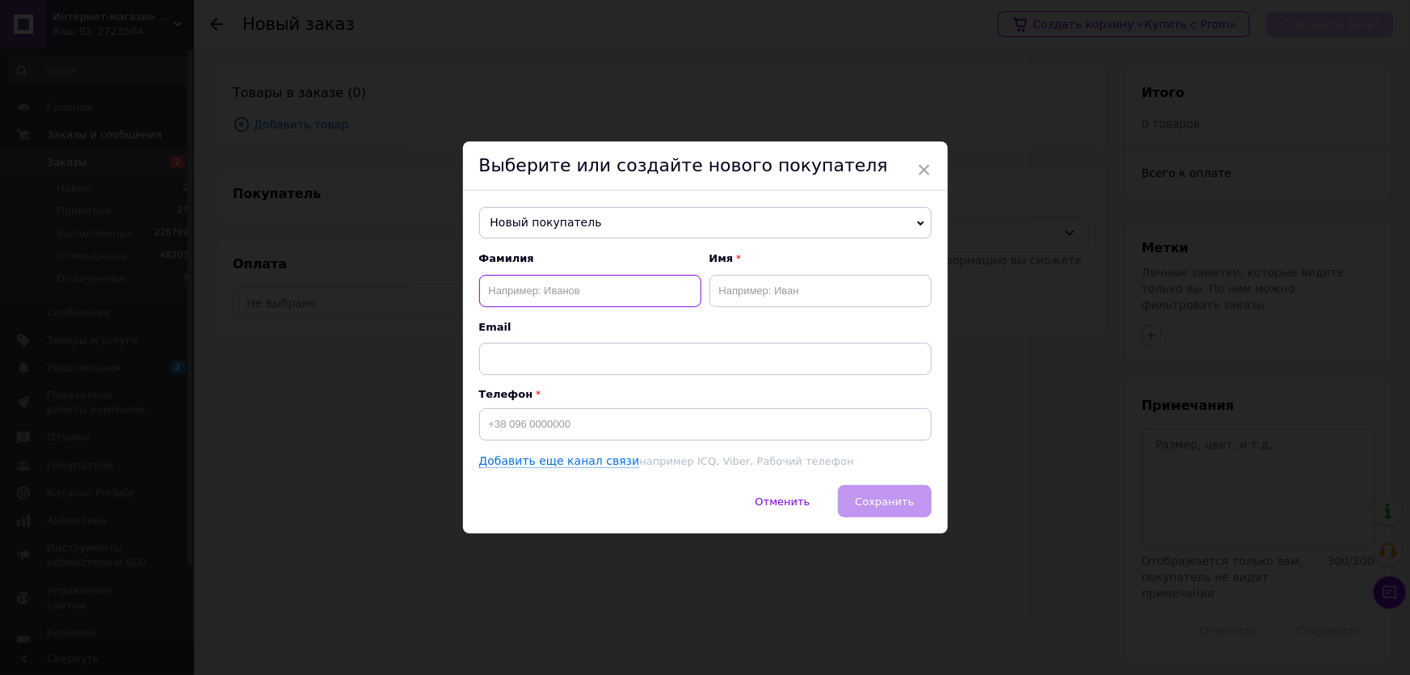
click at [538, 286] on input "text" at bounding box center [590, 291] width 222 height 32
type input "[PERSON_NAME]"
click at [810, 291] on input "text" at bounding box center [820, 291] width 222 height 32
type input "Олена"
click at [509, 415] on input at bounding box center [705, 424] width 452 height 32
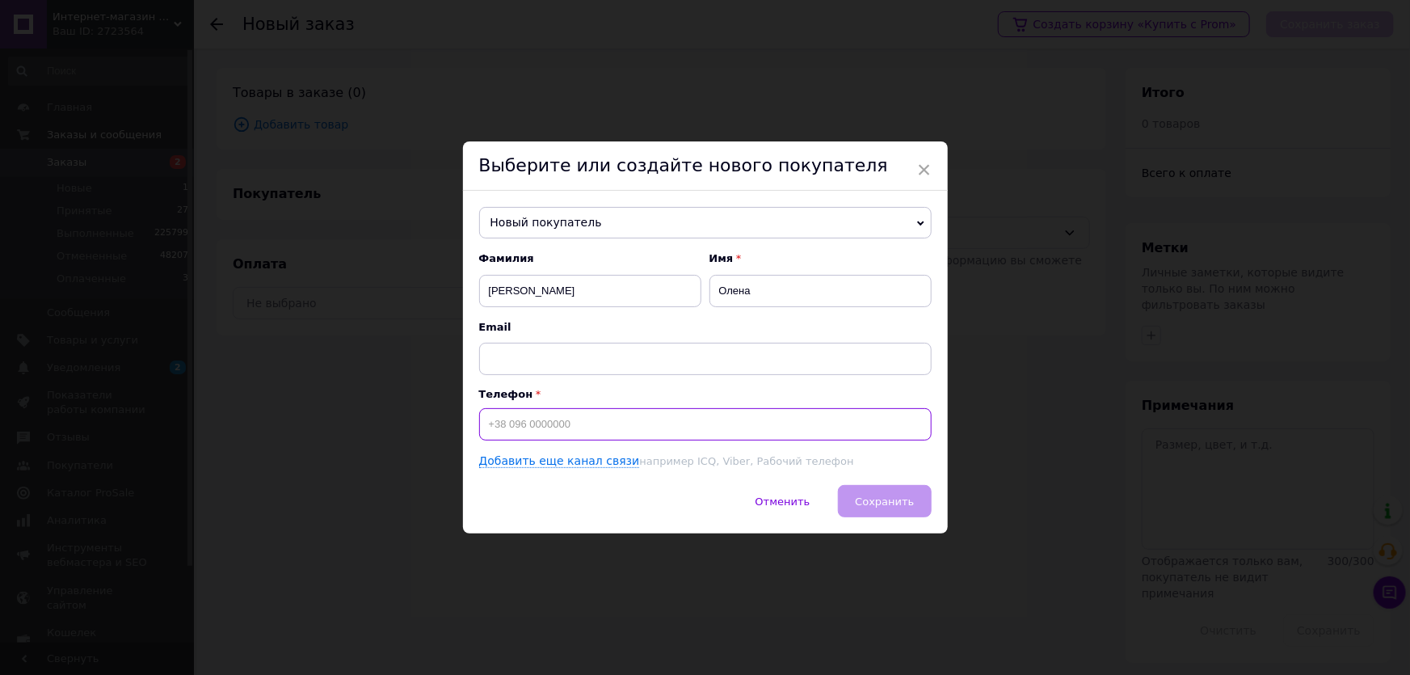
paste input "[PHONE_NUMBER]"
type input "[PHONE_NUMBER]"
click at [891, 503] on span "Сохранить" at bounding box center [884, 501] width 59 height 12
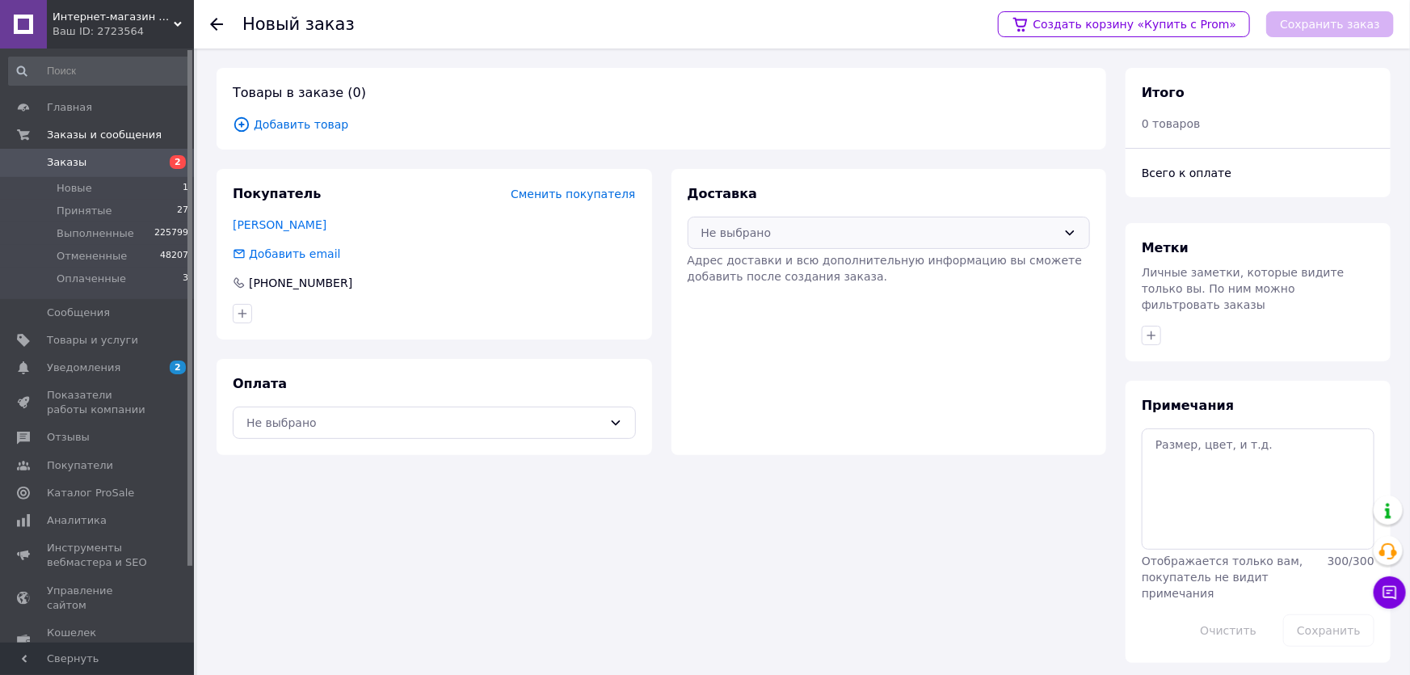
click at [798, 221] on div "Не выбрано" at bounding box center [889, 233] width 403 height 32
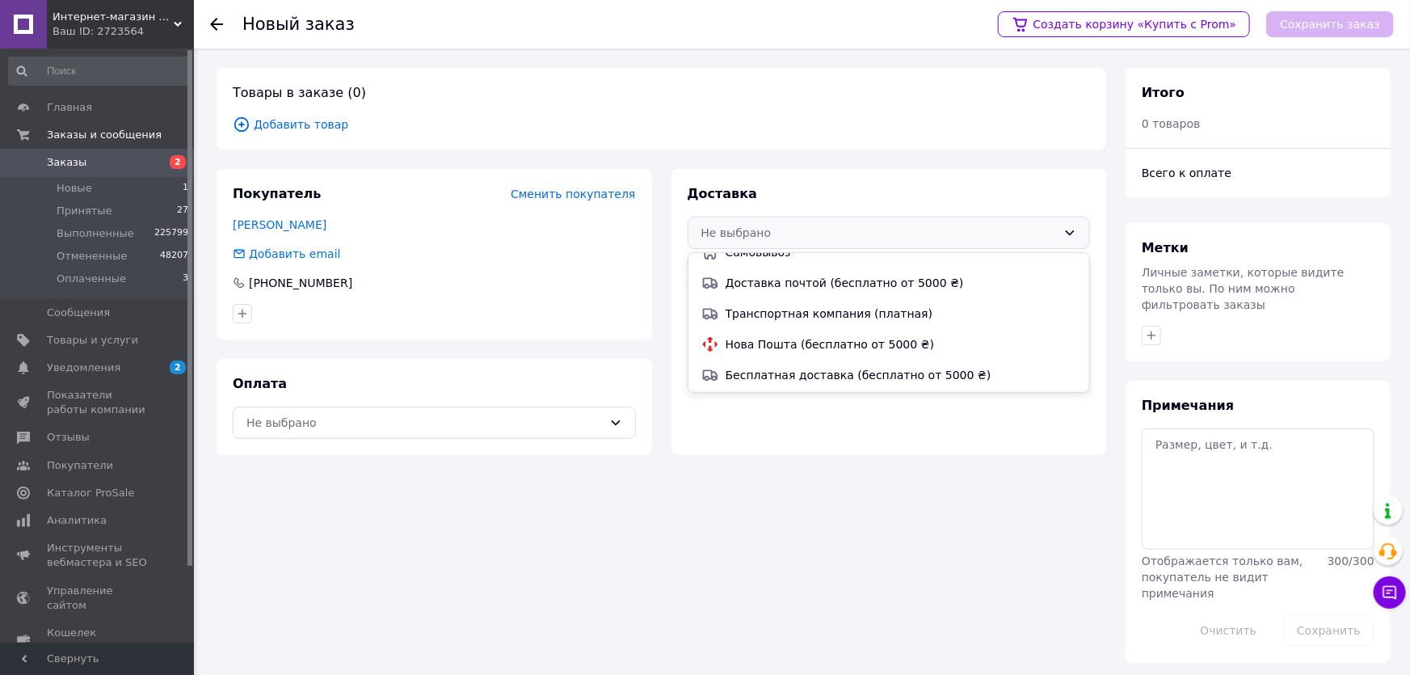
scroll to position [44, 0]
click at [757, 371] on span "Укрпошта (бесплатно от 5000 ₴)" at bounding box center [901, 377] width 351 height 16
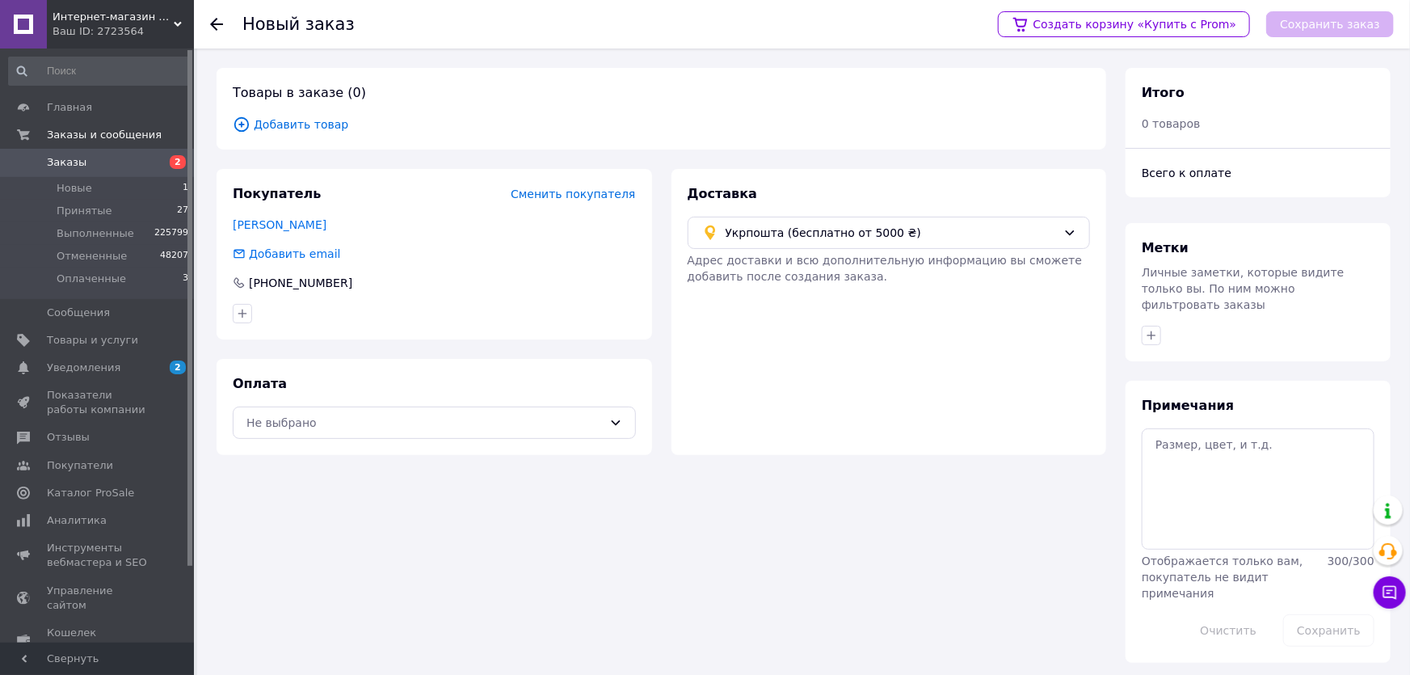
drag, startPoint x: 335, startPoint y: 411, endPoint x: 331, endPoint y: 438, distance: 27.0
click at [332, 414] on div "Не выбрано" at bounding box center [434, 422] width 403 height 32
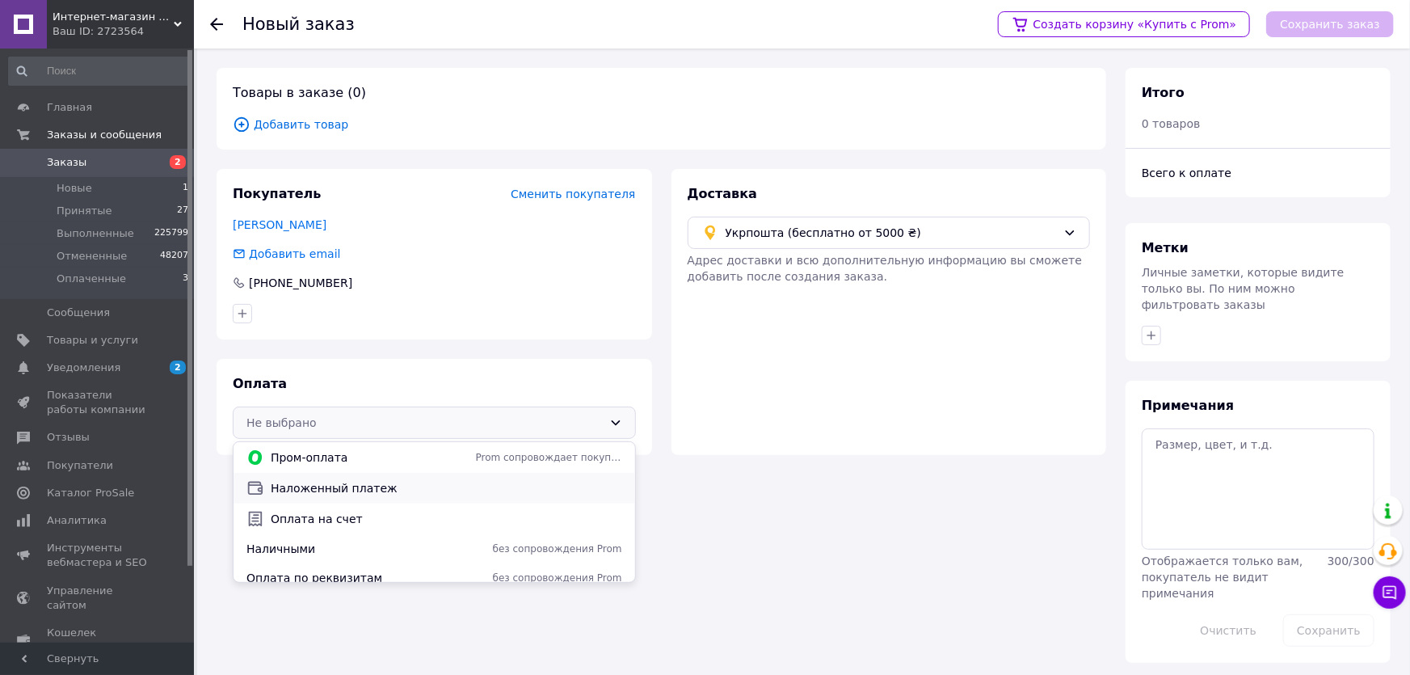
click at [330, 501] on div "Наложенный платеж" at bounding box center [435, 488] width 402 height 31
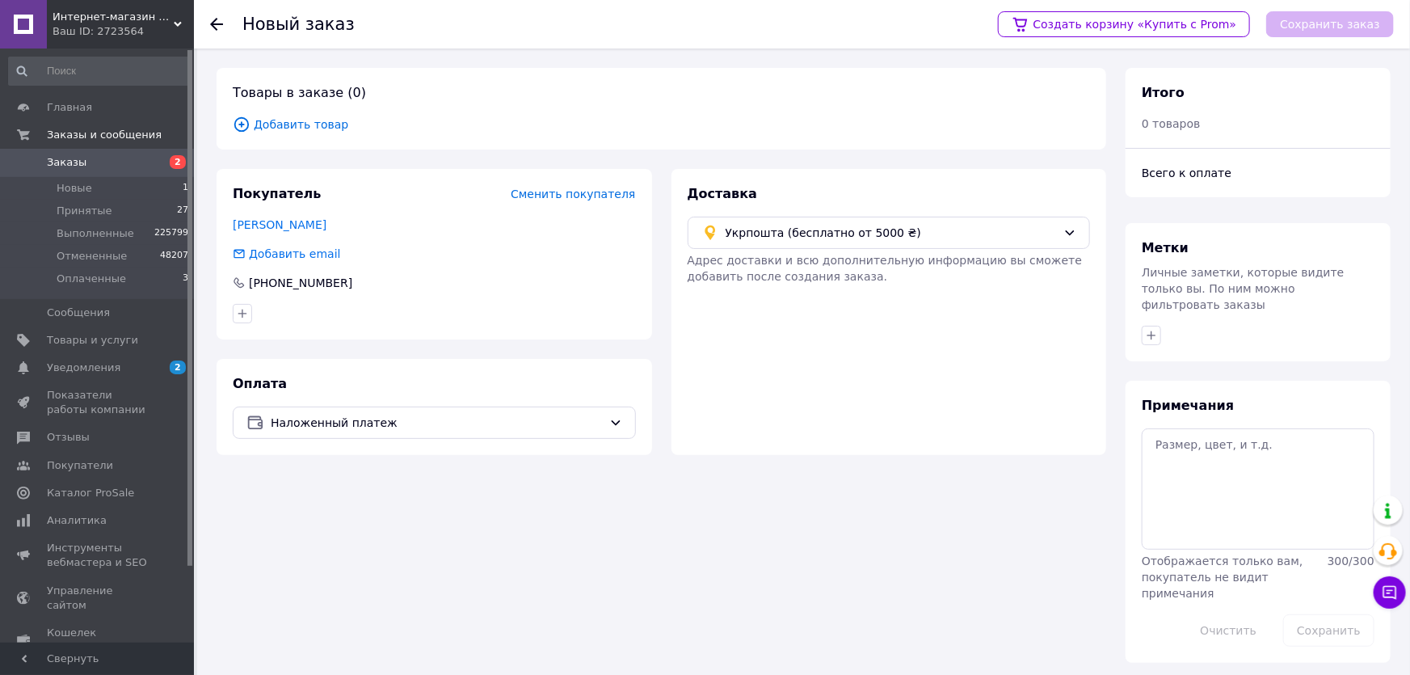
click at [322, 126] on span "Добавить товар" at bounding box center [661, 125] width 857 height 18
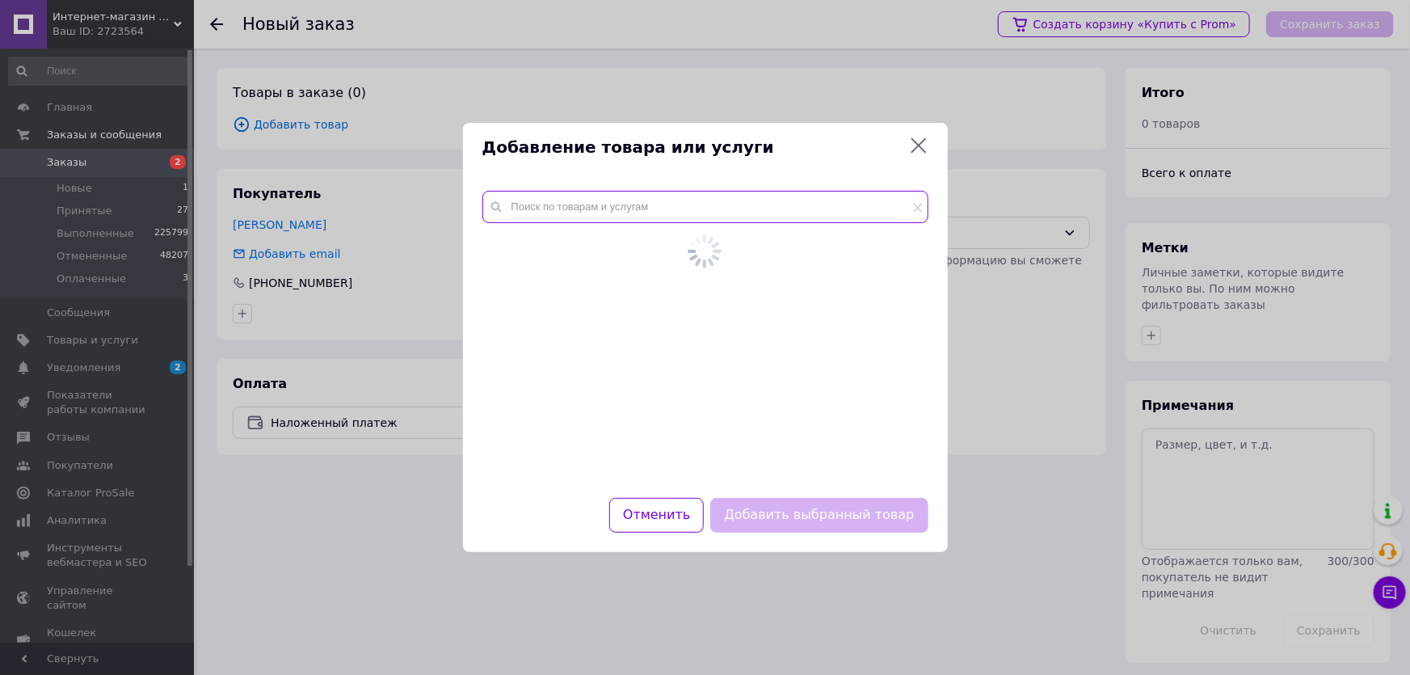
click at [546, 218] on input "text" at bounding box center [705, 207] width 446 height 32
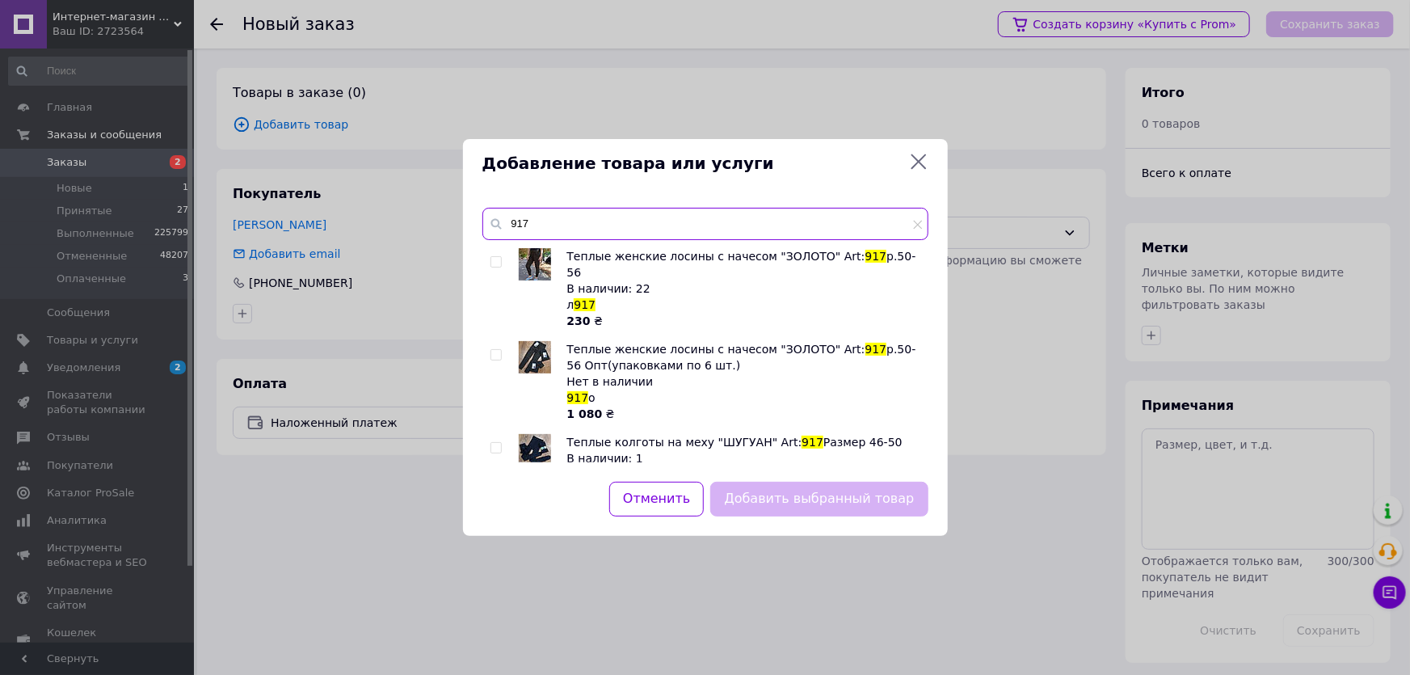
type input "917"
click at [494, 259] on input "checkbox" at bounding box center [495, 262] width 11 height 11
checkbox input "true"
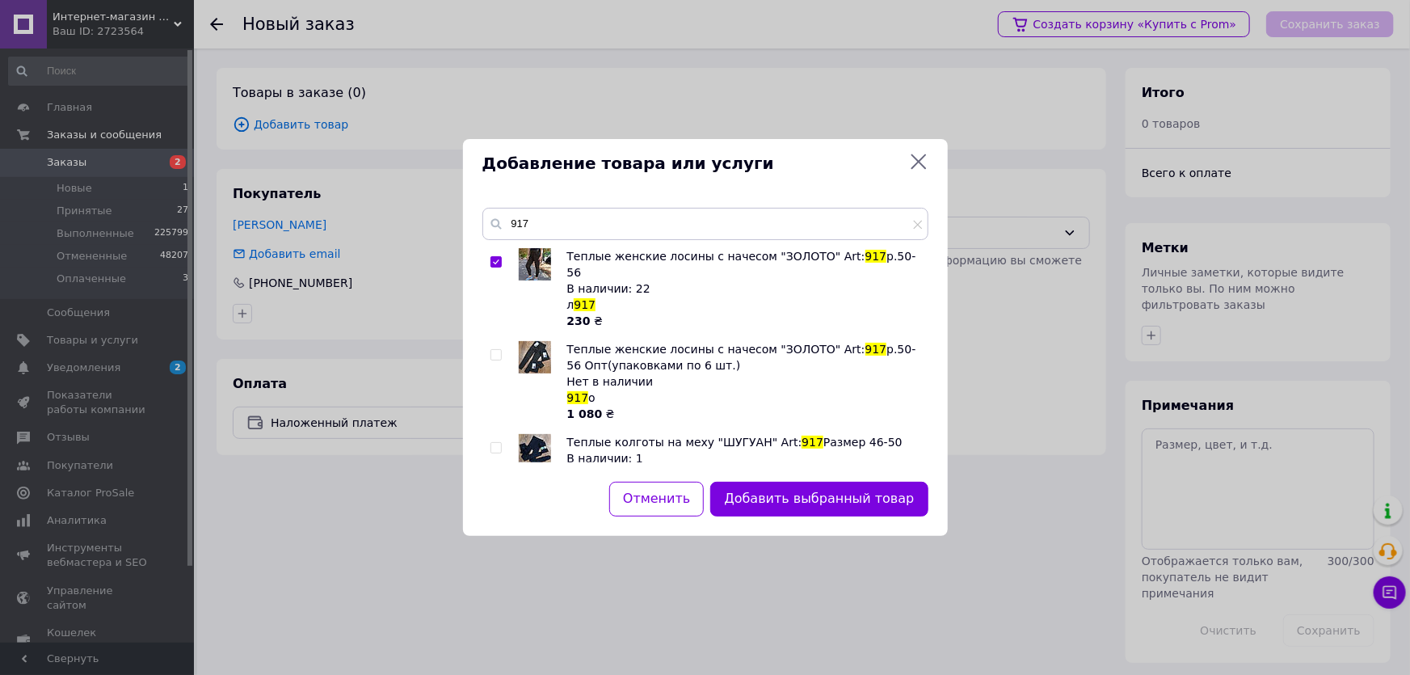
click at [806, 507] on button "Добавить выбранный товар" at bounding box center [818, 499] width 217 height 35
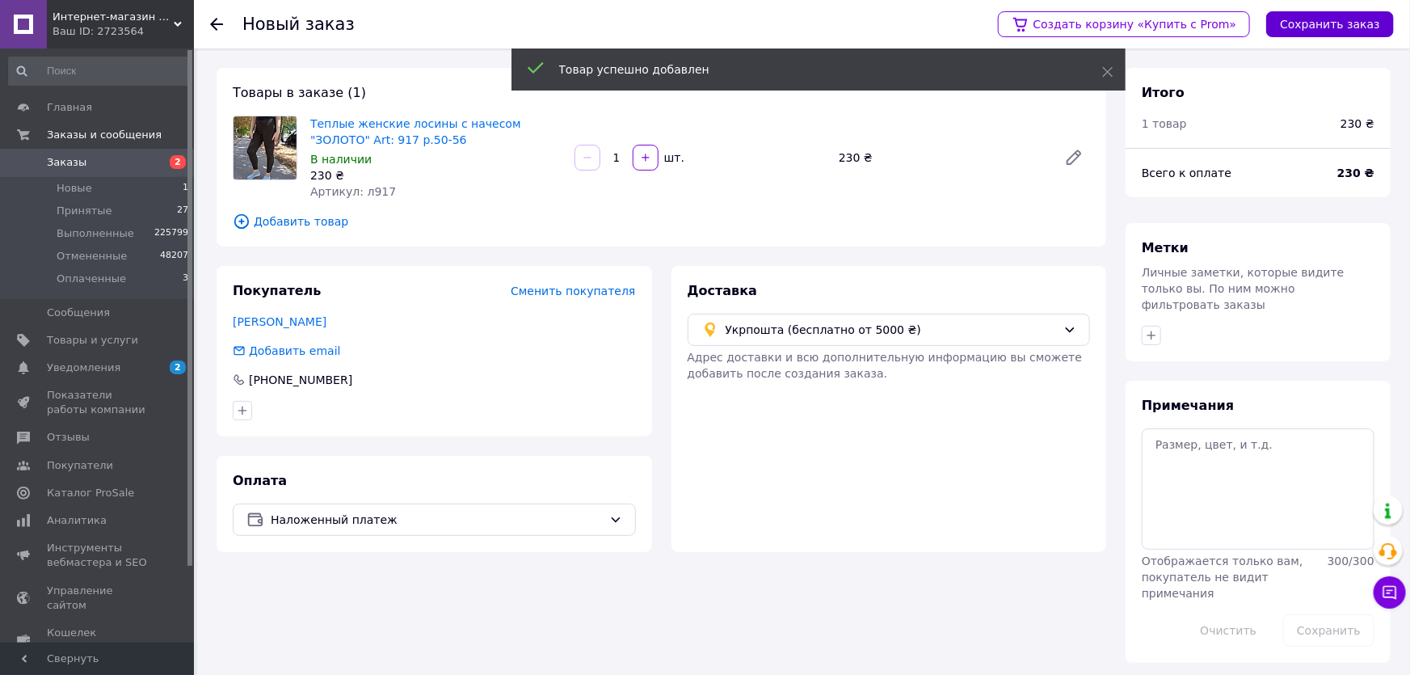
click at [1322, 15] on button "Сохранить заказ" at bounding box center [1330, 24] width 128 height 26
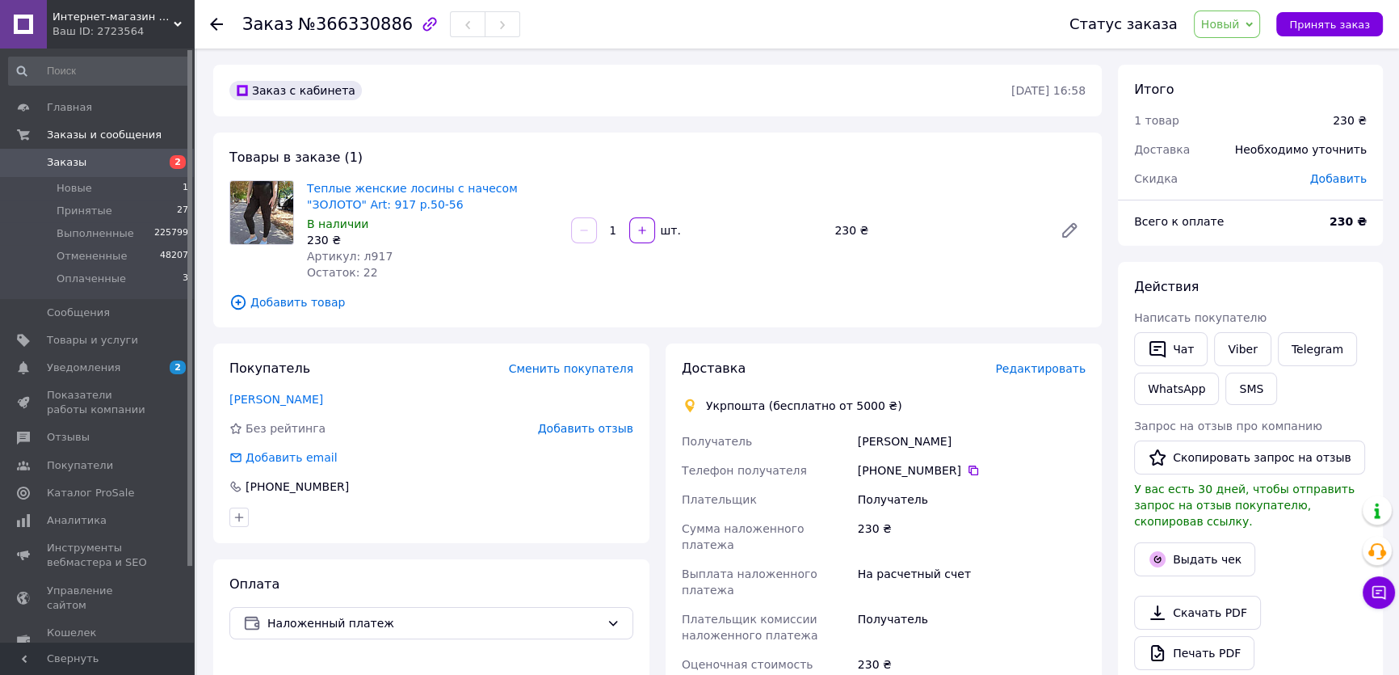
click at [1035, 366] on span "Редактировать" at bounding box center [1040, 368] width 90 height 13
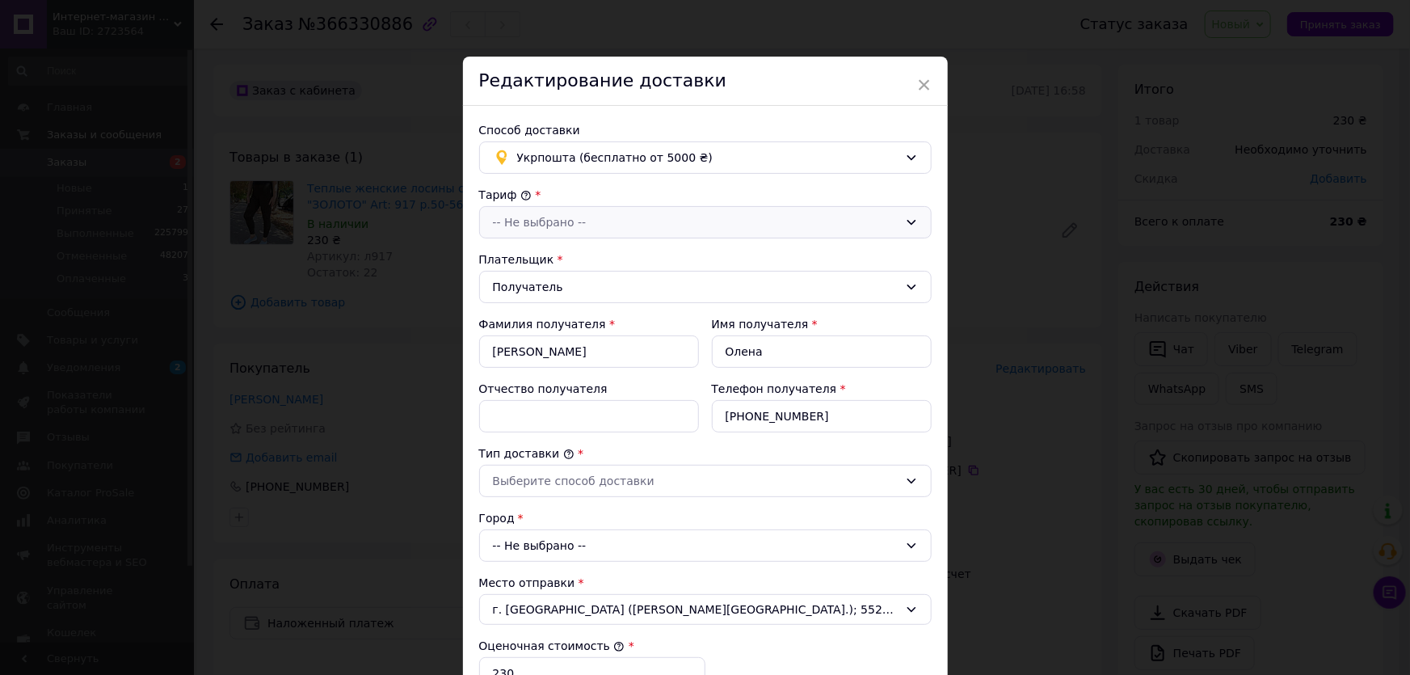
click at [531, 211] on div "-- Не выбрано --" at bounding box center [705, 222] width 452 height 32
click at [526, 255] on li "Стандарт" at bounding box center [703, 256] width 451 height 29
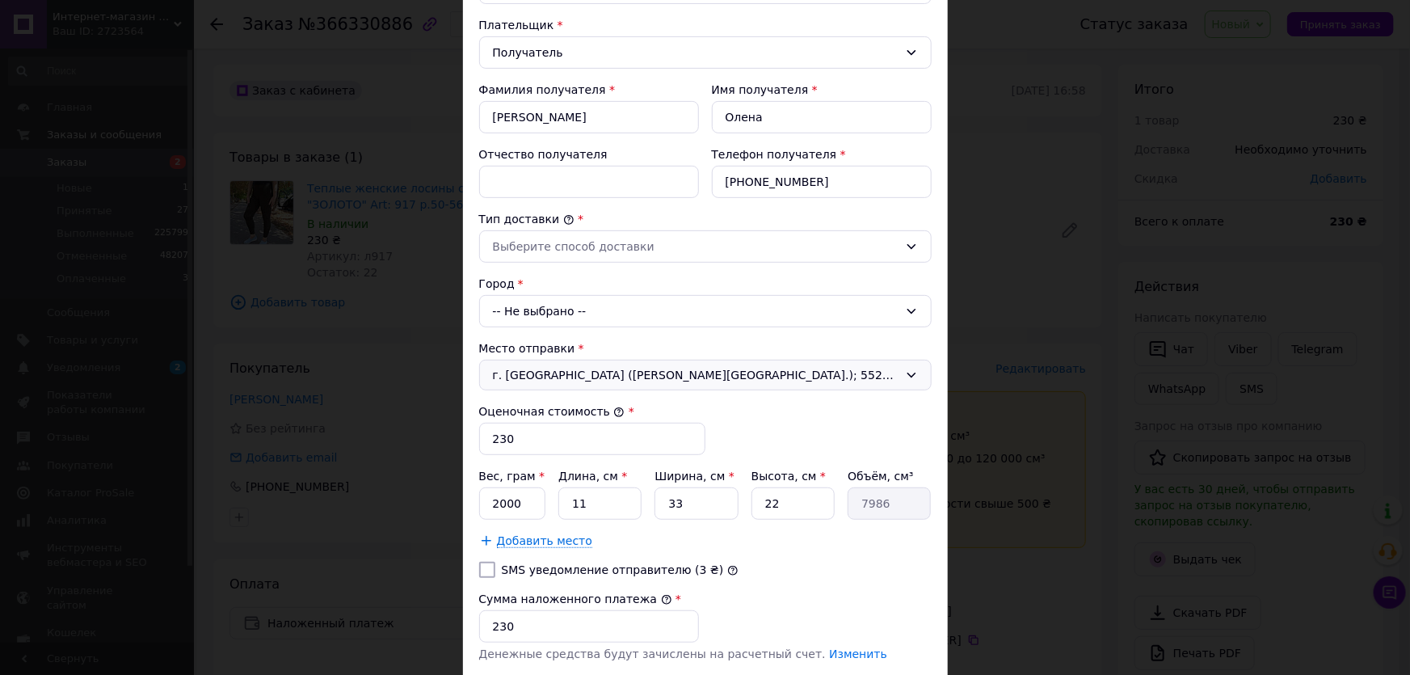
scroll to position [293, 0]
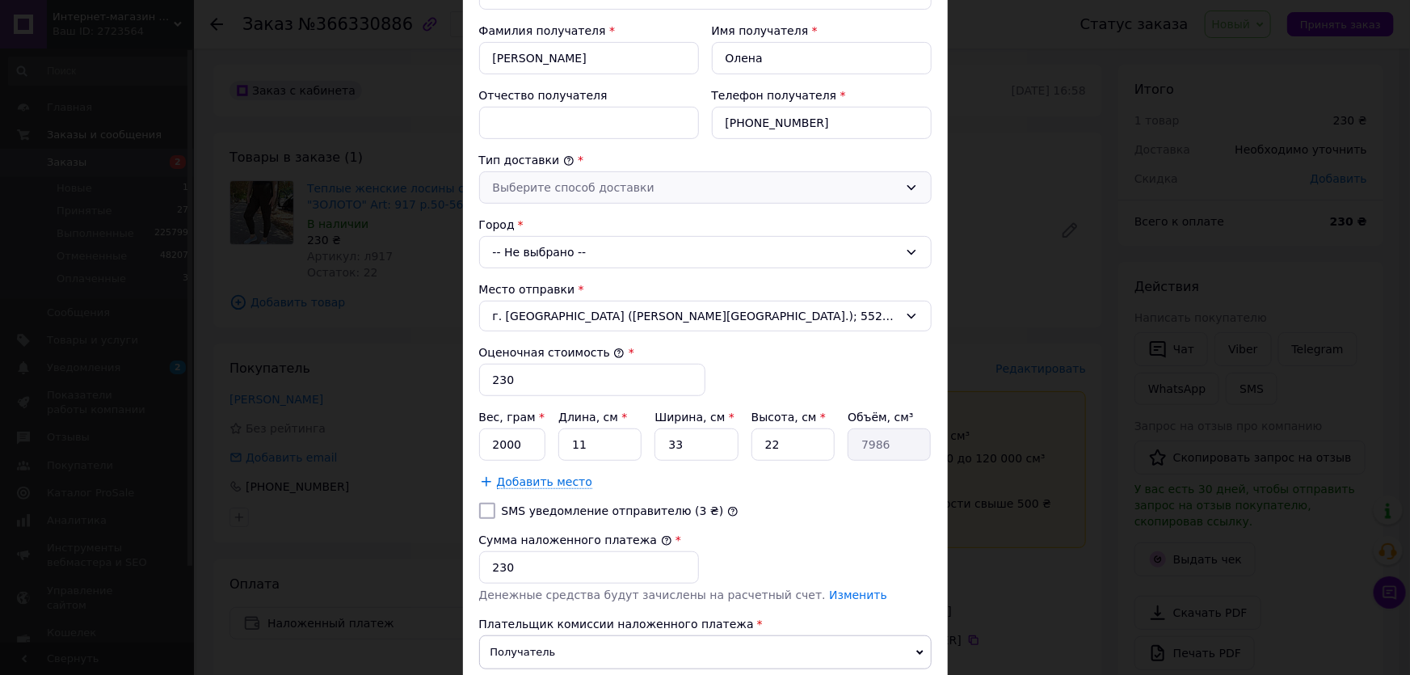
click at [531, 181] on div "Выберите способ доставки" at bounding box center [696, 188] width 406 height 18
click at [525, 221] on li "Склад - склад" at bounding box center [703, 220] width 451 height 29
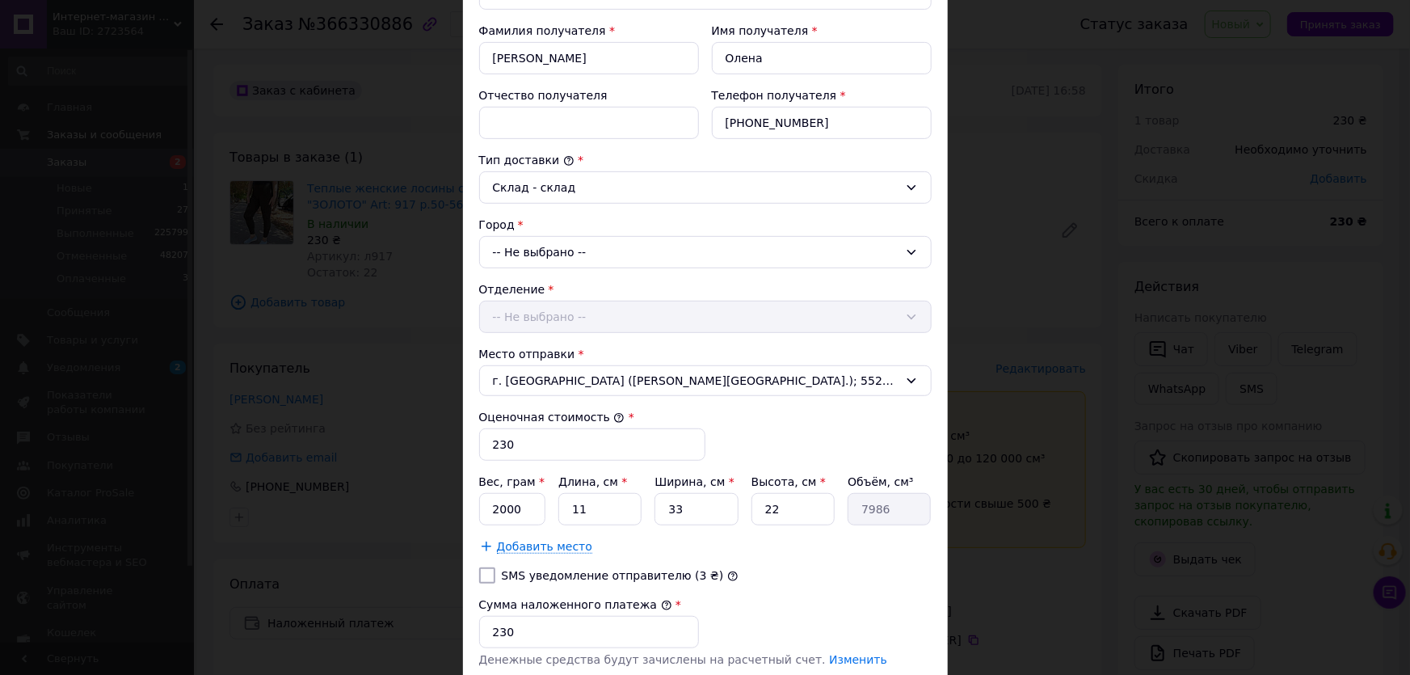
click at [526, 259] on div "-- Не выбрано --" at bounding box center [705, 252] width 452 height 32
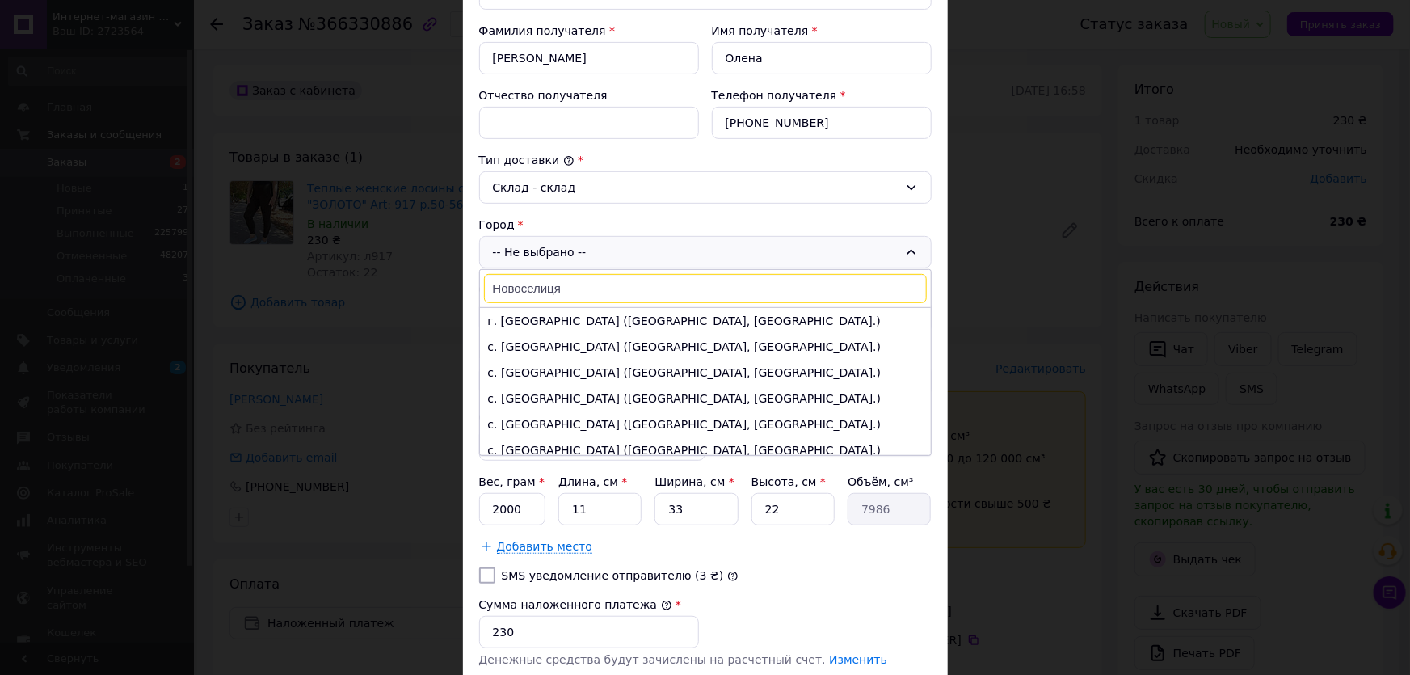
type input "Новоселиця"
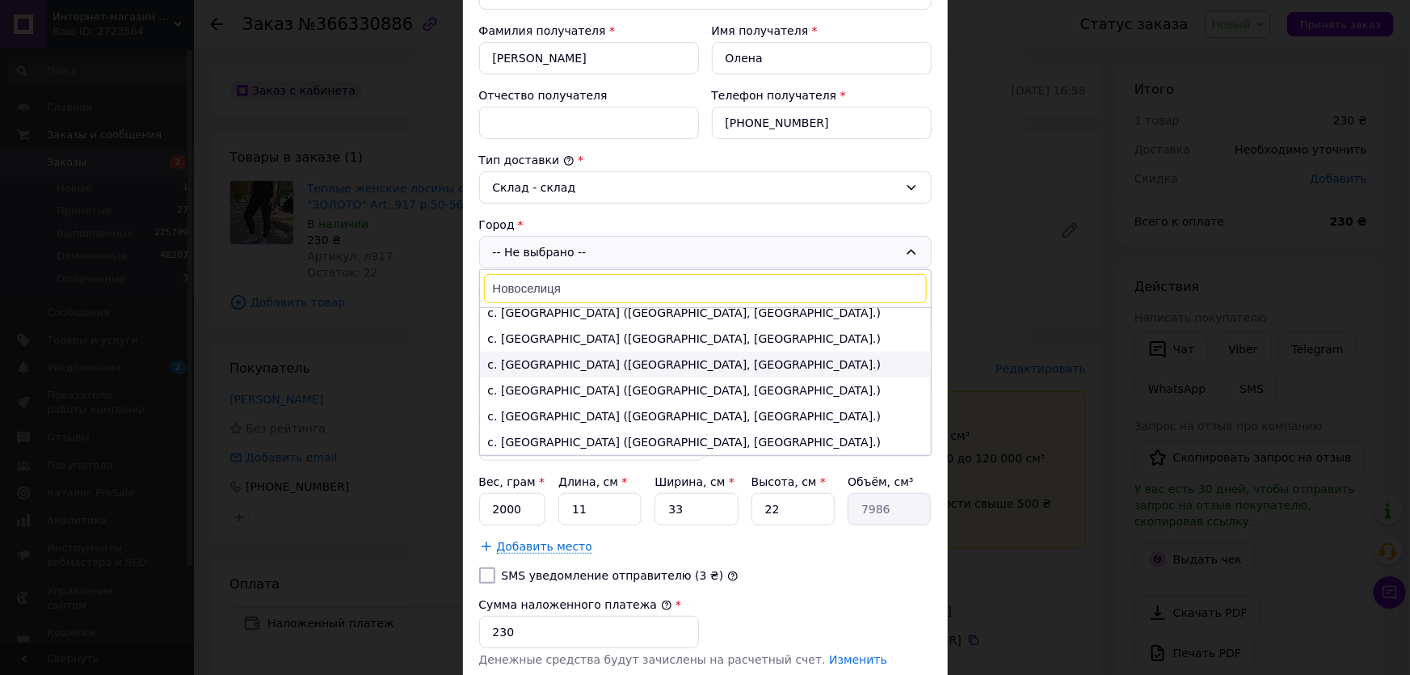
scroll to position [0, 0]
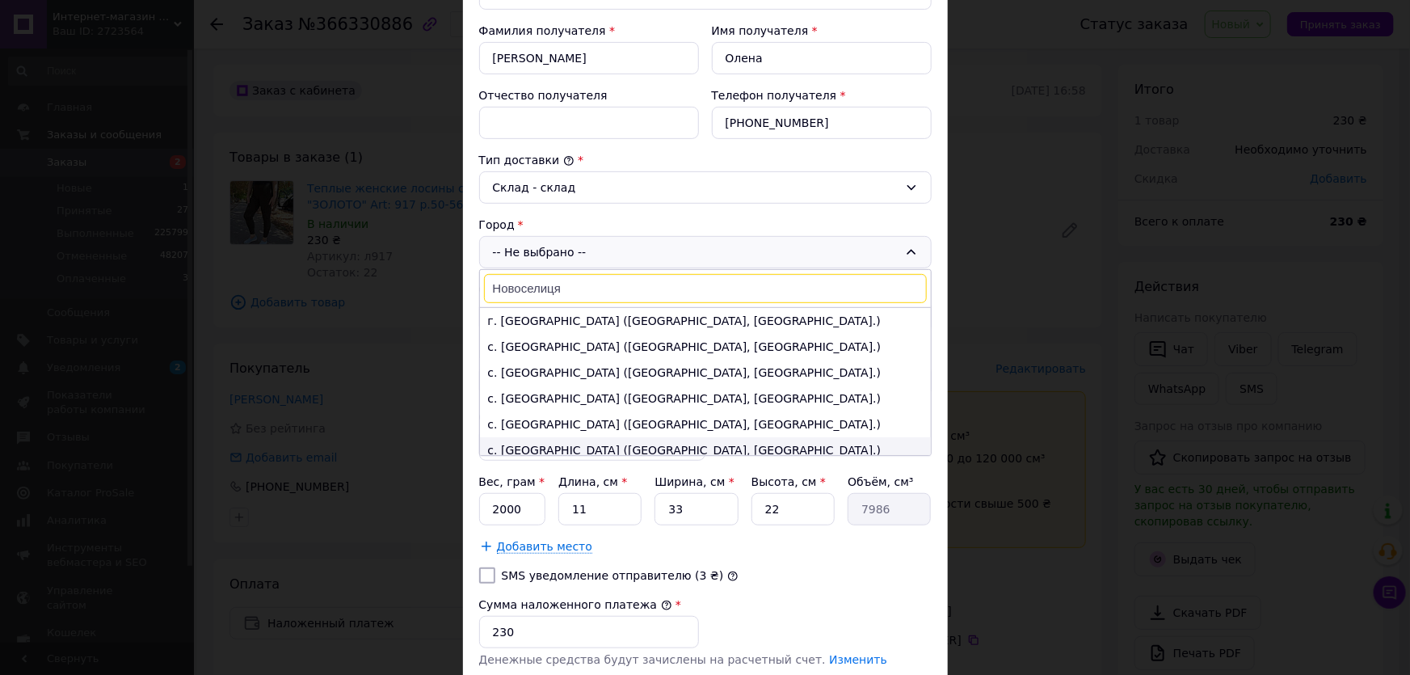
click at [644, 444] on li "с. [GEOGRAPHIC_DATA] ([GEOGRAPHIC_DATA], [GEOGRAPHIC_DATA].)" at bounding box center [705, 450] width 451 height 26
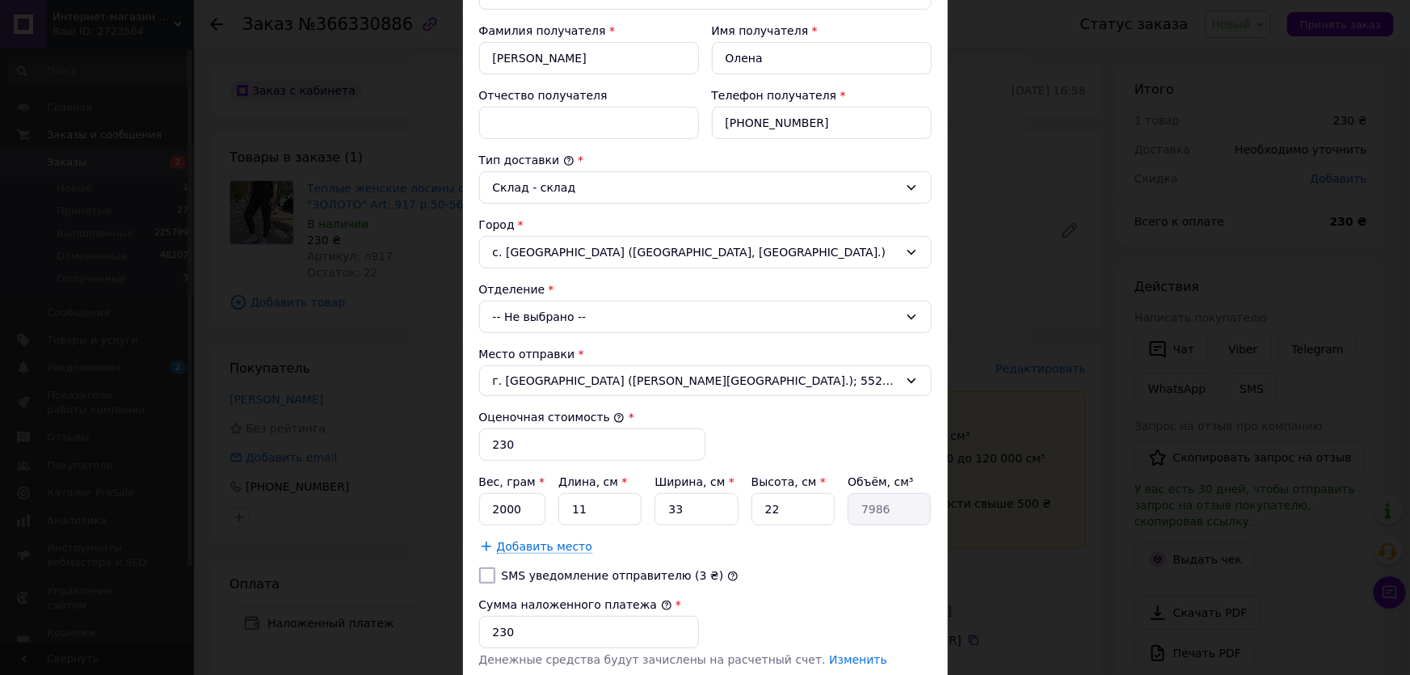
click at [532, 316] on div "-- Не выбрано --" at bounding box center [705, 317] width 452 height 32
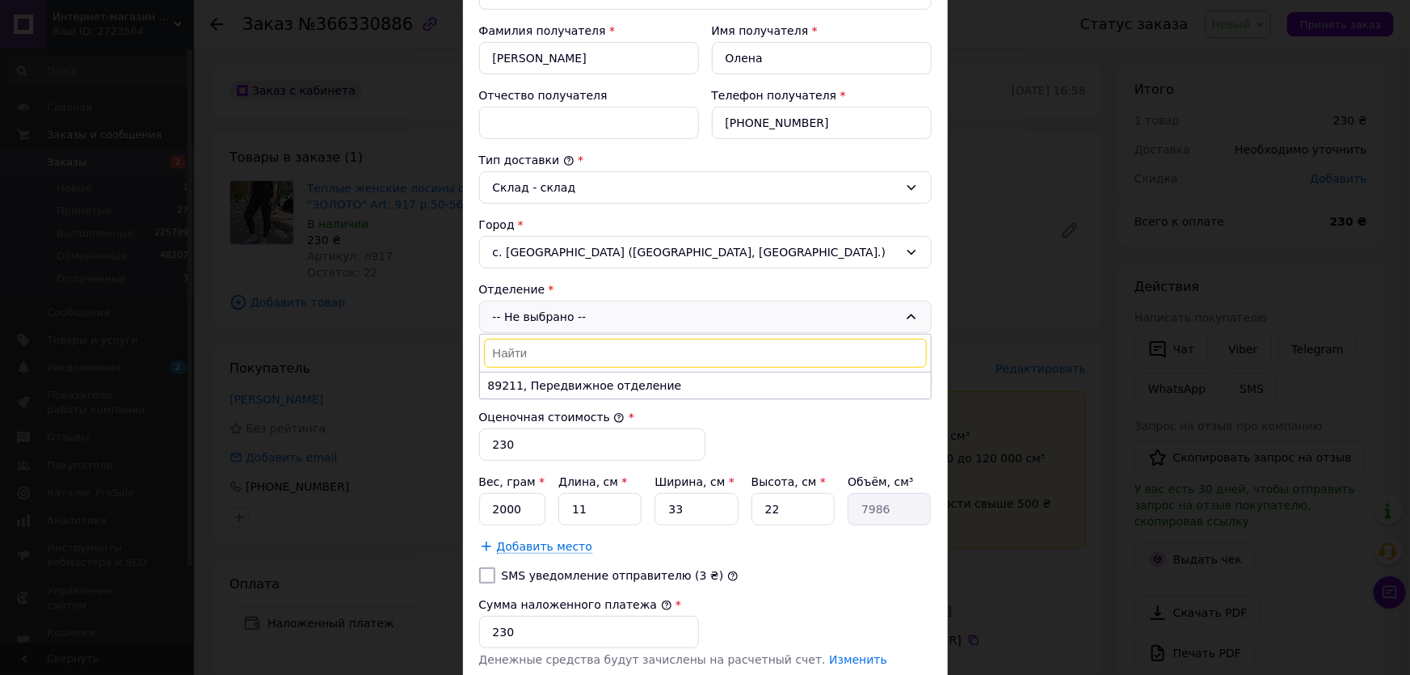
click at [538, 381] on li "89211, Передвижное отделение" at bounding box center [705, 385] width 451 height 26
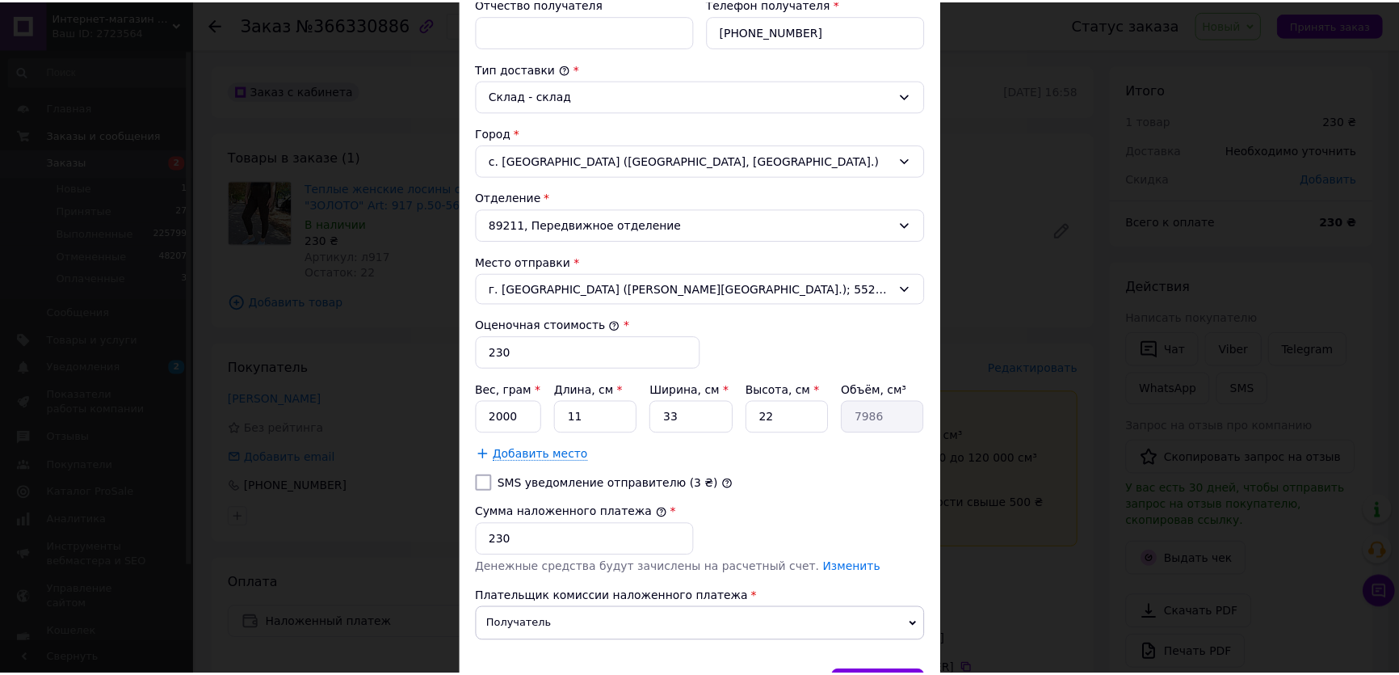
scroll to position [484, 0]
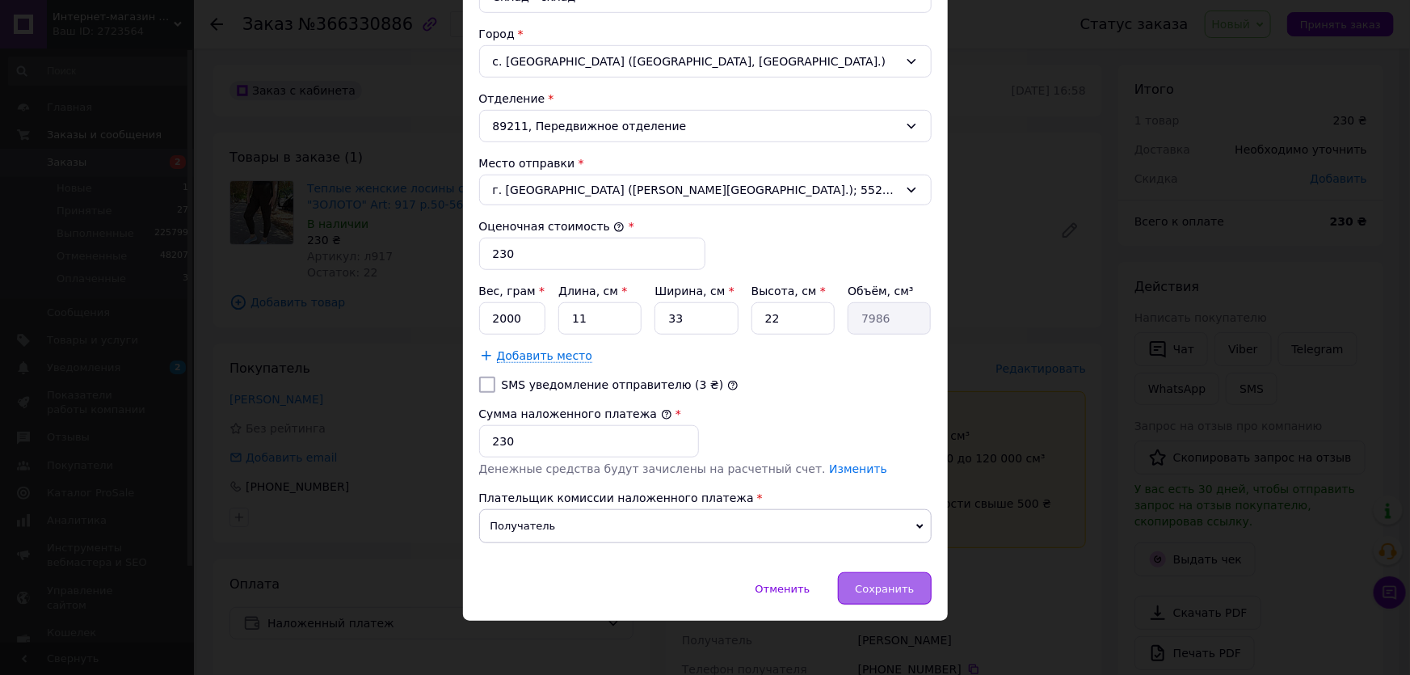
click at [873, 590] on span "Сохранить" at bounding box center [884, 589] width 59 height 12
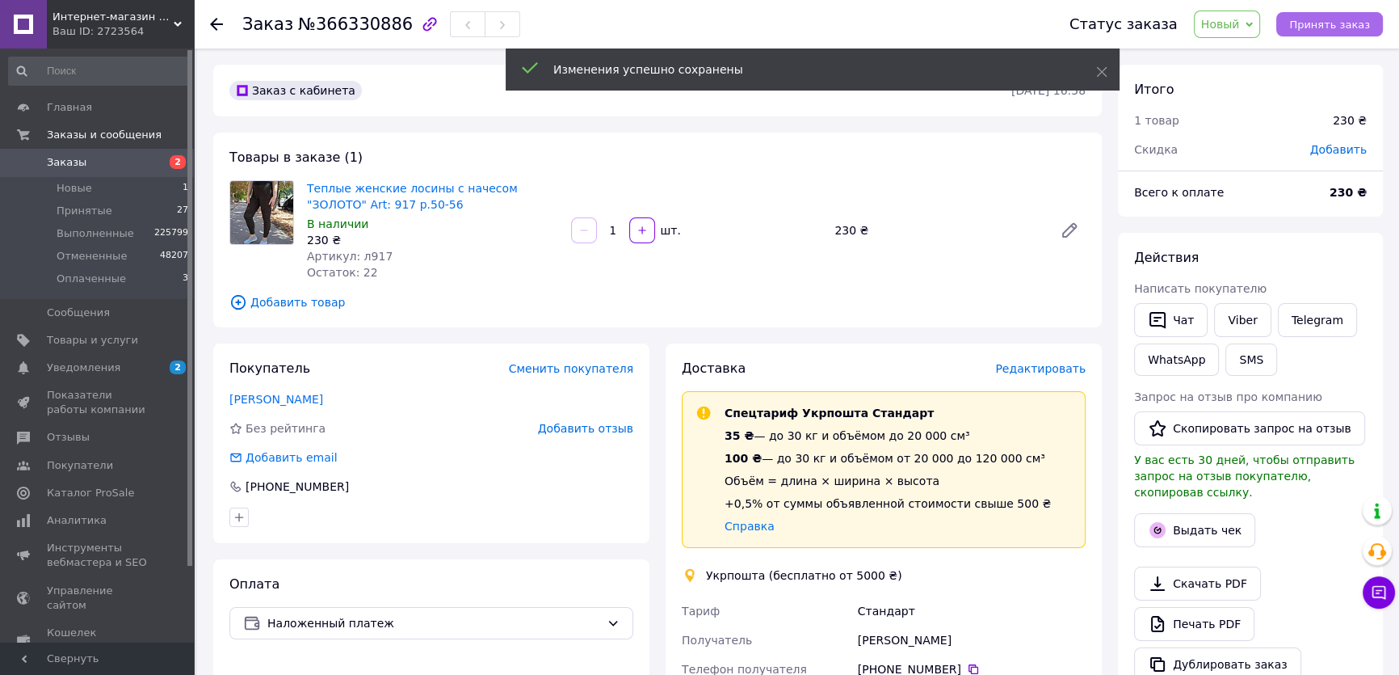
click at [1345, 19] on span "Принять заказ" at bounding box center [1330, 25] width 81 height 12
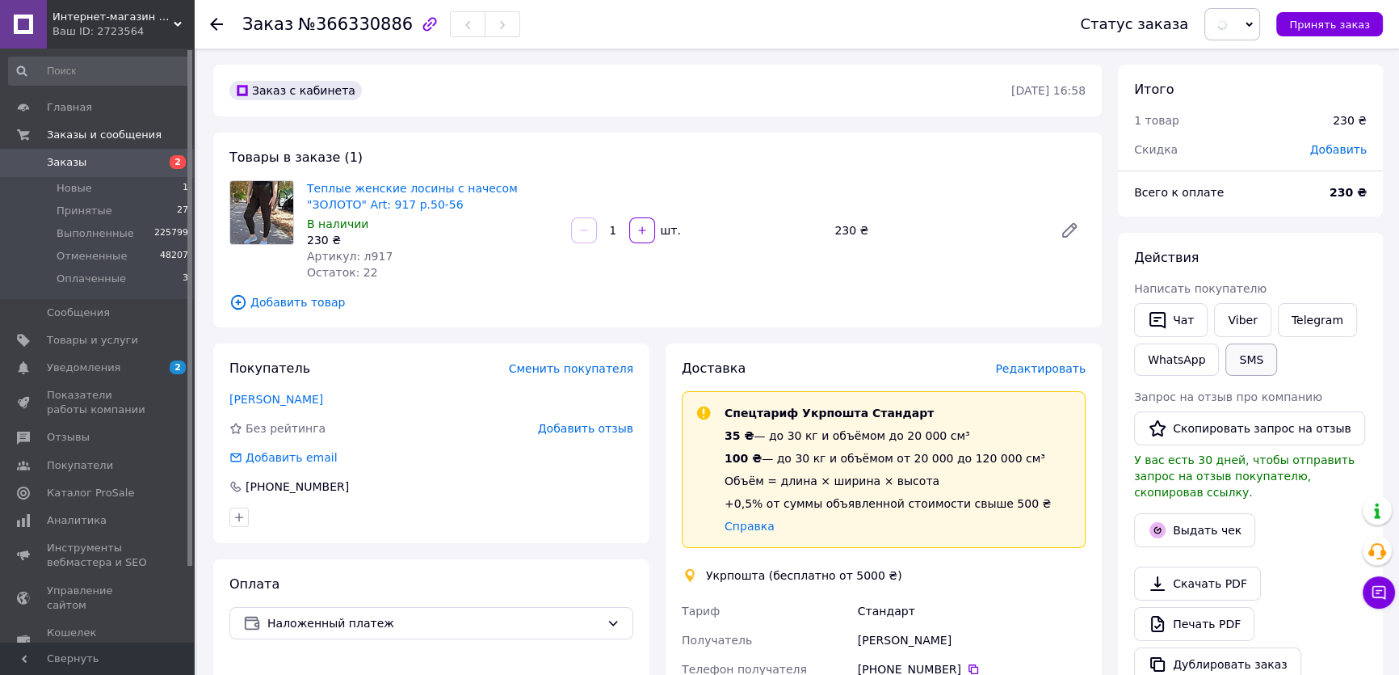
click at [1250, 363] on button "SMS" at bounding box center [1252, 359] width 52 height 32
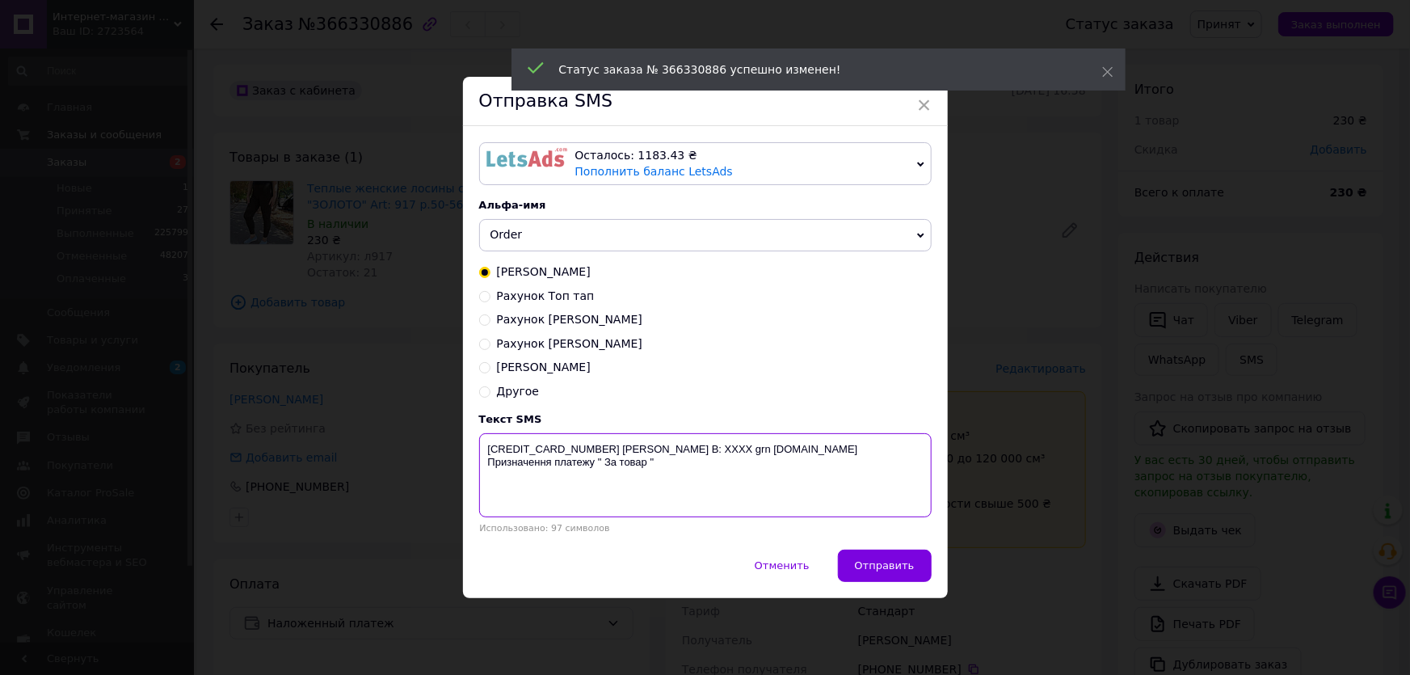
drag, startPoint x: 515, startPoint y: 455, endPoint x: 667, endPoint y: 480, distance: 154.8
click at [667, 480] on textarea "[CREDIT_CARD_NUMBER] [PERSON_NAME] В: ХХХХ grn [DOMAIN_NAME] Призначення платеж…" at bounding box center [705, 475] width 452 height 84
click at [1171, 465] on div "× Отправка SMS Осталось: 1183.43 ₴ Пополнить баланс LetsAds Подключить SMSClub …" at bounding box center [705, 337] width 1410 height 675
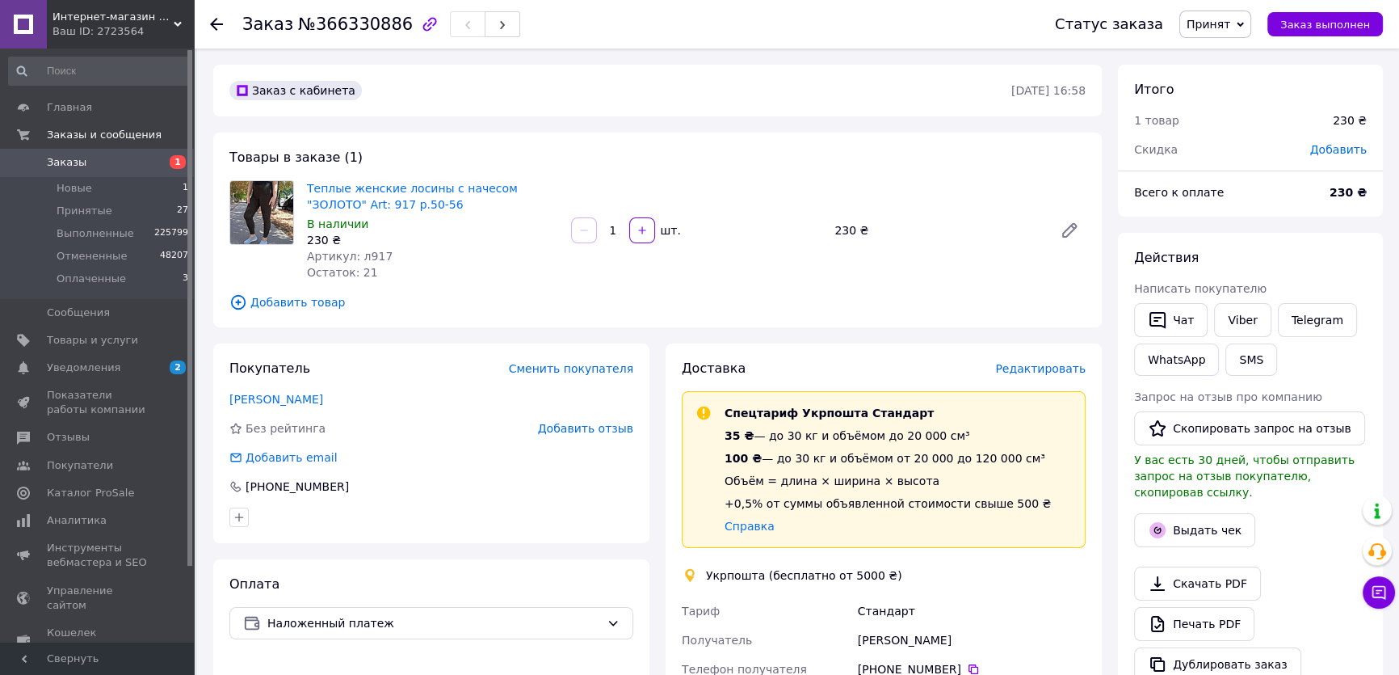
click at [1313, 521] on div "Выдать чек" at bounding box center [1250, 530] width 239 height 40
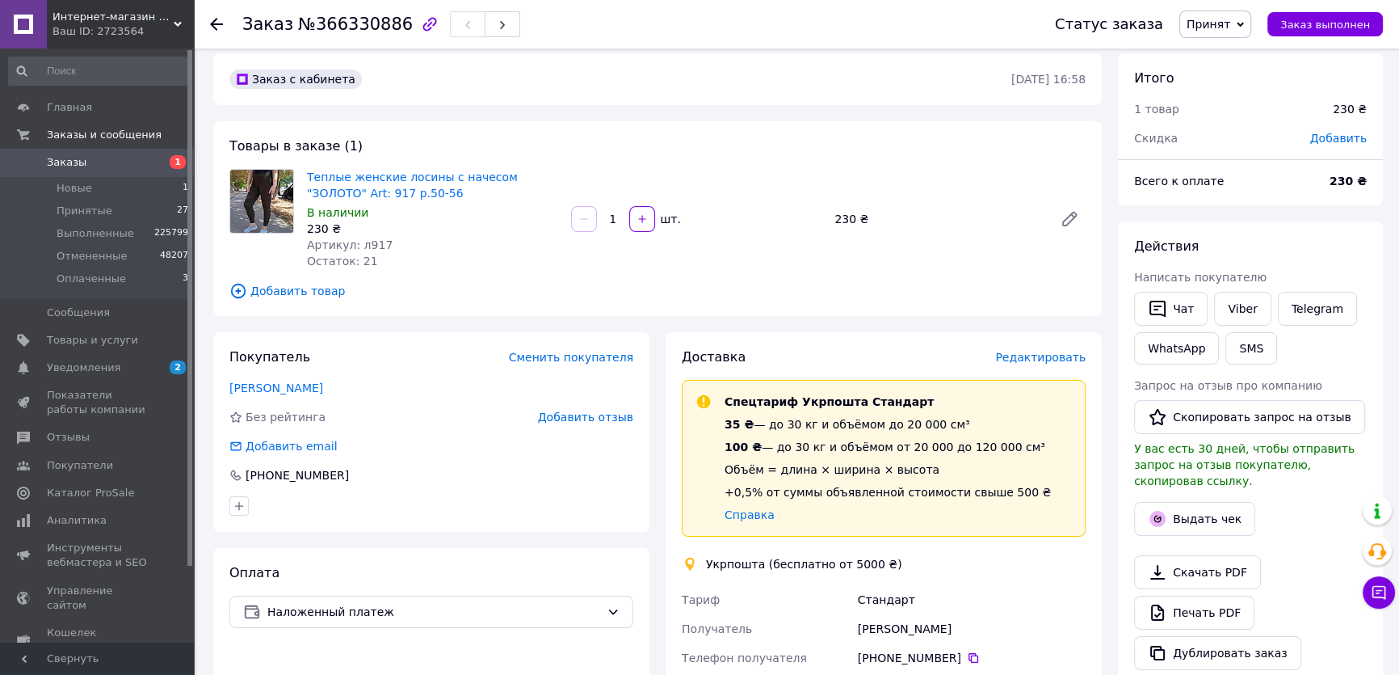
scroll to position [440, 0]
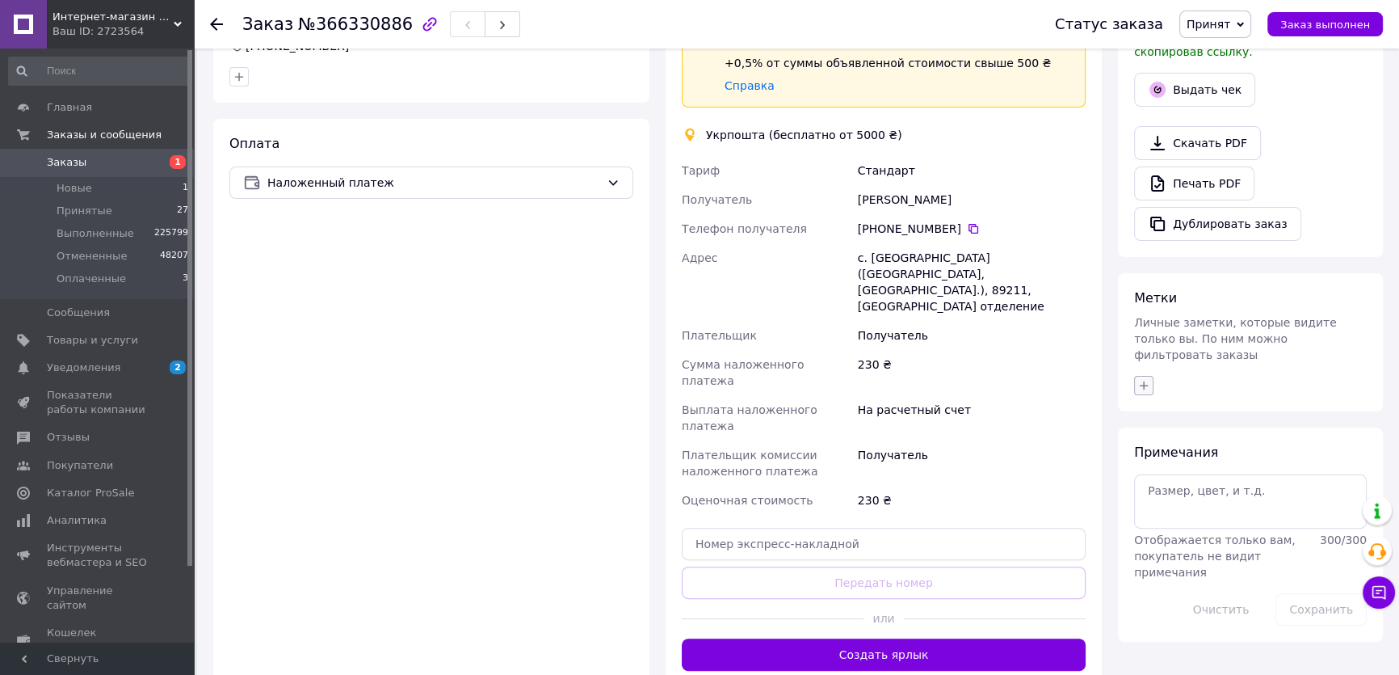
click at [1146, 379] on icon "button" at bounding box center [1144, 385] width 13 height 13
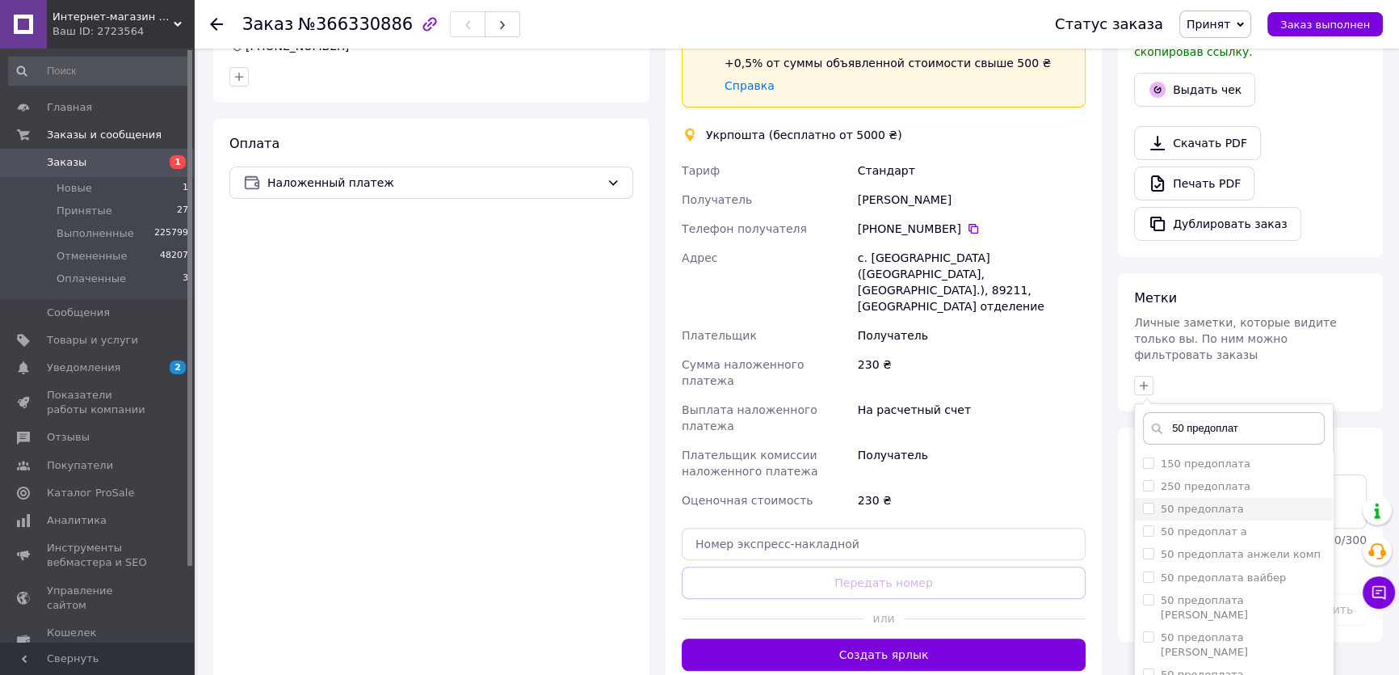
type input "50 предоплат"
click at [1143, 503] on input "50 предоплата" at bounding box center [1148, 508] width 11 height 11
checkbox input "true"
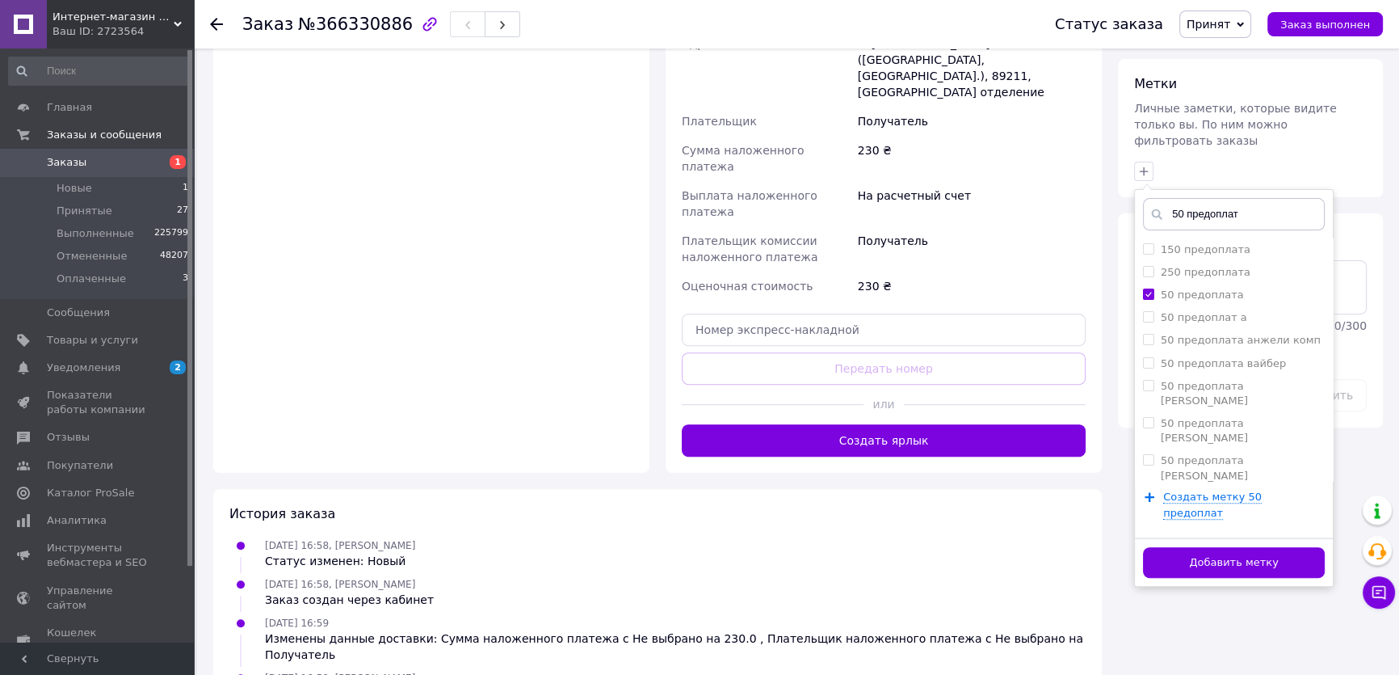
scroll to position [718, 0]
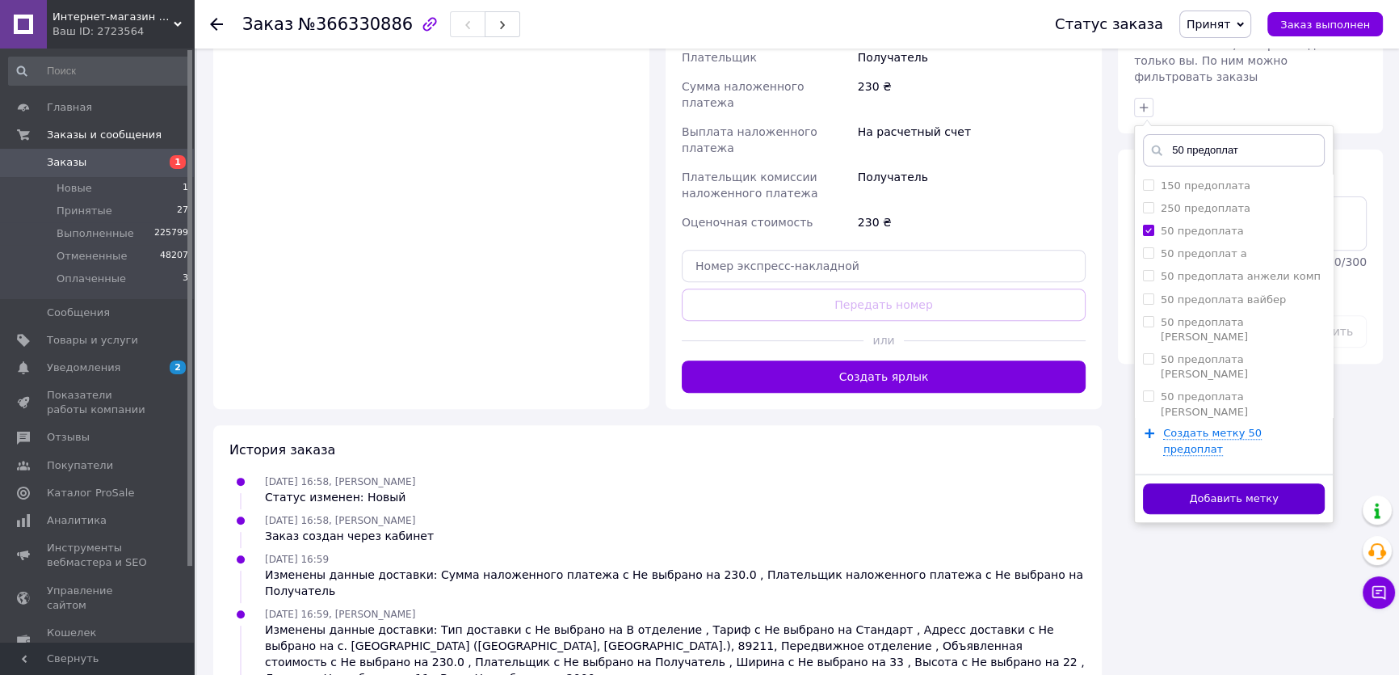
click at [1195, 483] on button "Добавить метку" at bounding box center [1234, 499] width 182 height 32
